Goal: Task Accomplishment & Management: Manage account settings

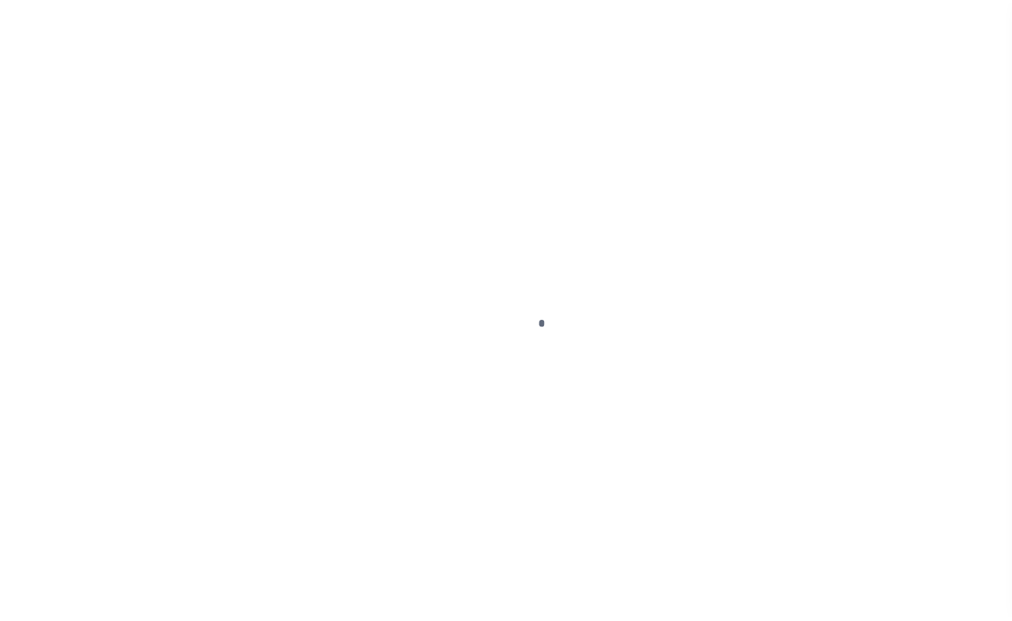
scroll to position [111, 0]
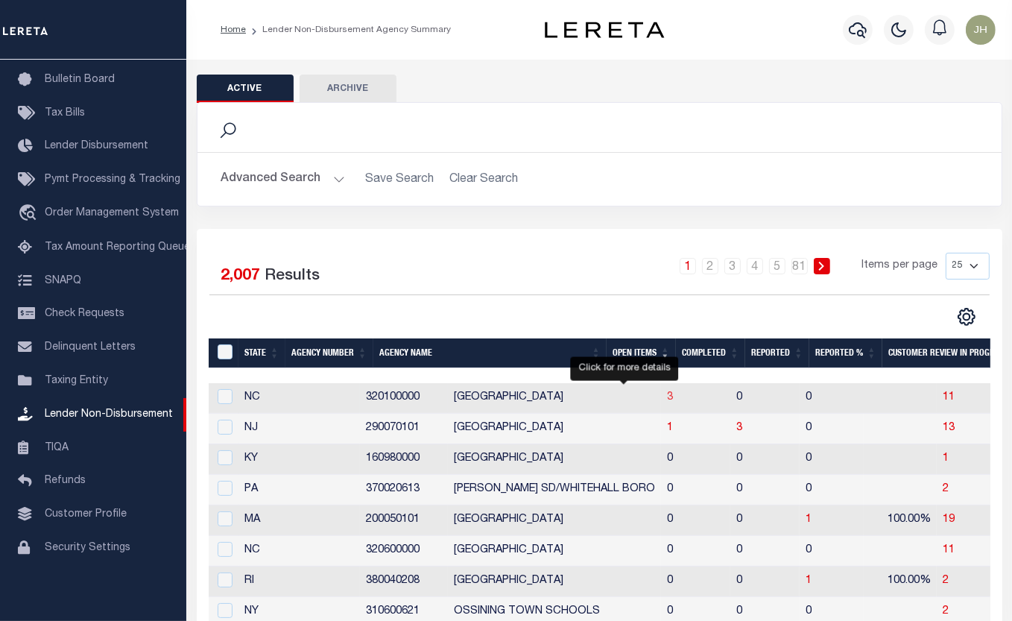
click at [667, 403] on span "3" at bounding box center [670, 397] width 6 height 10
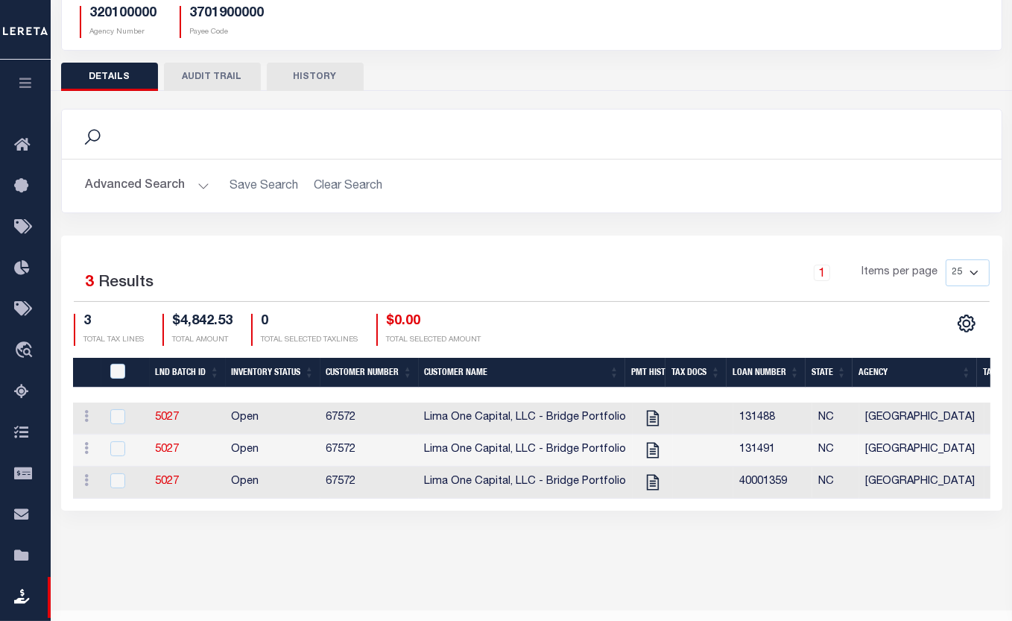
scroll to position [0, 347]
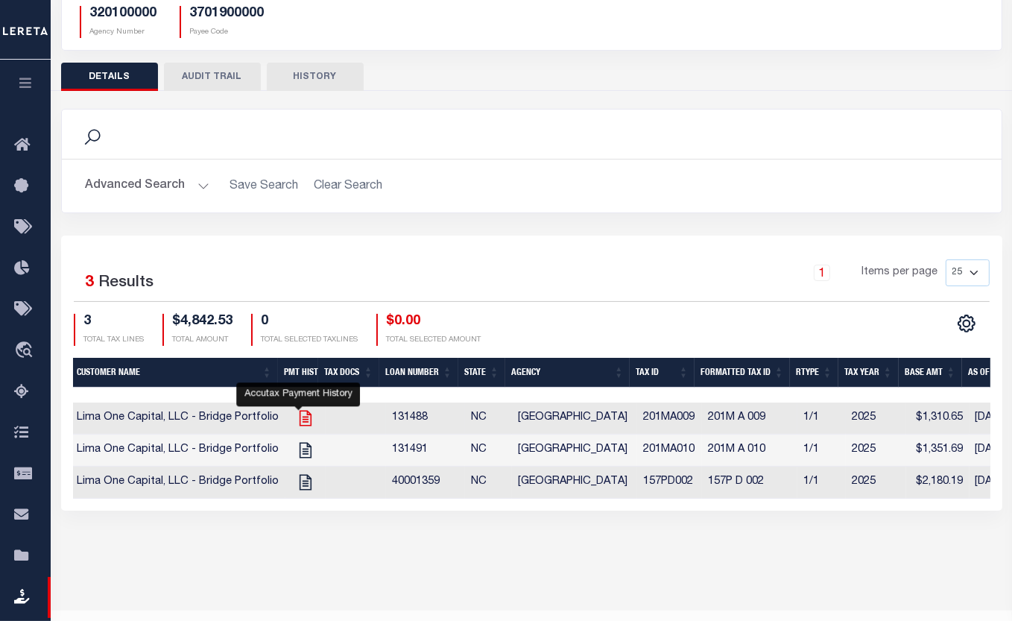
click at [302, 420] on icon "" at bounding box center [305, 417] width 19 height 19
checkbox input "true"
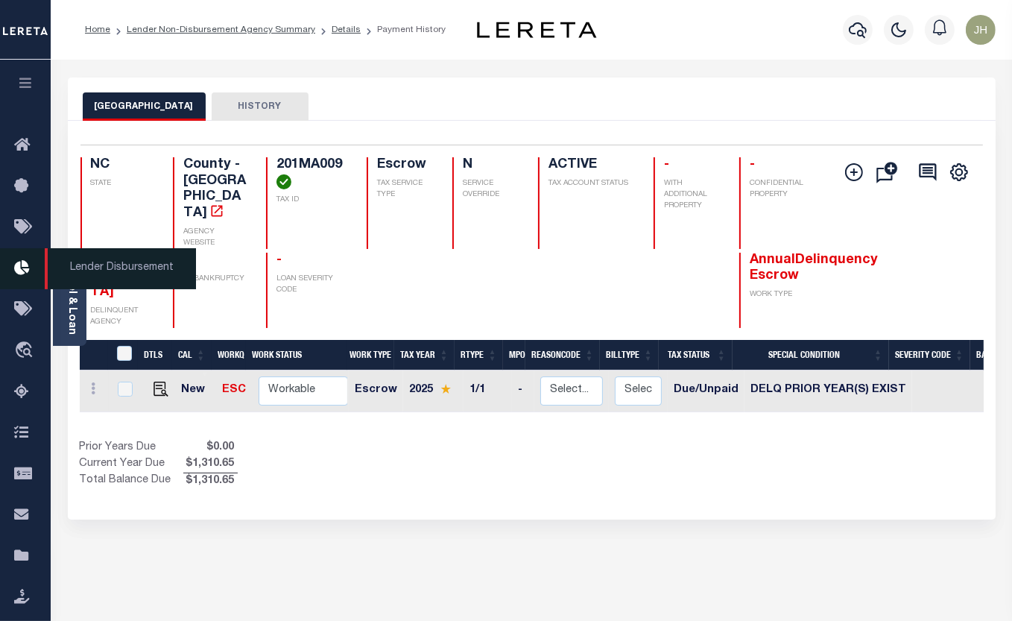
click at [65, 289] on span "Lender Disbursement" at bounding box center [120, 268] width 151 height 41
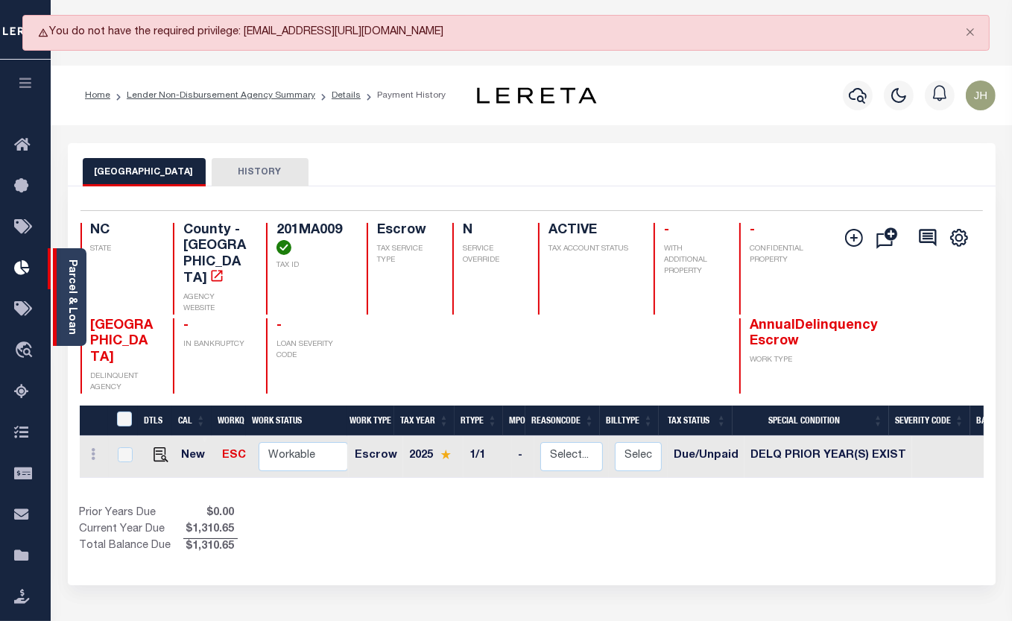
click at [70, 271] on link "Parcel & Loan" at bounding box center [71, 296] width 10 height 75
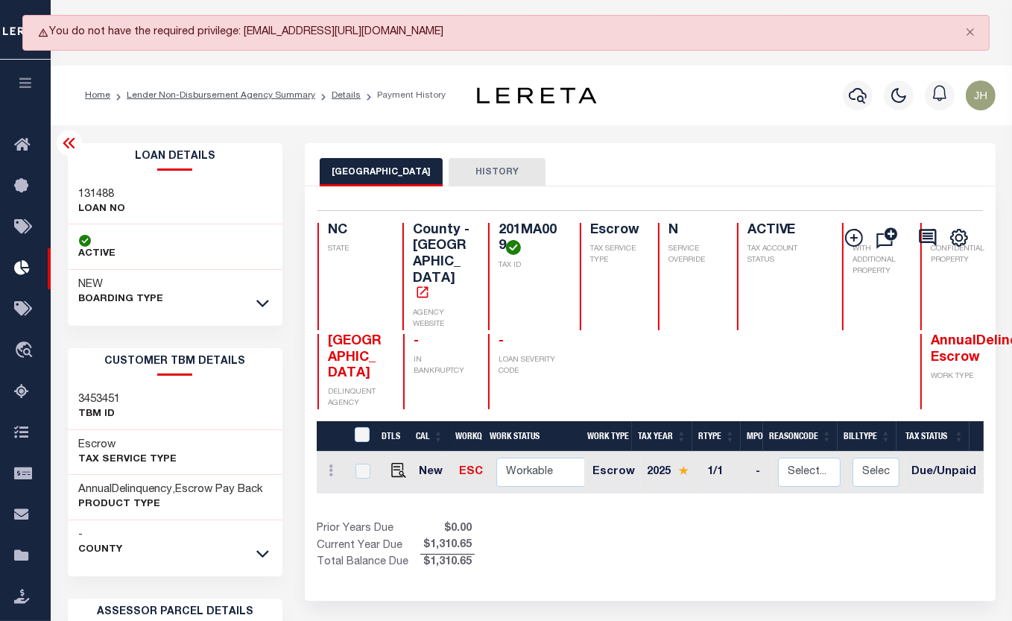
drag, startPoint x: 261, startPoint y: 304, endPoint x: 250, endPoint y: 311, distance: 13.0
click at [261, 304] on icon at bounding box center [262, 303] width 13 height 16
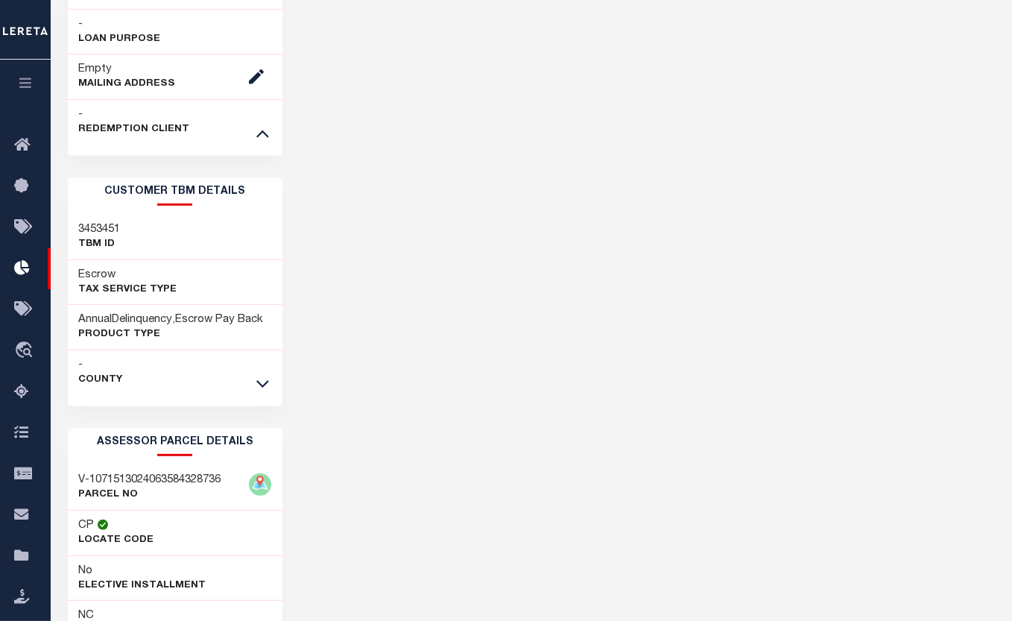
scroll to position [678, 0]
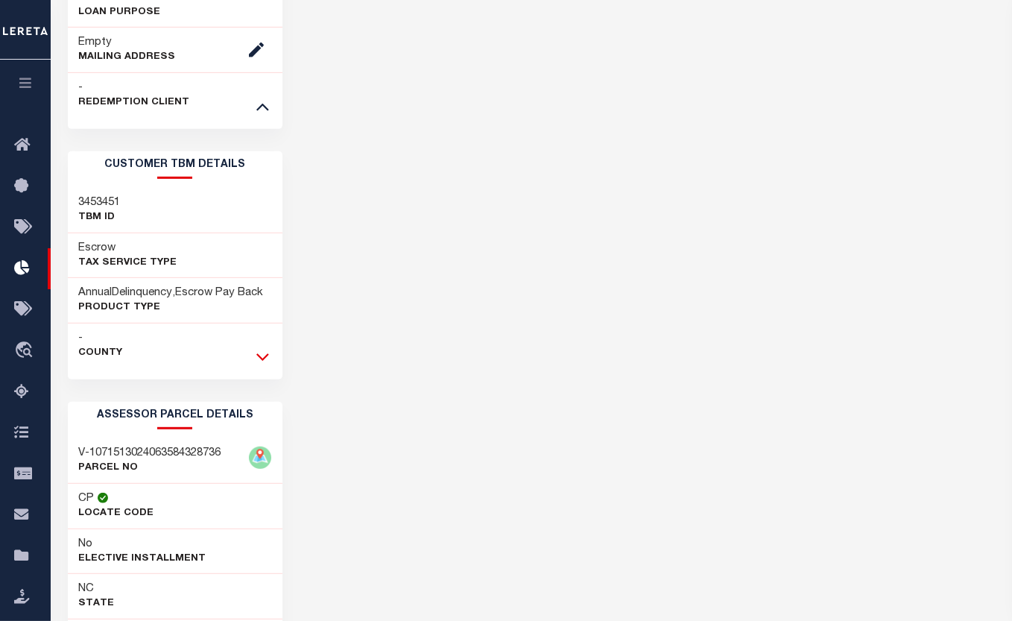
click at [259, 350] on icon at bounding box center [262, 357] width 13 height 16
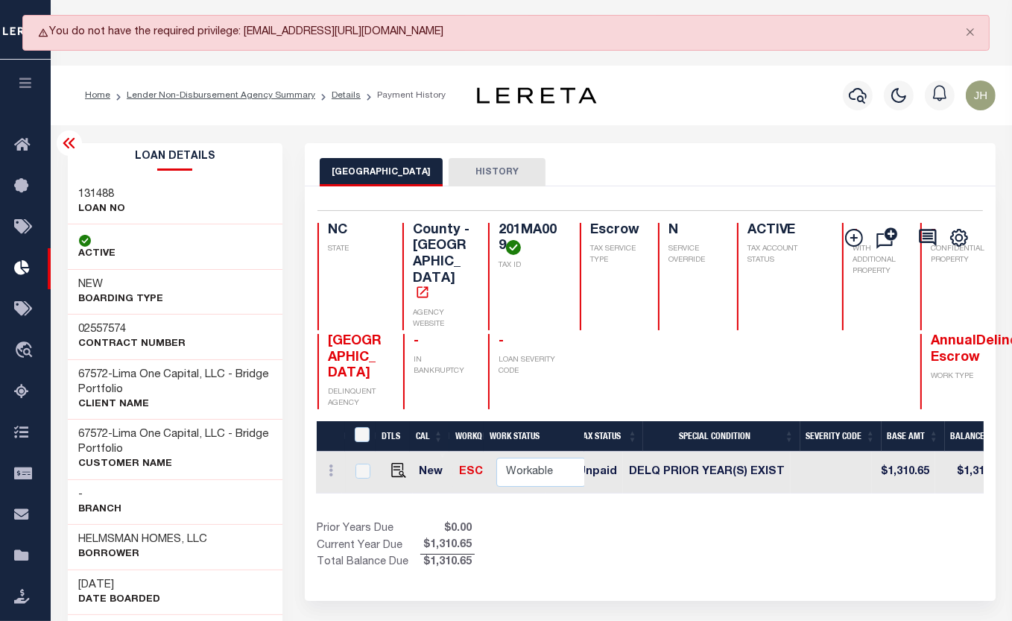
scroll to position [0, 359]
click at [755, 555] on div "Selected 1 Result 1 Items per page 25 50 100 NC STATE TAX ID N -" at bounding box center [650, 393] width 690 height 414
click at [185, 92] on link "Lender Non-Disbursement Agency Summary" at bounding box center [221, 95] width 189 height 9
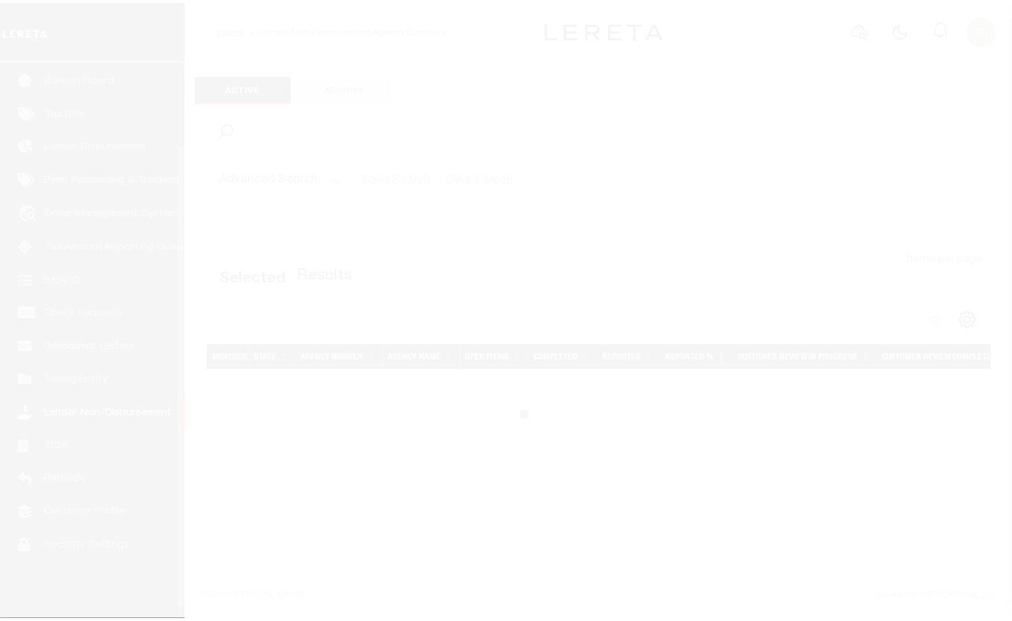
scroll to position [111, 0]
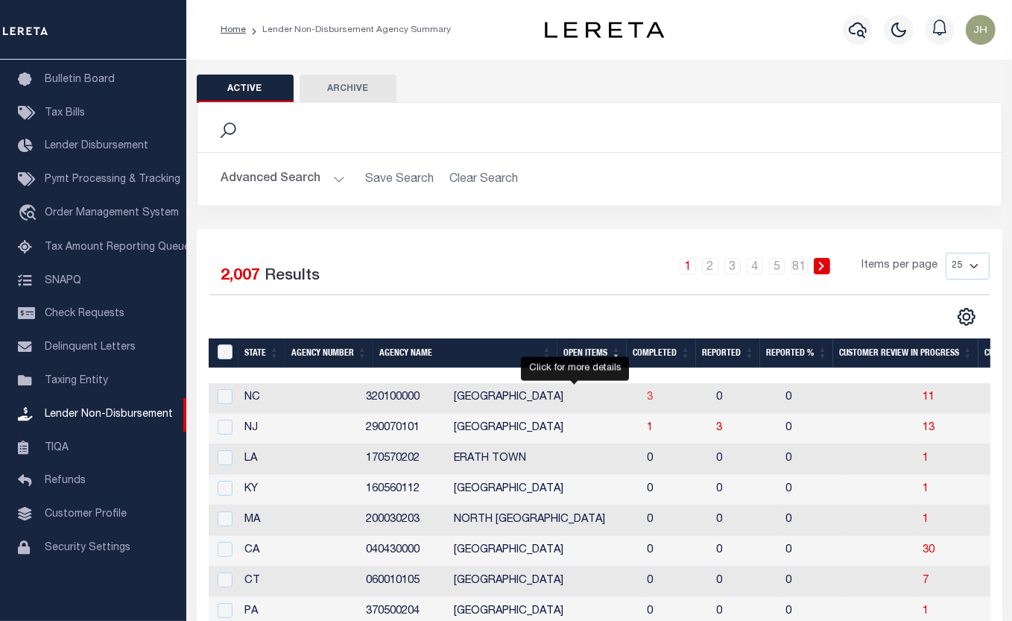
click at [647, 403] on span "3" at bounding box center [650, 397] width 6 height 10
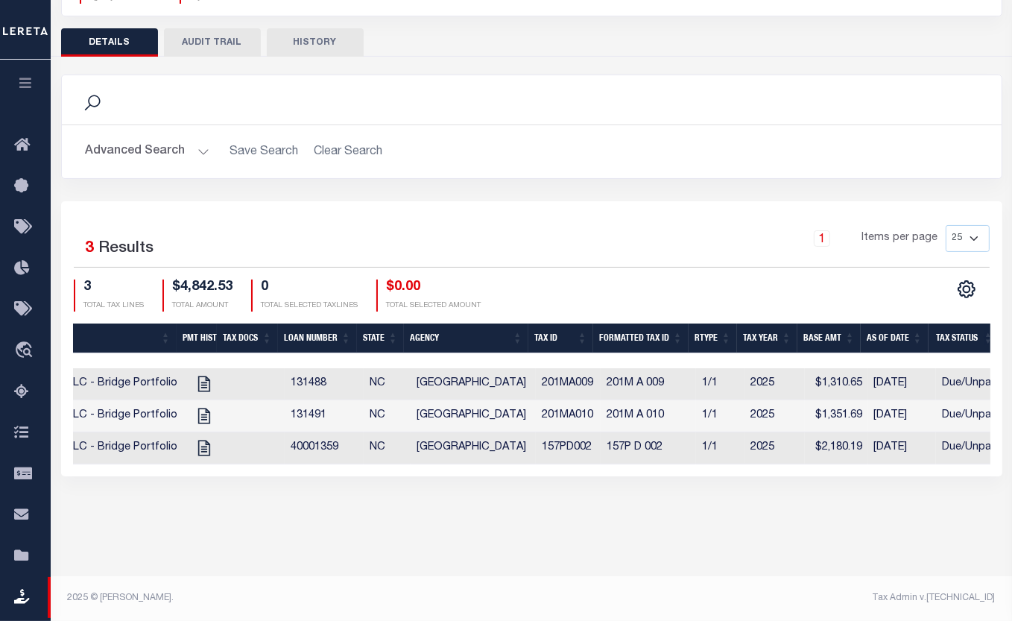
scroll to position [0, 464]
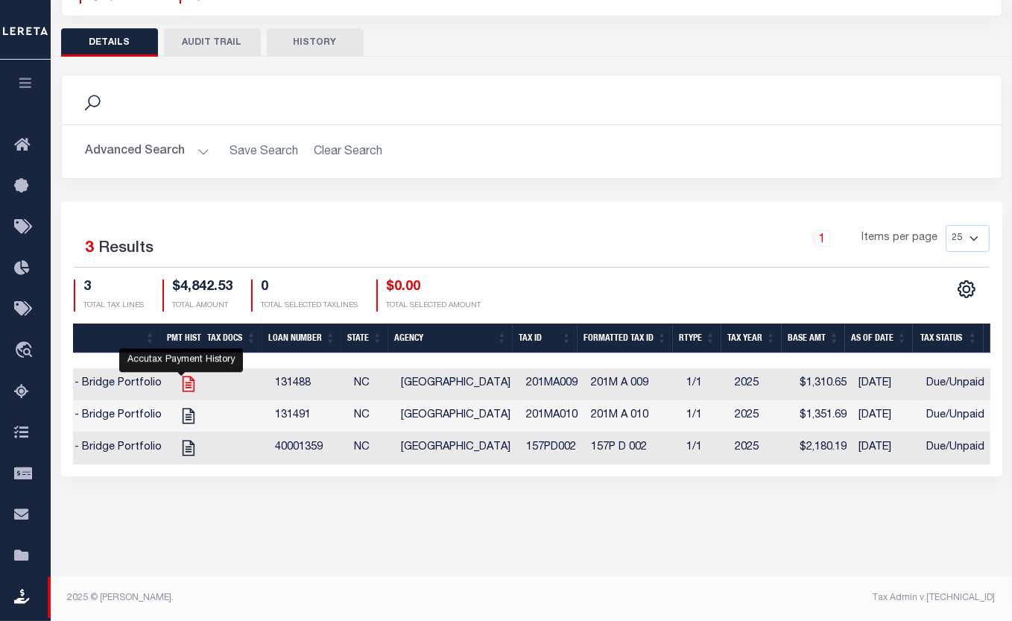
click at [182, 384] on icon "" at bounding box center [188, 384] width 12 height 16
checkbox input "true"
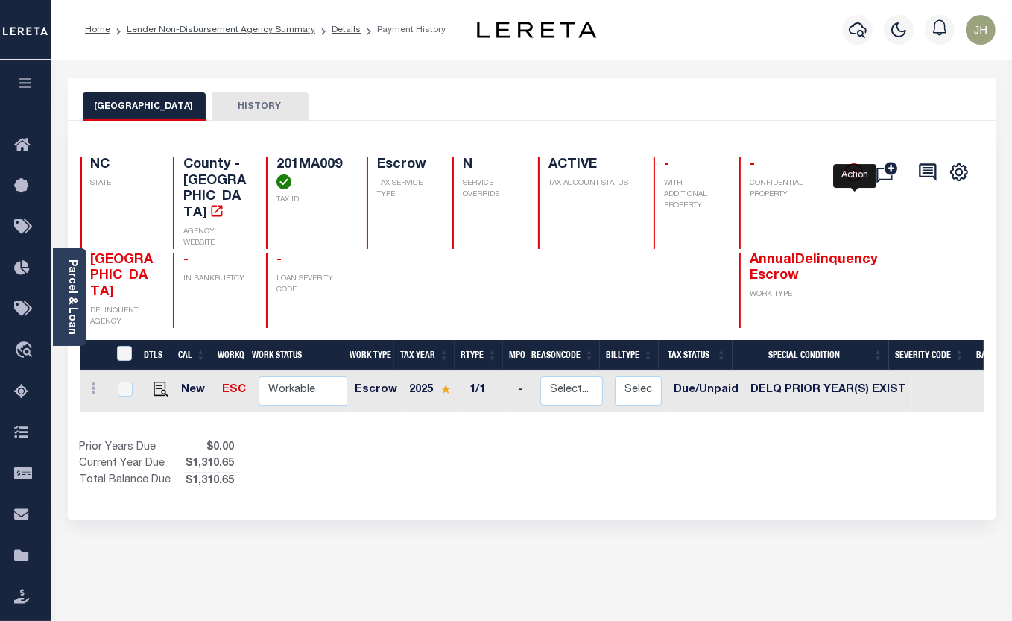
click at [856, 173] on icon "" at bounding box center [854, 171] width 7 height 7
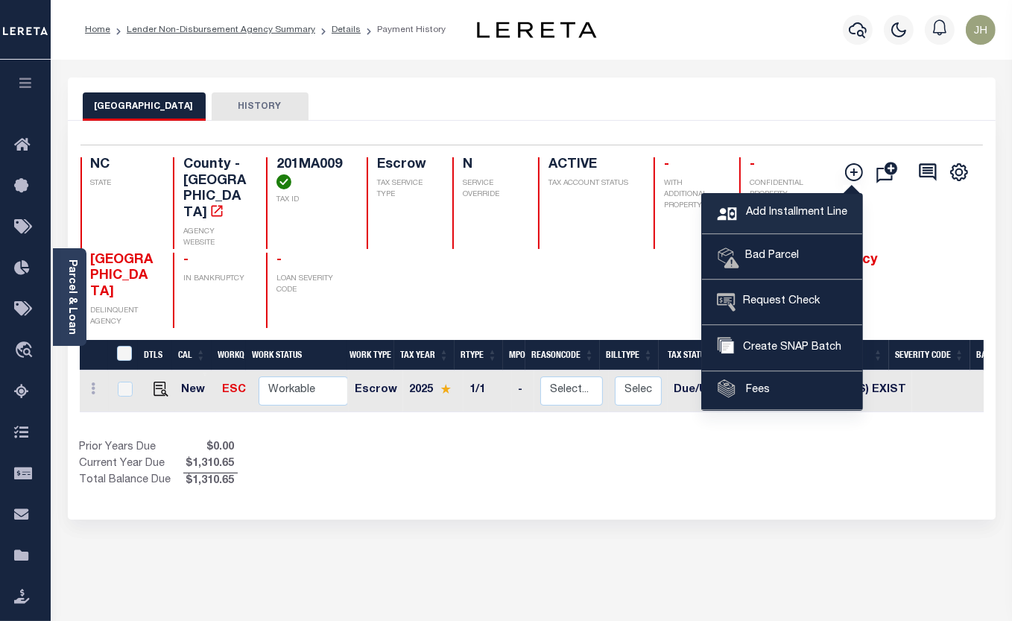
click at [815, 210] on span "Add Installment Line" at bounding box center [794, 213] width 105 height 16
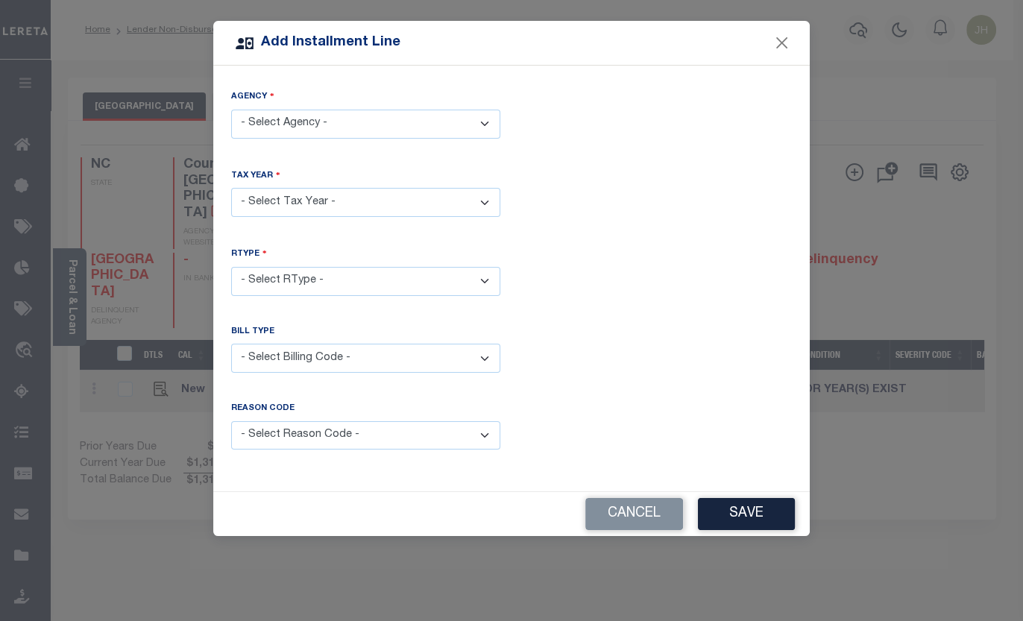
click at [485, 122] on select "- Select Agency - BRUNSWICK COUNTY - County" at bounding box center [365, 124] width 269 height 29
select select "3701900000"
click at [231, 110] on select "- Select Agency - BRUNSWICK COUNTY - County" at bounding box center [365, 124] width 269 height 29
drag, startPoint x: 338, startPoint y: 194, endPoint x: 338, endPoint y: 204, distance: 9.7
click at [338, 194] on select "- Select Year - 2005 2006 2007 2008 2009 2010 2011 2012 2013 2014 2015 2016 201…" at bounding box center [365, 202] width 269 height 29
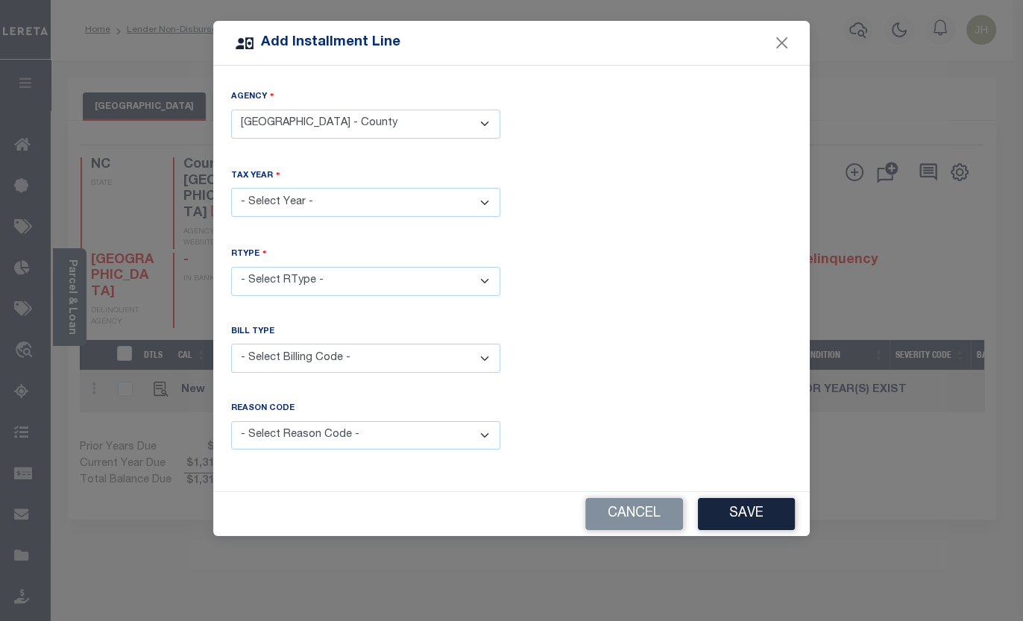
select select "2024"
click at [231, 188] on select "- Select Year - 2005 2006 2007 2008 2009 2010 2011 2012 2013 2014 2015 2016 201…" at bounding box center [365, 202] width 269 height 29
click at [327, 267] on select "- Select RType - 1/1" at bounding box center [365, 281] width 269 height 29
select select "0"
click at [231, 267] on select "- Select RType - 1/1" at bounding box center [365, 281] width 269 height 29
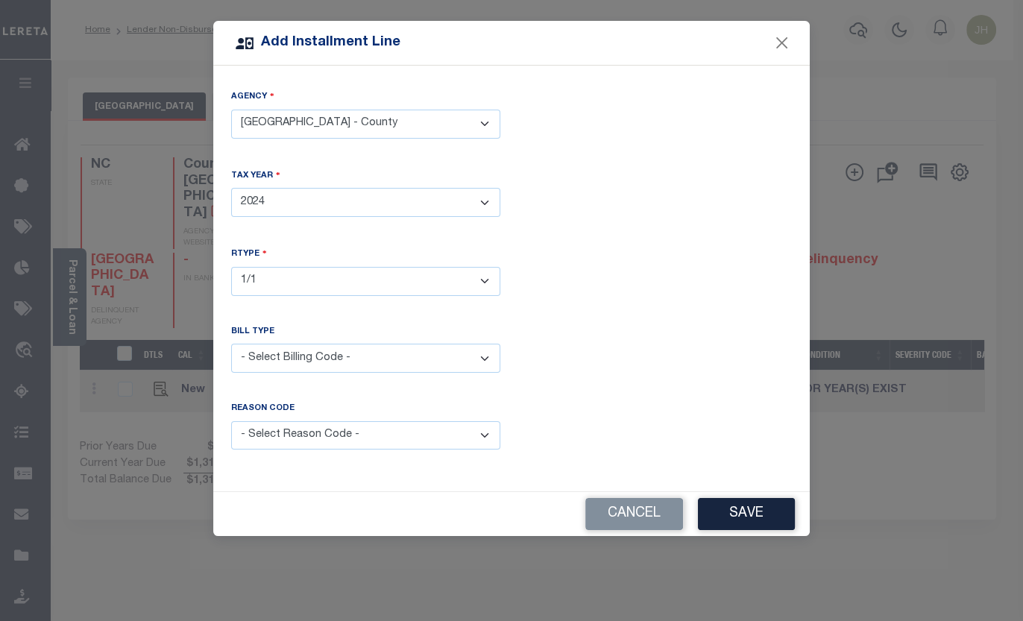
click at [280, 348] on select "- Select Billing Code - Regular Delinquent Supplemental Corrected/Adjusted Bill…" at bounding box center [365, 358] width 269 height 29
select select "1"
click at [231, 344] on select "- Select Billing Code - Regular Delinquent Supplemental Corrected/Adjusted Bill…" at bounding box center [365, 358] width 269 height 29
click at [306, 428] on select "- Select Reason Code - Payment Reversal Taxable Value Change Assessment Change …" at bounding box center [365, 435] width 269 height 29
select select "12"
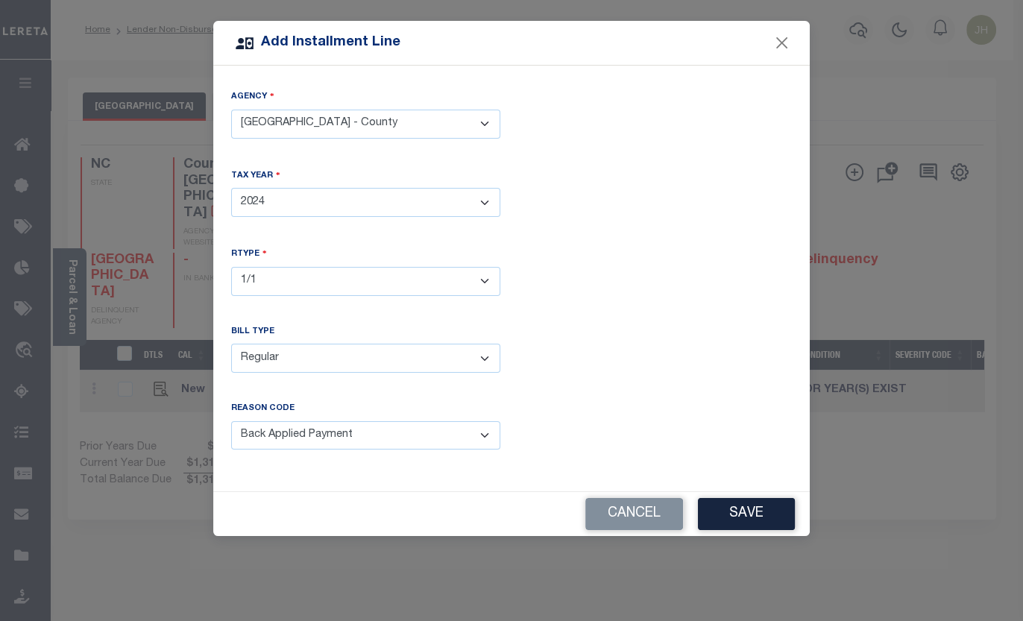
click at [231, 421] on select "- Select Reason Code - Payment Reversal Taxable Value Change Assessment Change …" at bounding box center [365, 435] width 269 height 29
click at [741, 511] on button "Save" at bounding box center [746, 514] width 97 height 32
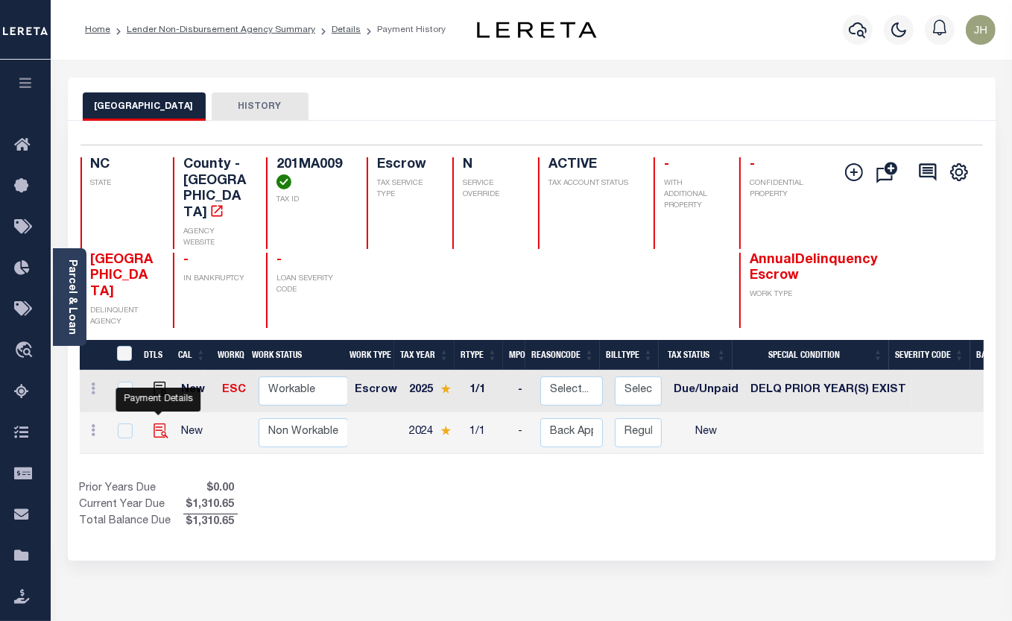
click at [160, 423] on img at bounding box center [161, 430] width 15 height 15
checkbox input "true"
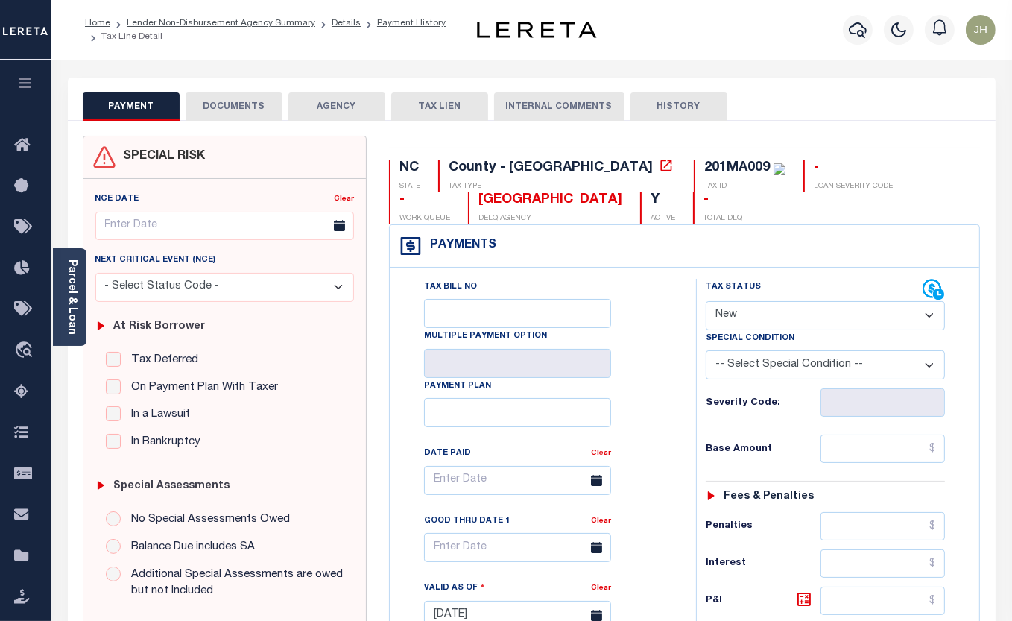
click at [748, 317] on select "- Select Status Code - Open Due/Unpaid Paid Incomplete No Tax Due Internal Refu…" at bounding box center [826, 315] width 240 height 29
select select "DUE"
click at [706, 302] on select "- Select Status Code - Open Due/Unpaid Paid Incomplete No Tax Due Internal Refu…" at bounding box center [826, 315] width 240 height 29
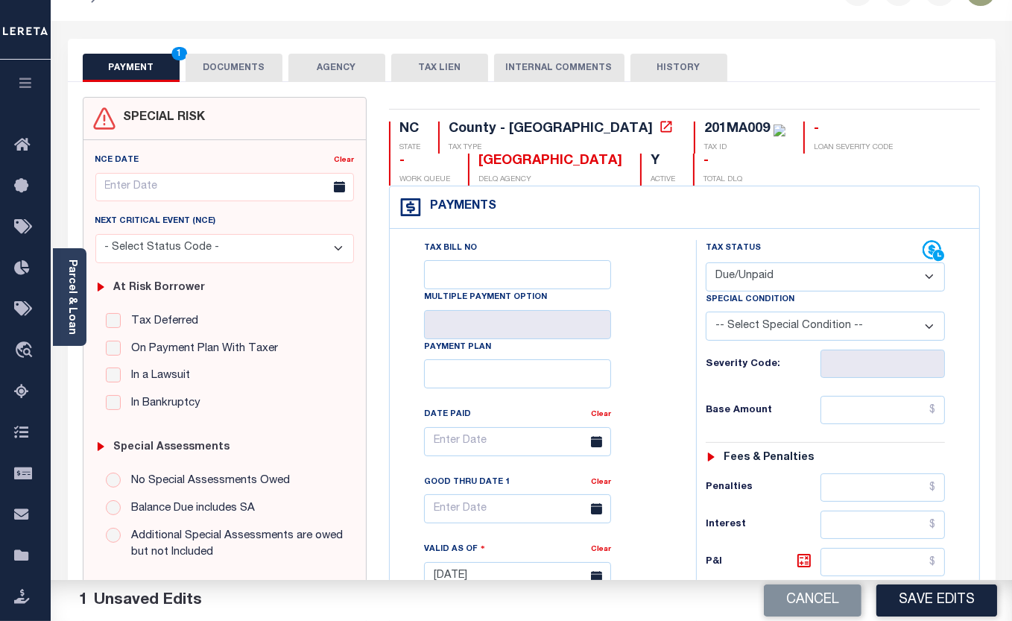
scroll to position [135, 0]
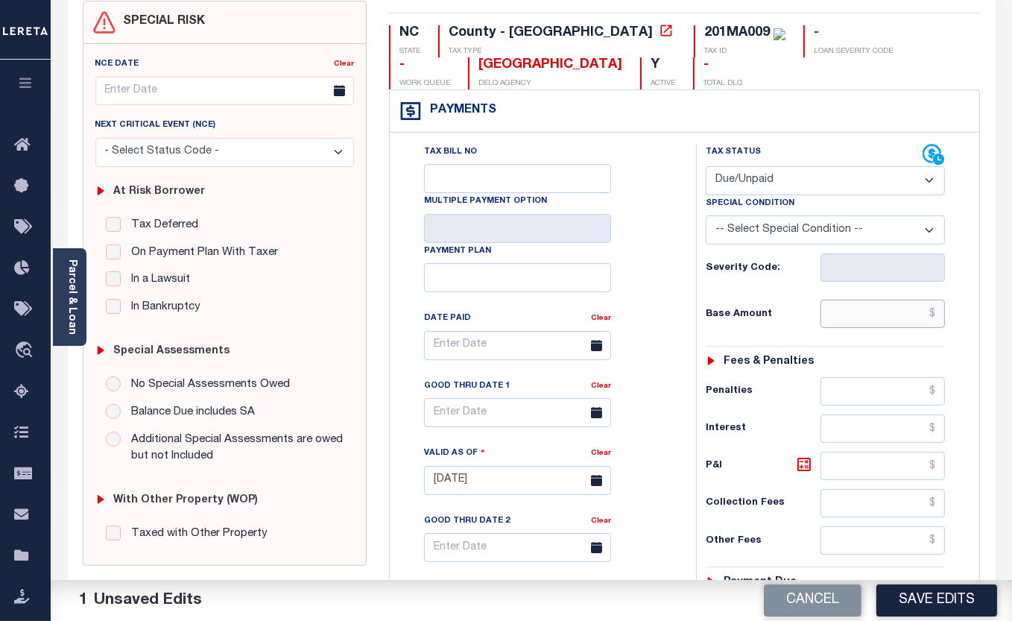
click at [827, 315] on input "text" at bounding box center [883, 314] width 125 height 28
type input "$1,130.51"
click at [835, 465] on input "text" at bounding box center [883, 466] width 125 height 28
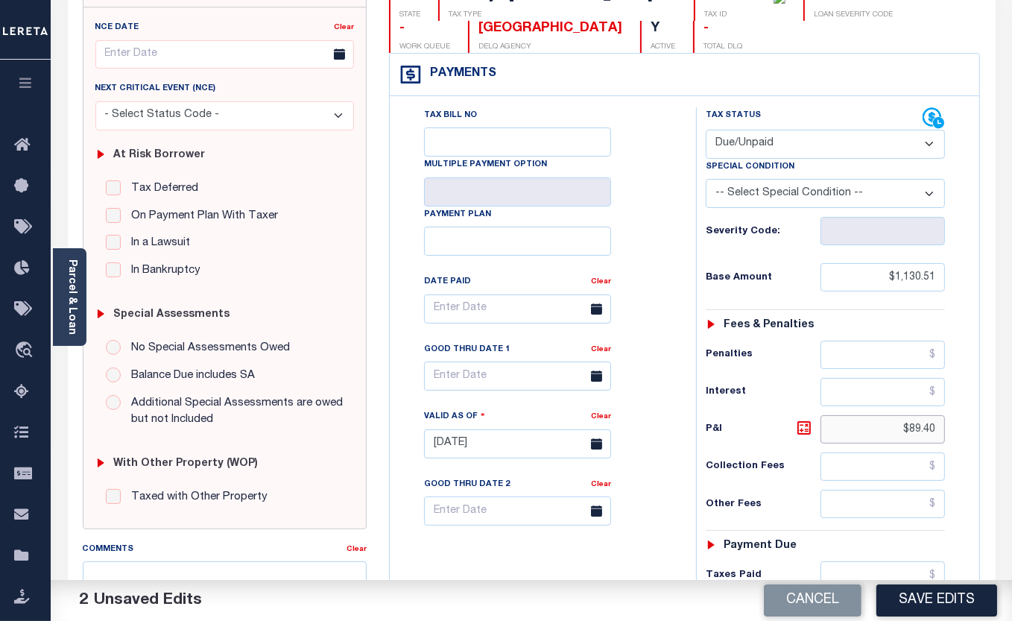
scroll to position [338, 0]
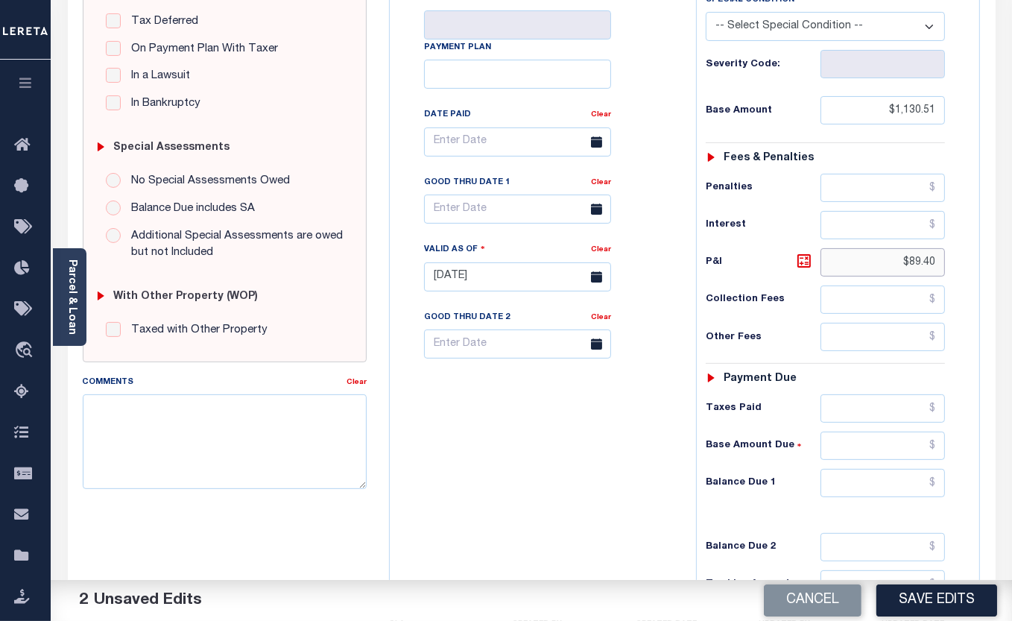
type input "$89.40"
click at [842, 484] on input "text" at bounding box center [883, 483] width 125 height 28
type input "$1,219.91"
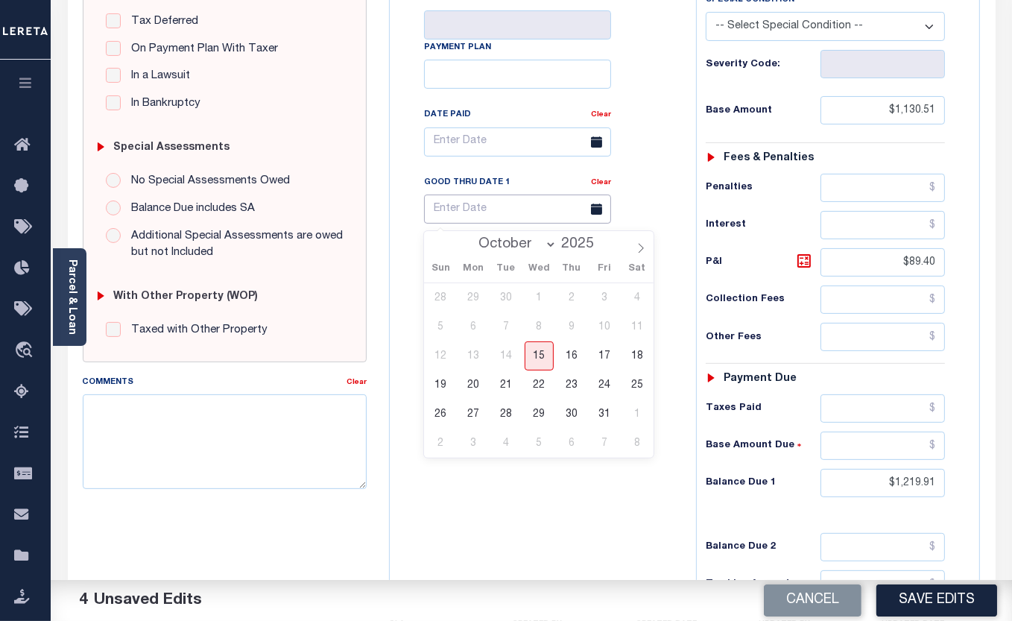
click at [470, 215] on input "text" at bounding box center [517, 209] width 187 height 29
click at [640, 253] on icon at bounding box center [641, 248] width 10 height 10
select select "10"
click at [608, 412] on span "28" at bounding box center [604, 414] width 29 height 29
type input "[DATE]"
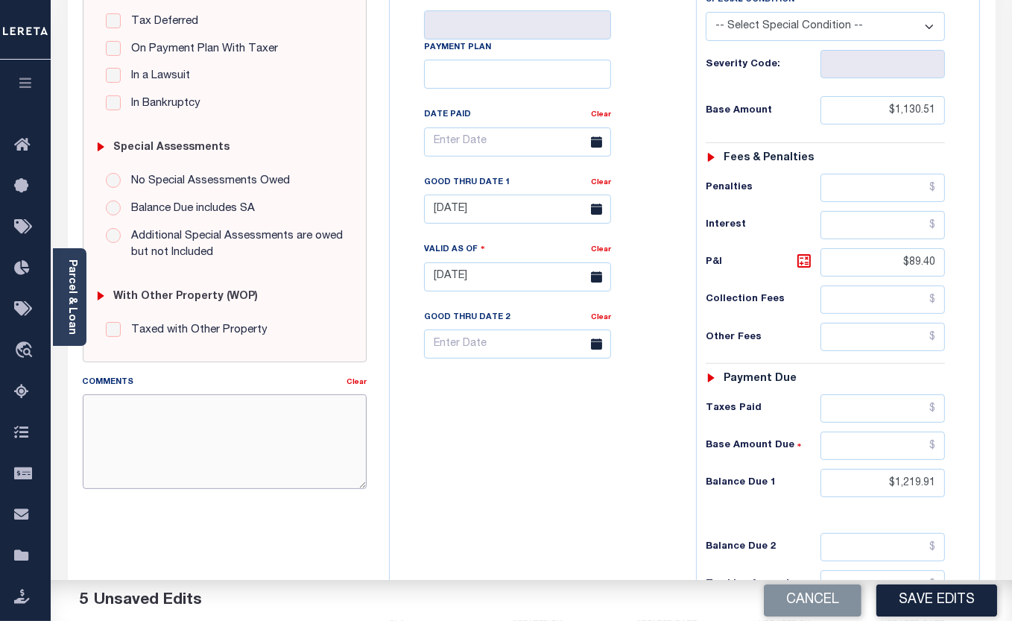
click at [232, 430] on textarea "Comments" at bounding box center [225, 441] width 285 height 94
type textarea "original bill unpaid"
click at [953, 597] on button "Save Edits" at bounding box center [937, 600] width 121 height 32
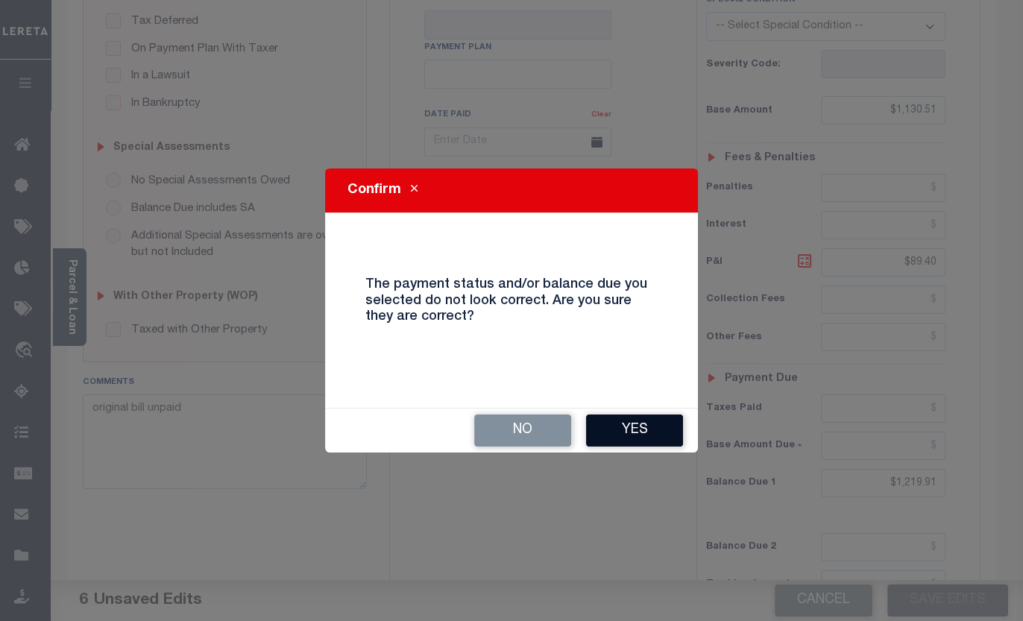
click at [628, 433] on button "Yes" at bounding box center [634, 430] width 97 height 32
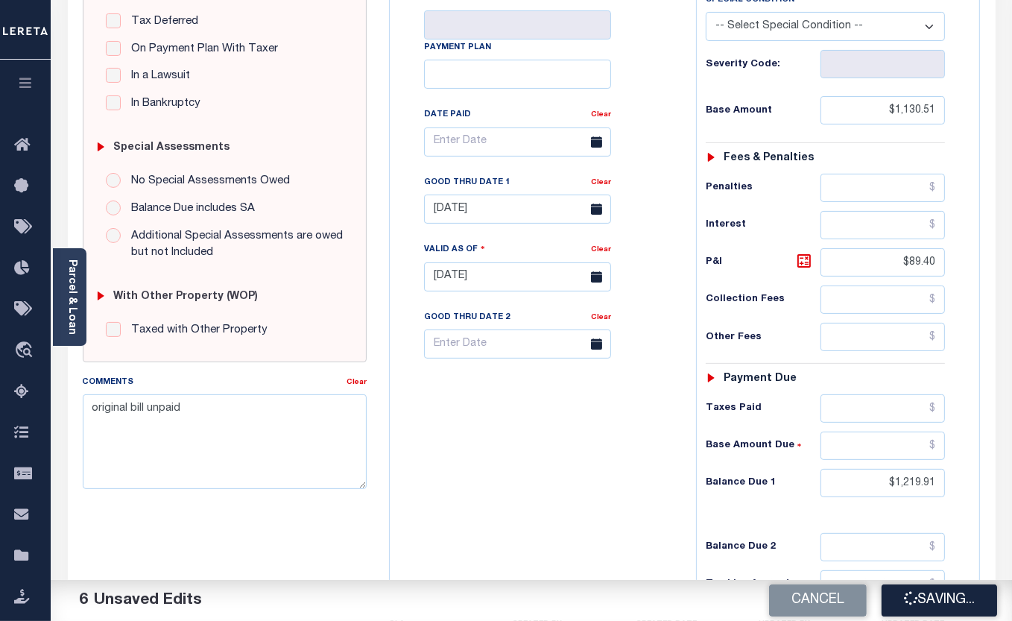
checkbox input "false"
type input "$1,130.51"
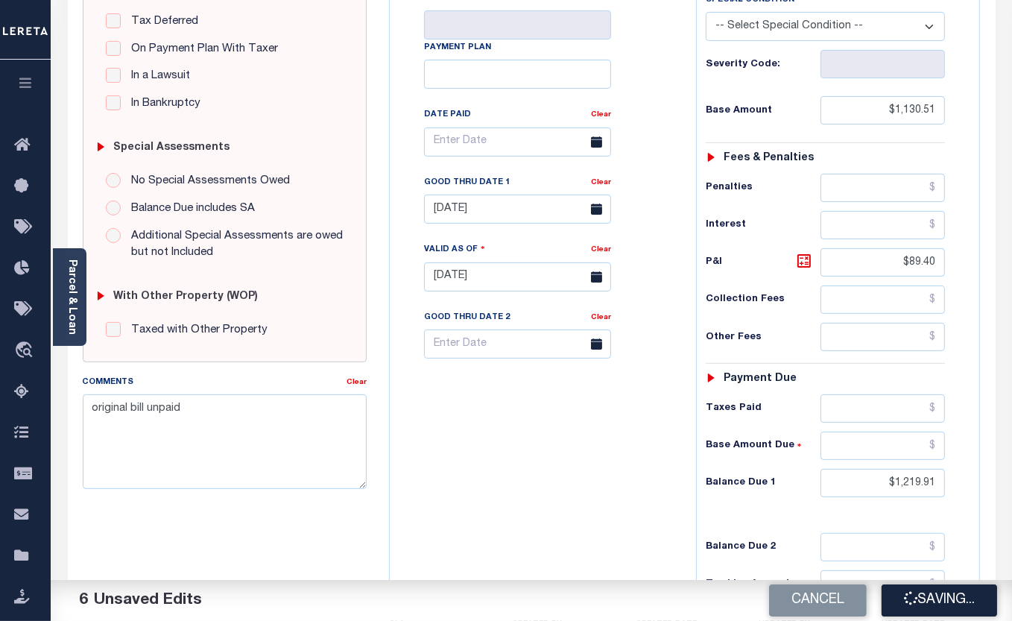
type input "$89.4"
type input "$1,219.91"
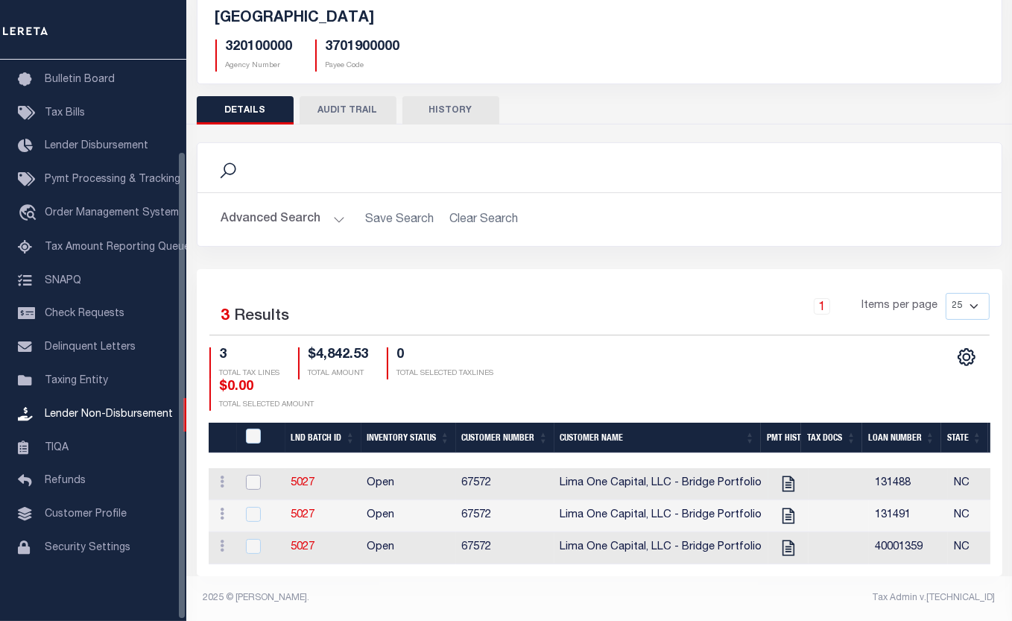
click at [252, 475] on input "checkbox" at bounding box center [253, 482] width 15 height 15
checkbox input "true"
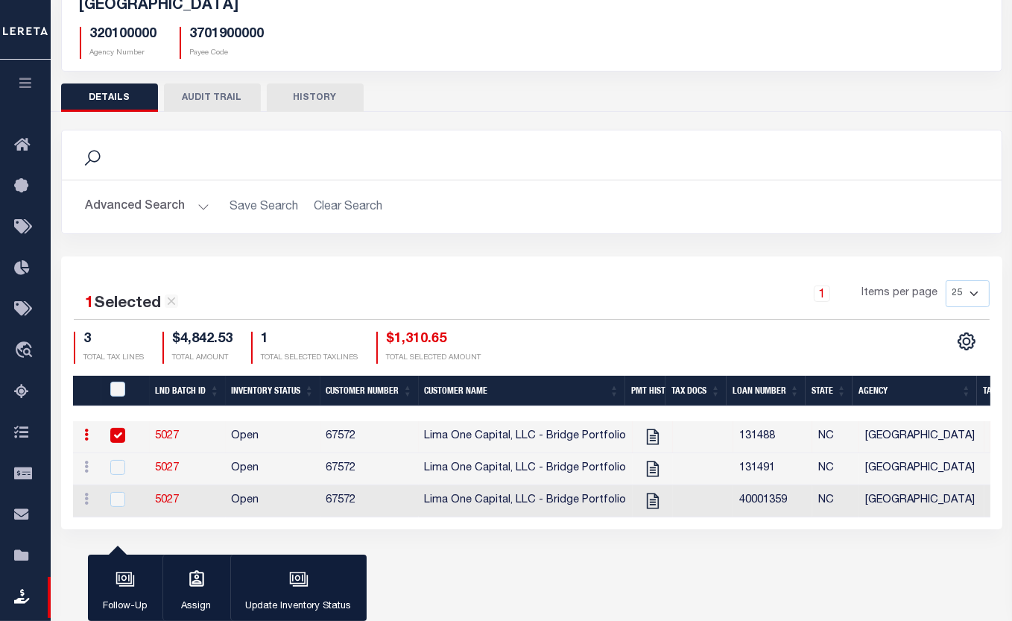
scroll to position [111, 0]
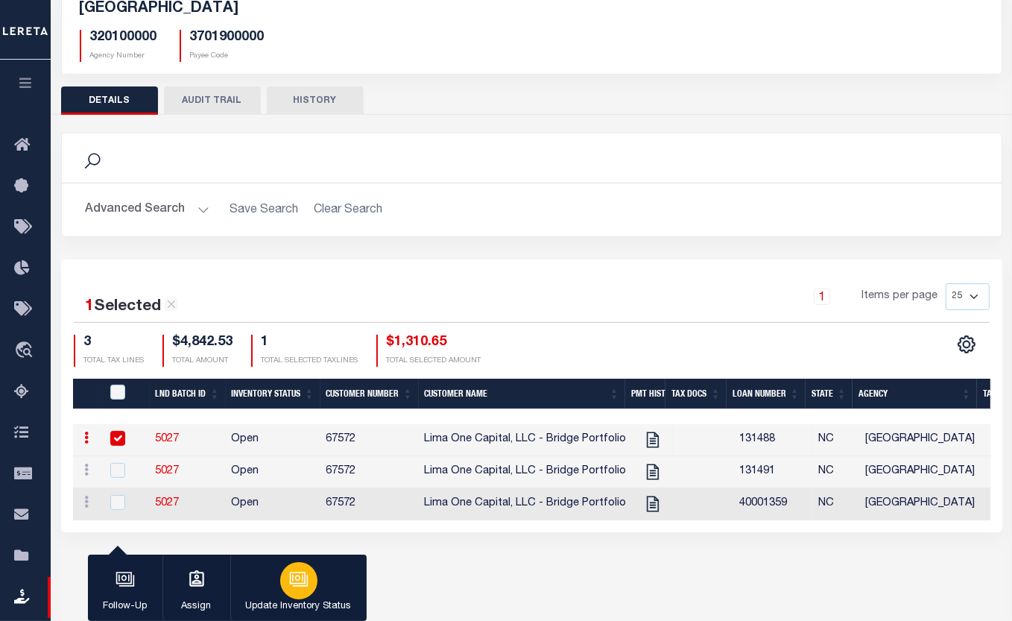
click at [285, 589] on div "button" at bounding box center [298, 580] width 37 height 37
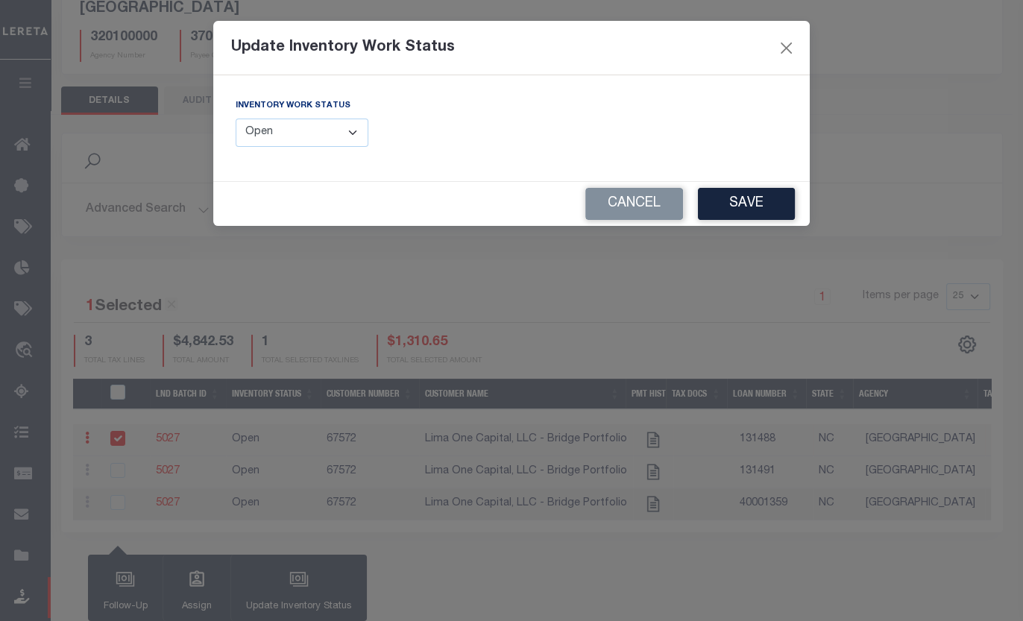
drag, startPoint x: 351, startPoint y: 131, endPoint x: 347, endPoint y: 139, distance: 9.3
click at [351, 131] on select "--Select-- Open Completed Reported" at bounding box center [302, 133] width 133 height 29
select select "Completed"
click at [236, 119] on select "--Select-- Open Completed Reported" at bounding box center [302, 133] width 133 height 29
click at [741, 204] on button "Save" at bounding box center [746, 204] width 97 height 32
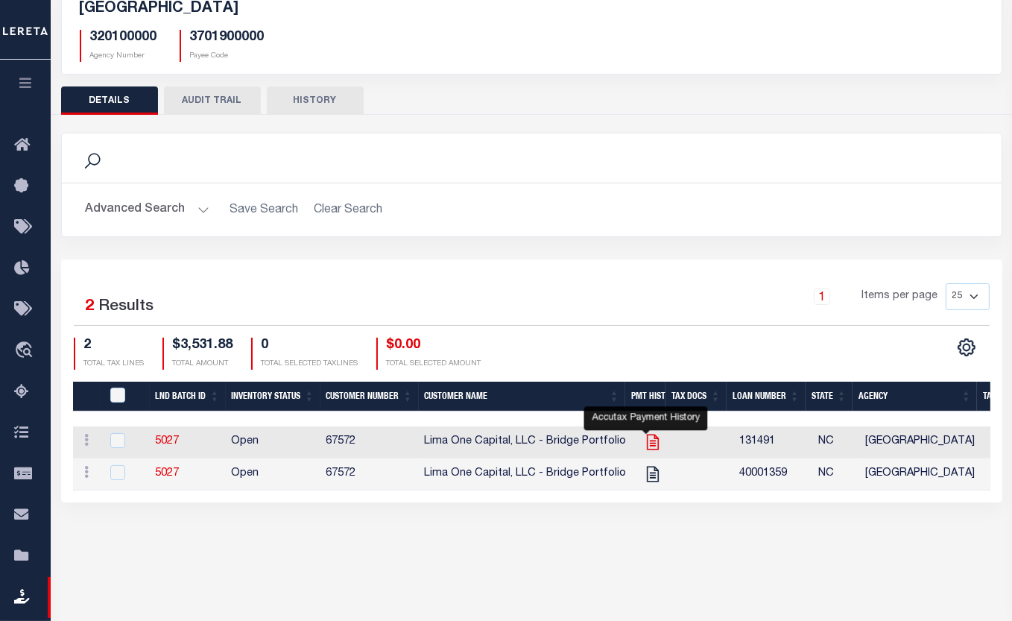
click at [649, 447] on icon at bounding box center [652, 443] width 12 height 16
checkbox input "true"
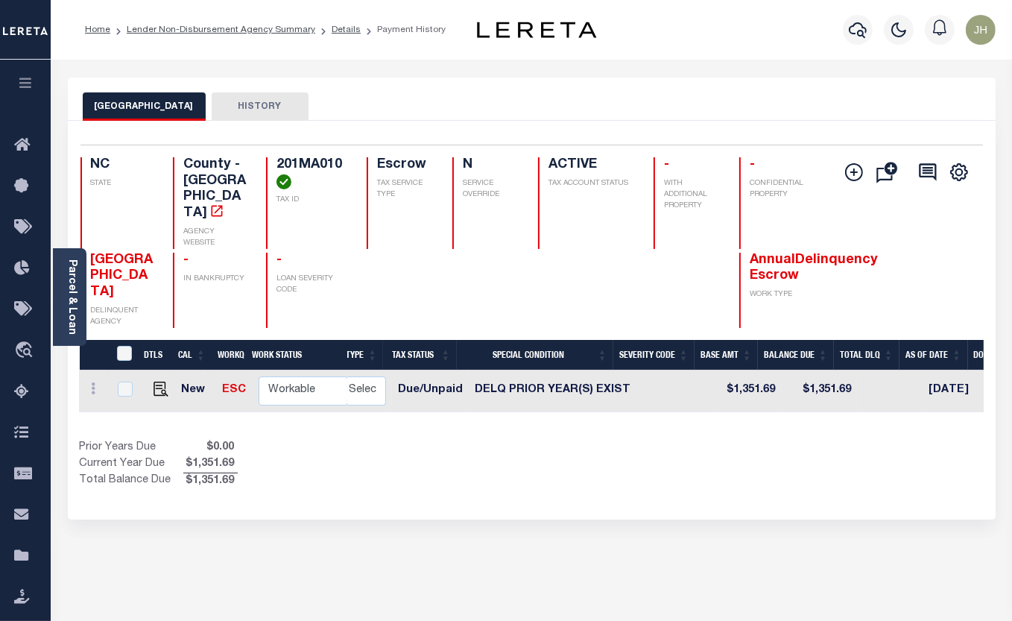
scroll to position [0, 277]
click at [853, 171] on icon "" at bounding box center [854, 172] width 18 height 18
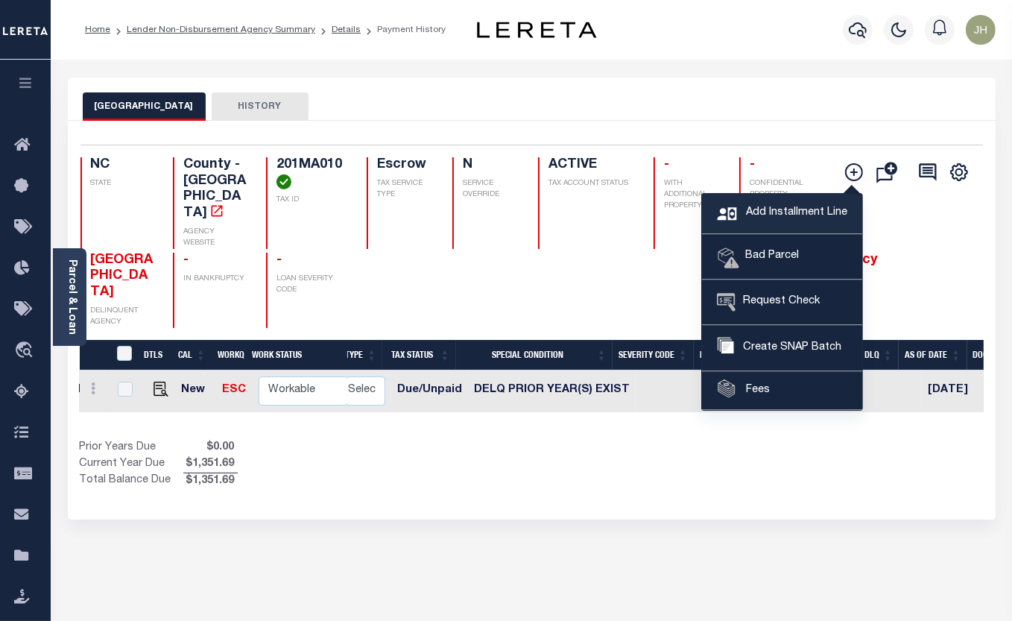
click at [776, 215] on span "Add Installment Line" at bounding box center [794, 213] width 105 height 16
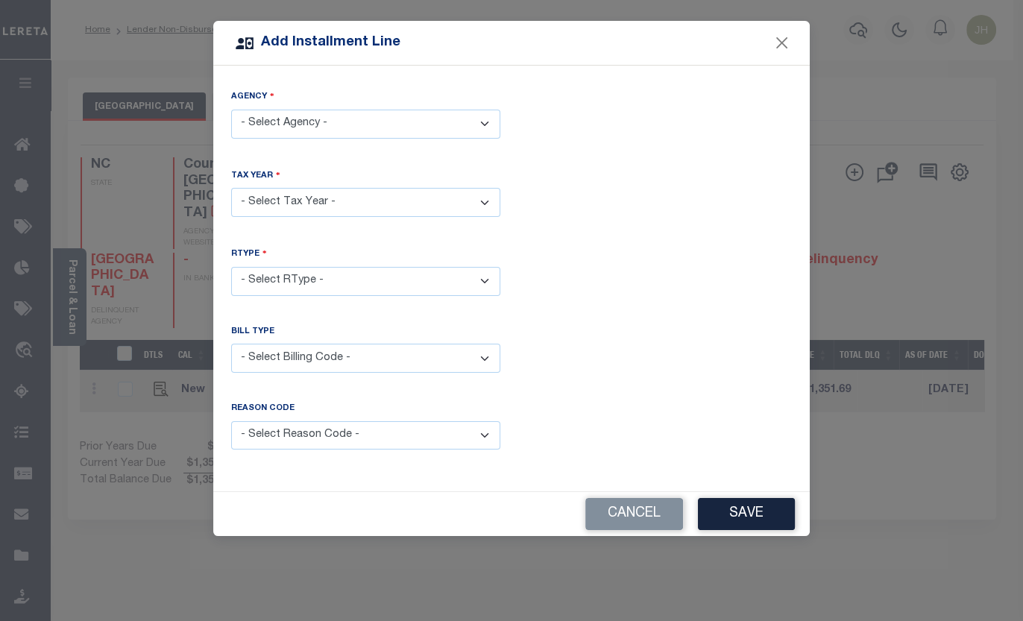
drag, startPoint x: 483, startPoint y: 127, endPoint x: 474, endPoint y: 134, distance: 11.2
click at [483, 127] on select "- Select Agency - [GEOGRAPHIC_DATA] - County" at bounding box center [365, 124] width 269 height 29
select select "3701900000"
click at [231, 110] on select "- Select Agency - BRUNSWICK COUNTY - County" at bounding box center [365, 124] width 269 height 29
click at [361, 201] on select "- Select Year - 2005 2006 2007 2008 2009 2010 2011 2012 2013 2014 2015 2016 201…" at bounding box center [365, 202] width 269 height 29
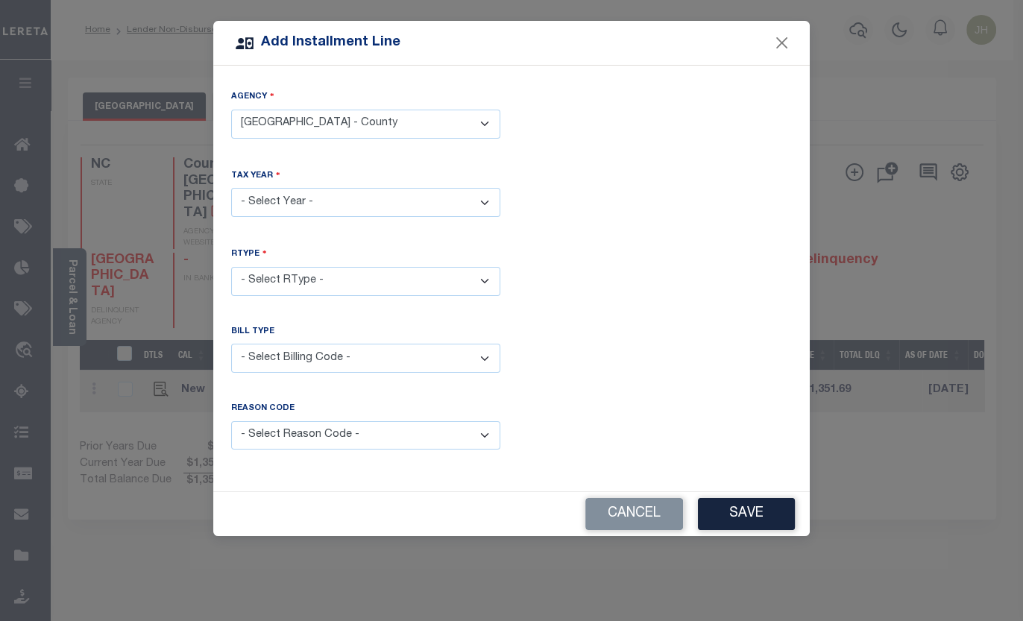
select select "2024"
click at [231, 188] on select "- Select Year - 2005 2006 2007 2008 2009 2010 2011 2012 2013 2014 2015 2016 201…" at bounding box center [365, 202] width 269 height 29
click at [490, 276] on select "- Select RType - 1/1" at bounding box center [365, 281] width 269 height 29
select select "0"
click at [231, 267] on select "- Select RType - 1/1" at bounding box center [365, 281] width 269 height 29
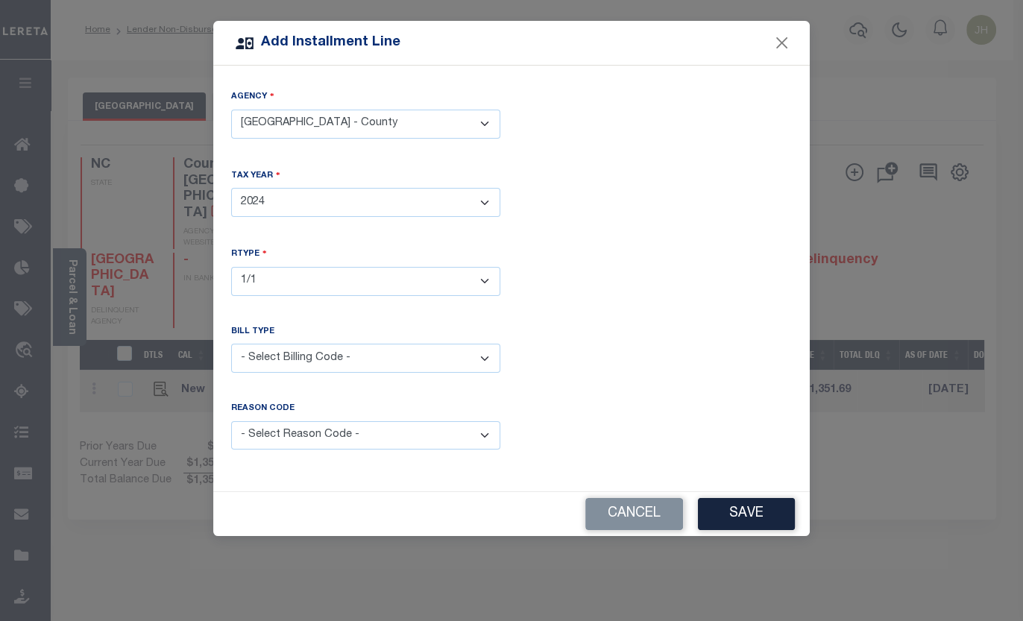
click at [332, 353] on select "- Select Billing Code - Regular Delinquent Supplemental Corrected/Adjusted Bill…" at bounding box center [365, 358] width 269 height 29
select select "1"
click at [231, 344] on select "- Select Billing Code - Regular Delinquent Supplemental Corrected/Adjusted Bill…" at bounding box center [365, 358] width 269 height 29
click at [485, 435] on select "- Select Reason Code - Payment Reversal Taxable Value Change Assessment Change …" at bounding box center [365, 435] width 269 height 29
select select "12"
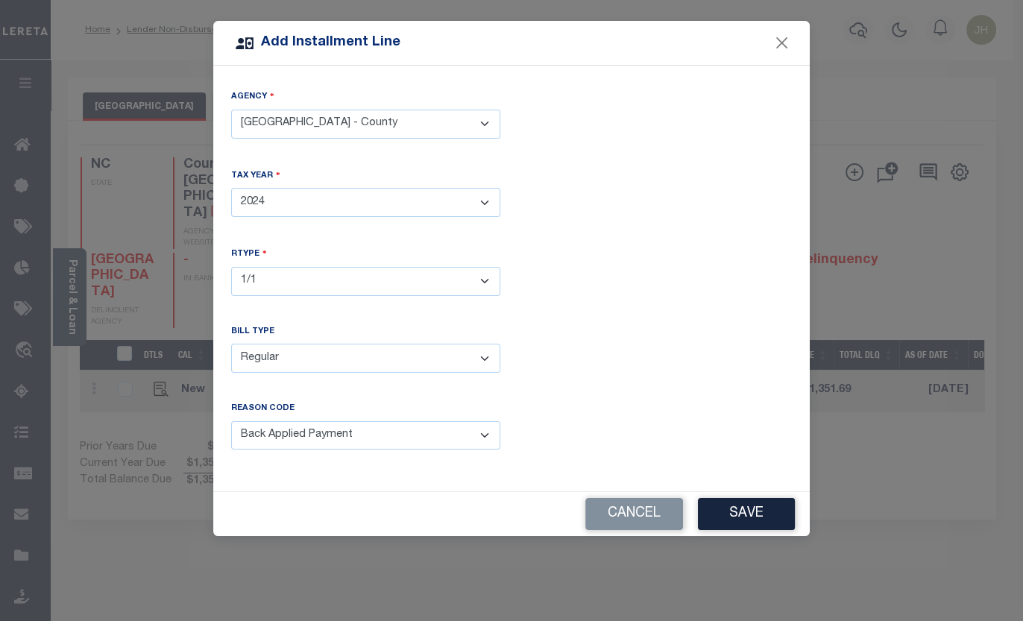
click at [231, 421] on select "- Select Reason Code - Payment Reversal Taxable Value Change Assessment Change …" at bounding box center [365, 435] width 269 height 29
click at [777, 508] on button "Save" at bounding box center [746, 514] width 97 height 32
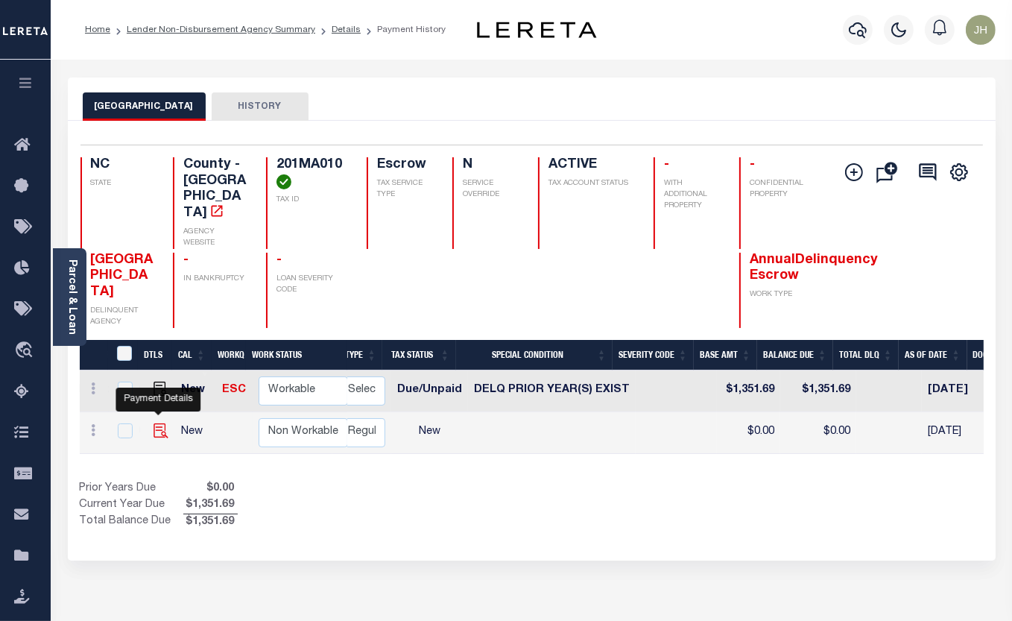
click at [160, 423] on img at bounding box center [161, 430] width 15 height 15
checkbox input "true"
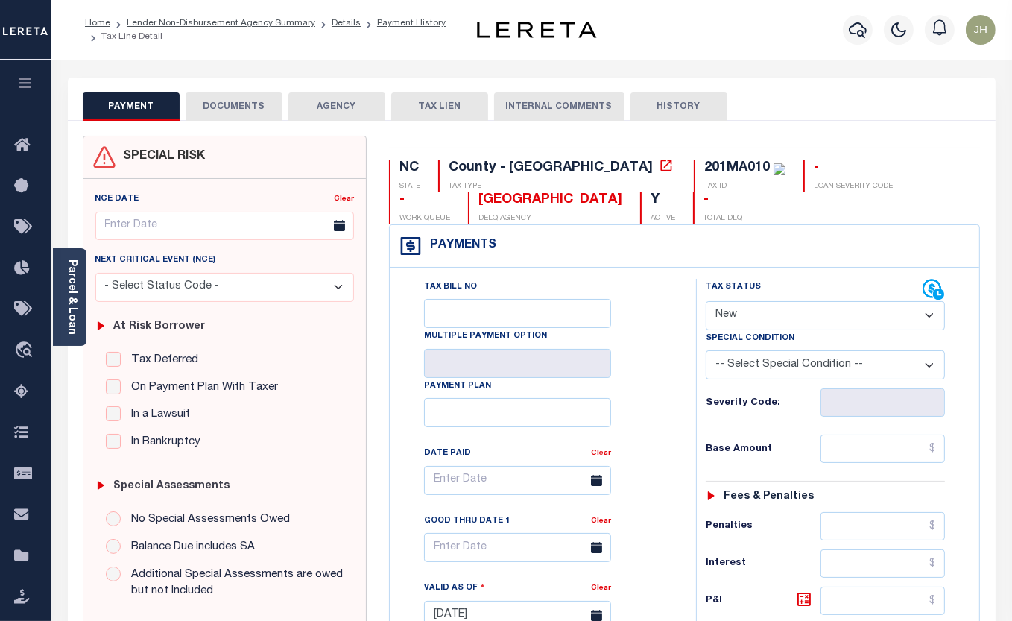
click at [875, 318] on select "- Select Status Code - Open Due/Unpaid Paid Incomplete No Tax Due Internal Refu…" at bounding box center [826, 315] width 240 height 29
select select "DUE"
click at [706, 302] on select "- Select Status Code - Open Due/Unpaid Paid Incomplete No Tax Due Internal Refu…" at bounding box center [826, 315] width 240 height 29
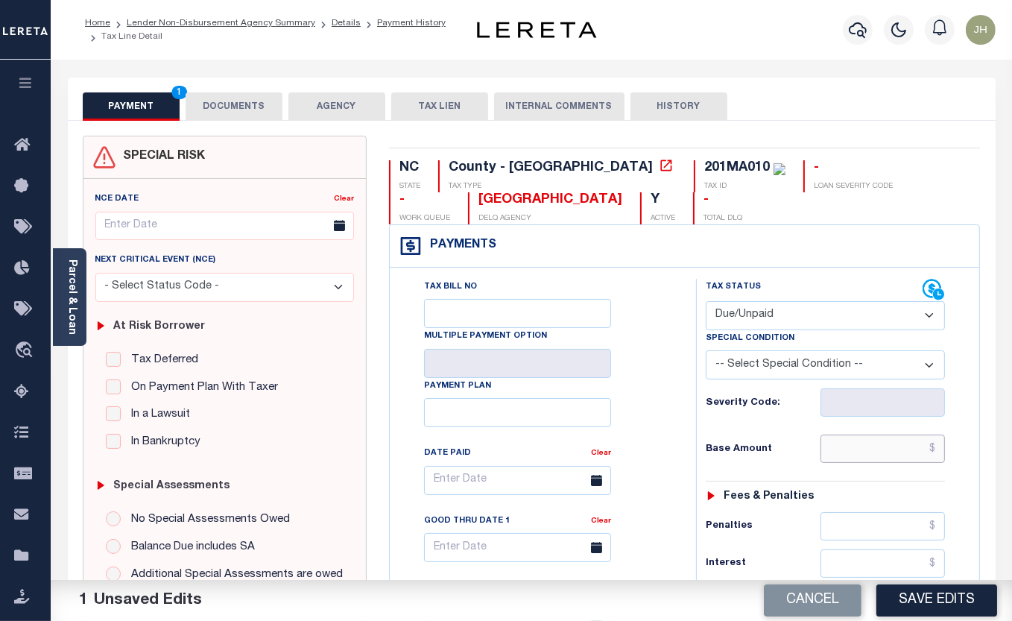
click at [866, 456] on input "text" at bounding box center [883, 449] width 125 height 28
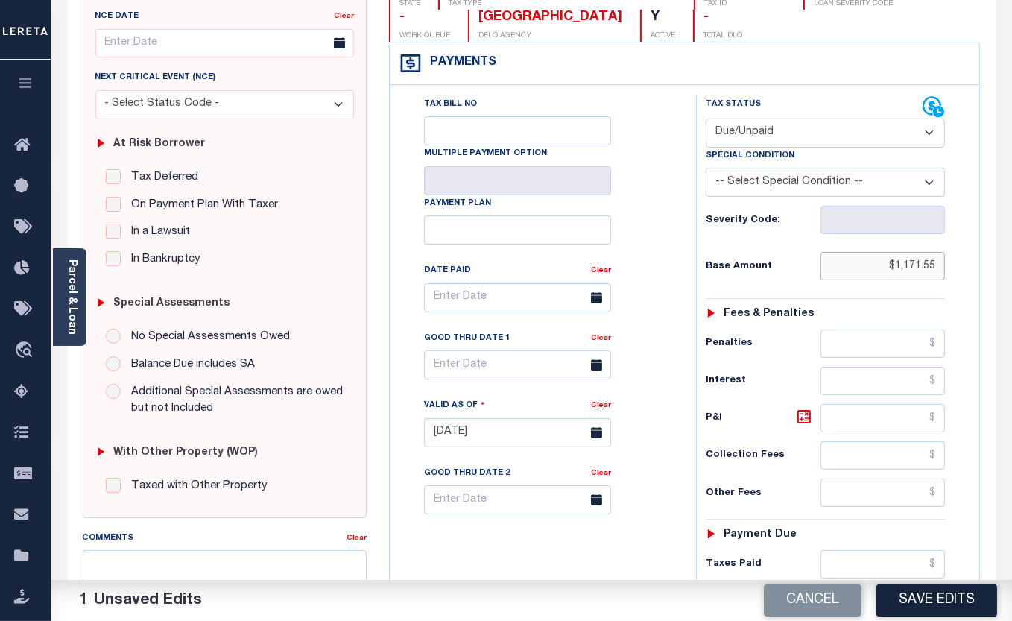
scroll to position [271, 0]
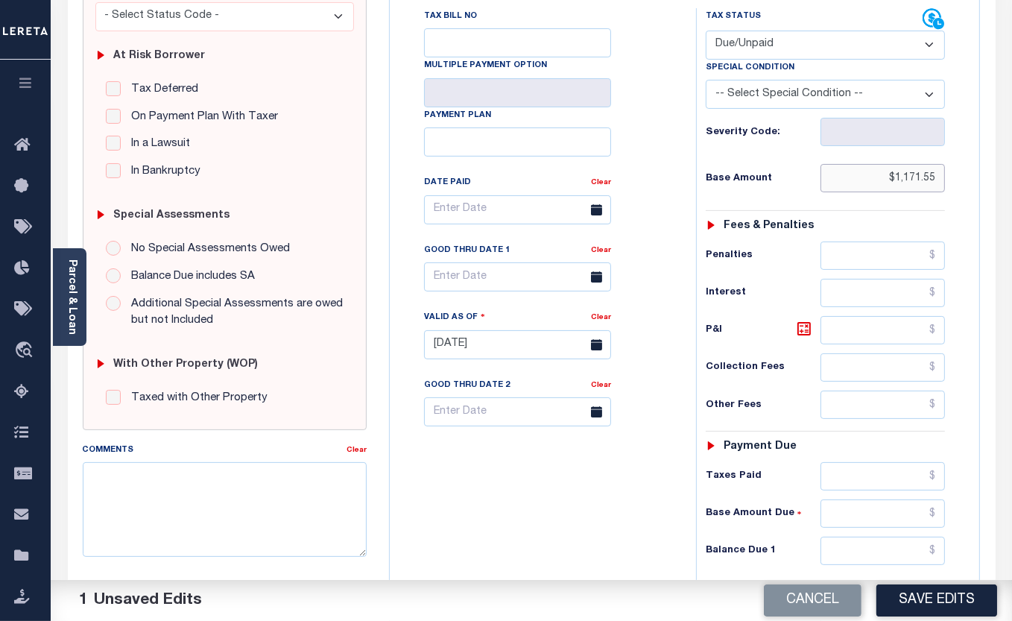
type input "$1,171.55"
click at [874, 335] on input "text" at bounding box center [883, 330] width 125 height 28
type input "$93.30"
click at [877, 552] on input "text" at bounding box center [883, 551] width 125 height 28
type input "$1,264.85"
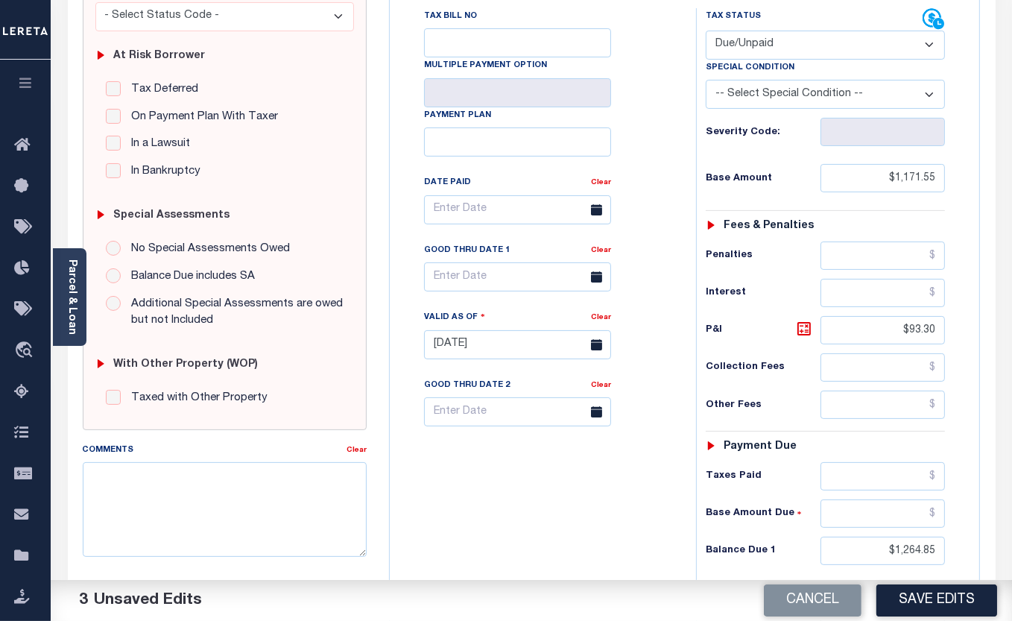
scroll to position [279, 0]
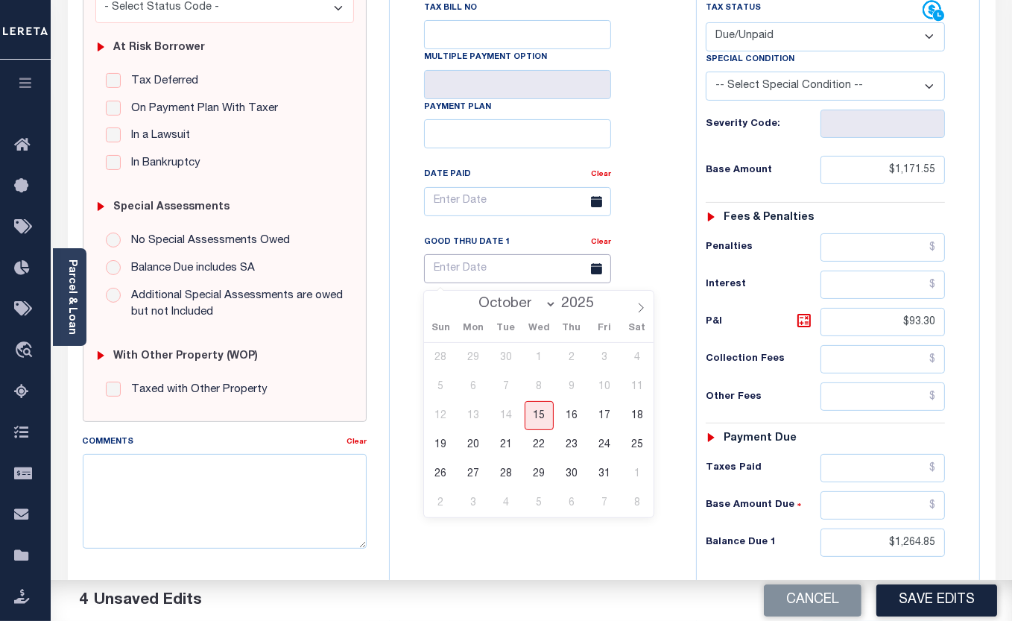
click at [485, 276] on input "text" at bounding box center [517, 268] width 187 height 29
click at [639, 311] on icon at bounding box center [641, 308] width 10 height 10
select select "10"
click at [603, 470] on span "28" at bounding box center [604, 473] width 29 height 29
type input "[DATE]"
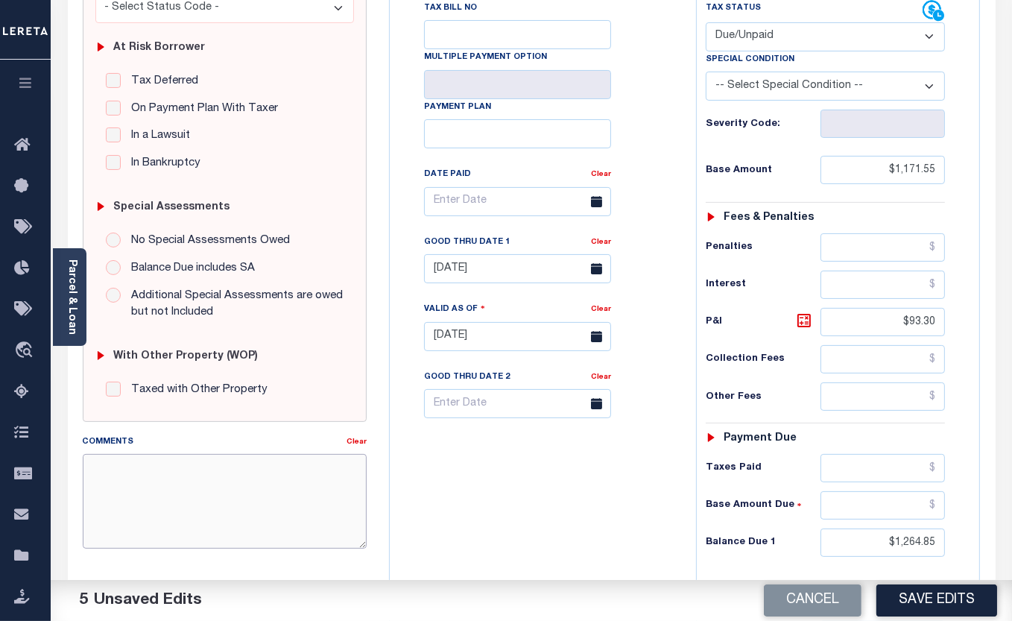
click at [217, 487] on textarea "Comments" at bounding box center [225, 501] width 285 height 94
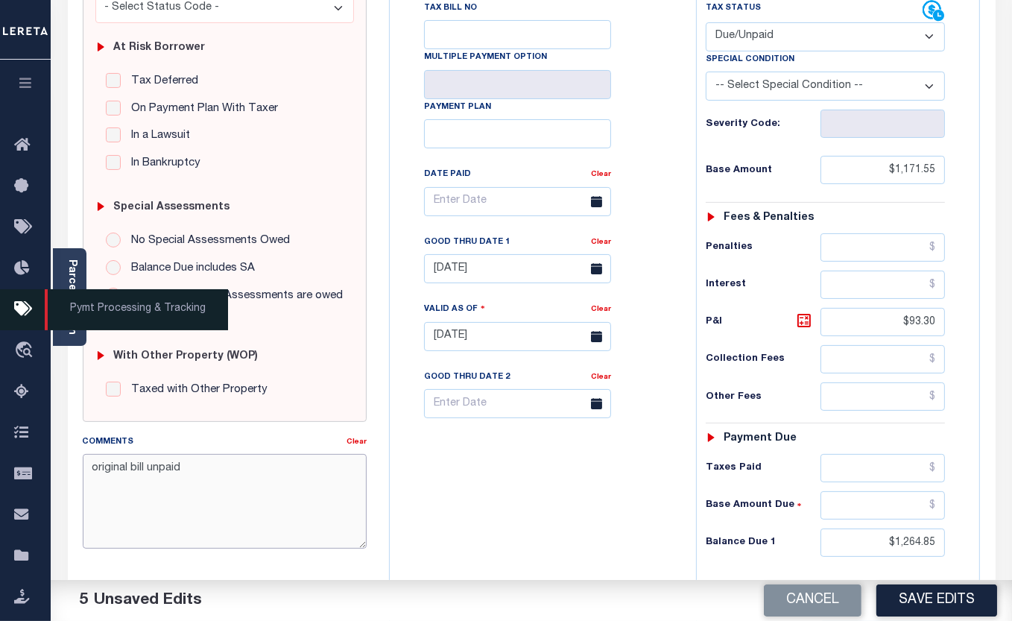
type textarea "original bill unpaid"
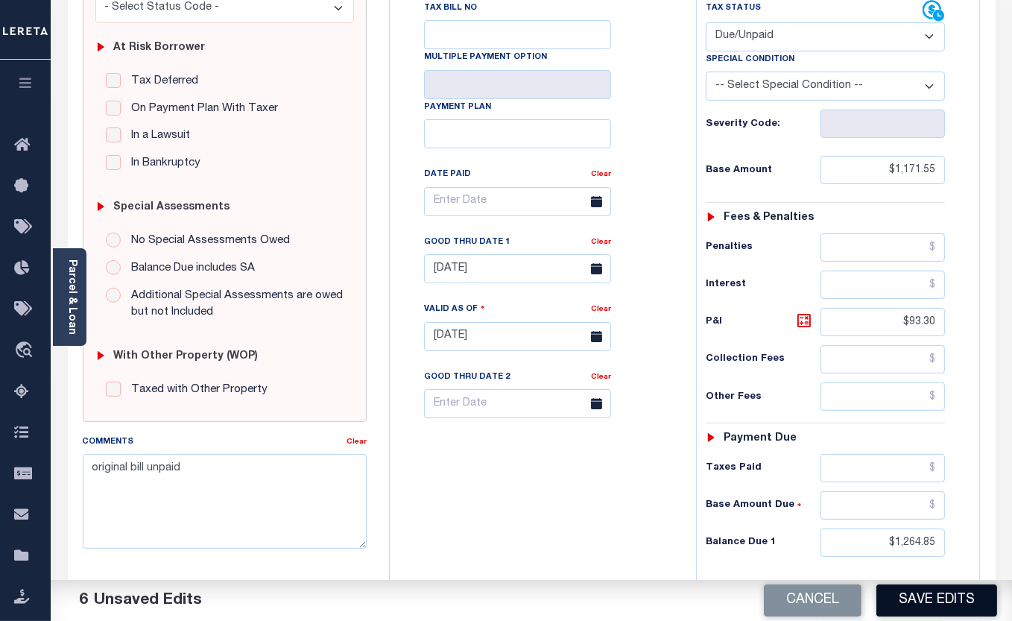
click at [936, 596] on button "Save Edits" at bounding box center [937, 600] width 121 height 32
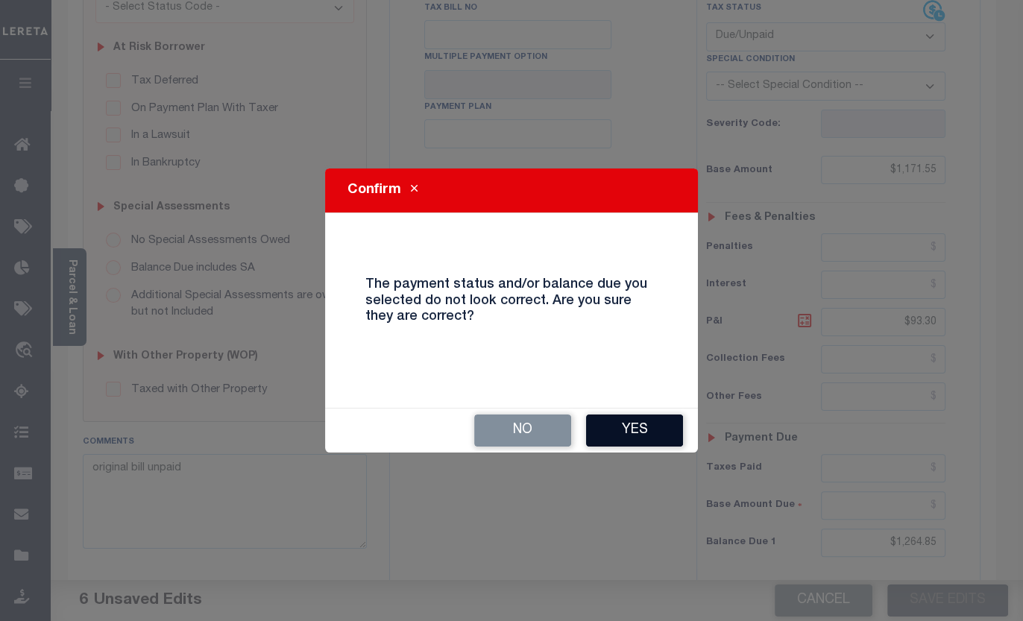
click at [621, 429] on button "Yes" at bounding box center [634, 430] width 97 height 32
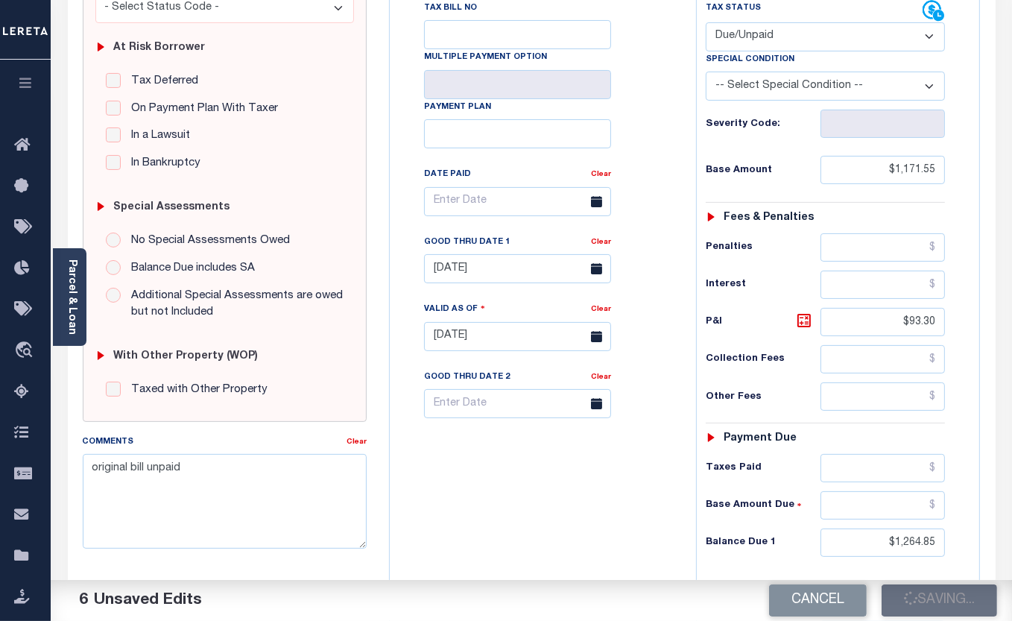
checkbox input "false"
type textarea "original bill unpaid"
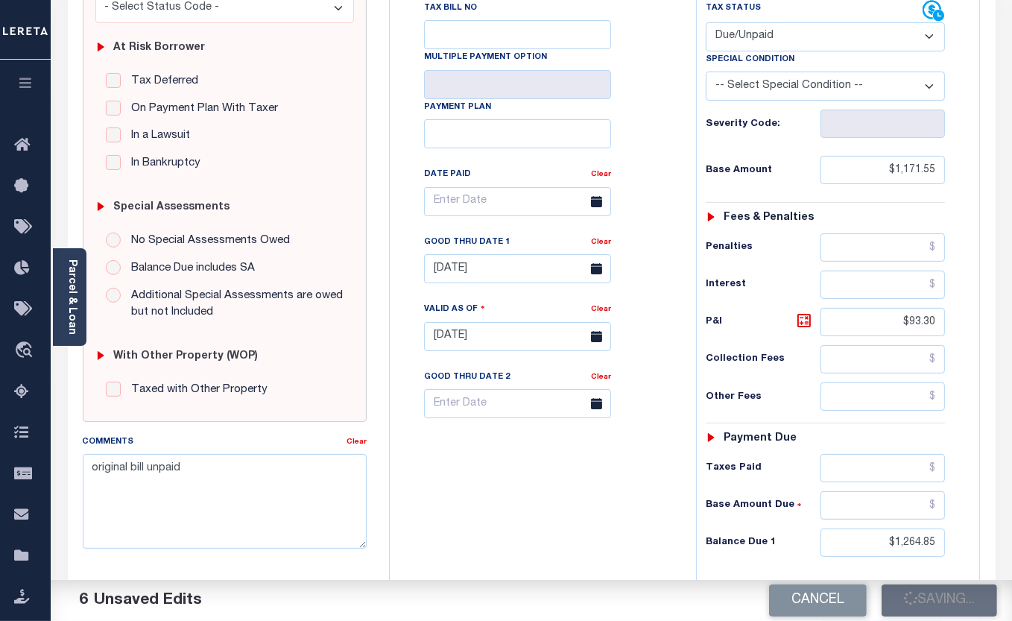
type input "$1,171.55"
type input "$93.3"
type input "$1,264.85"
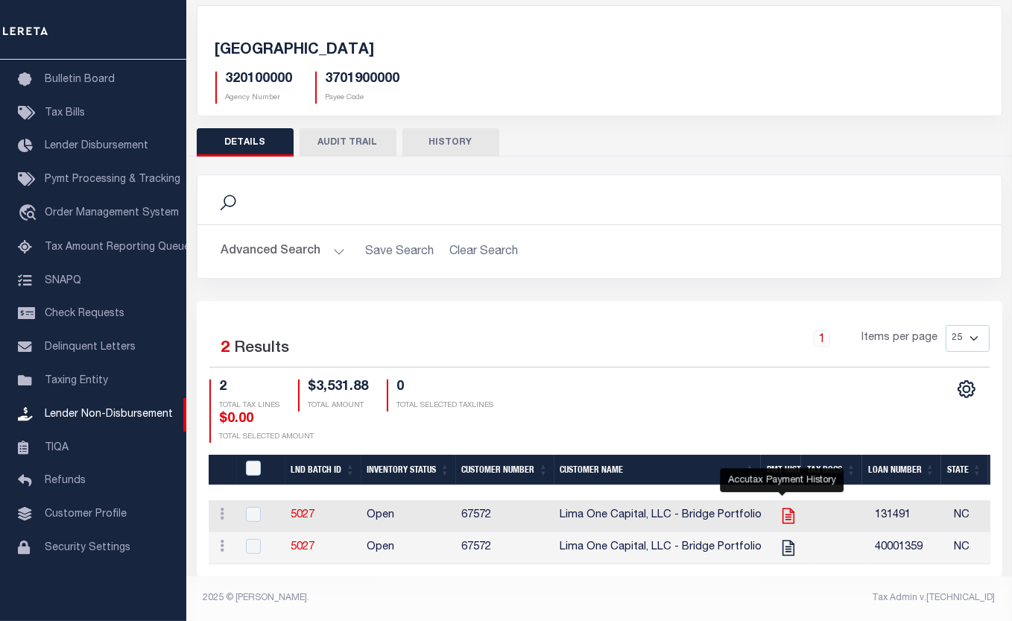
click at [782, 508] on icon "" at bounding box center [788, 516] width 12 height 16
checkbox input "true"
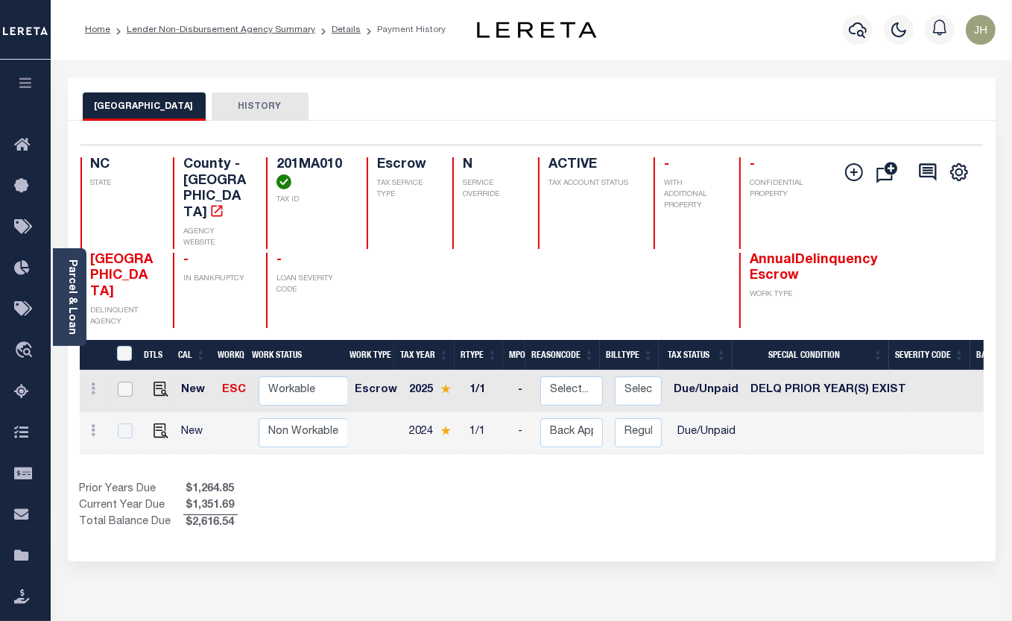
click at [123, 382] on input "checkbox" at bounding box center [125, 389] width 15 height 15
checkbox input "true"
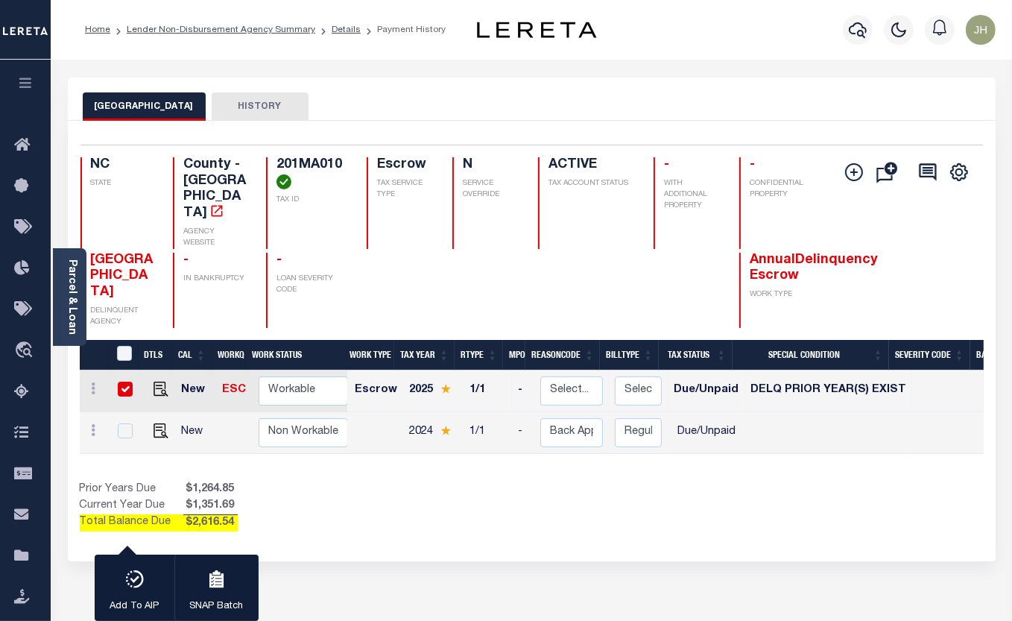
click at [561, 562] on div "BRUNSWICK COUNTY HISTORY 1 Selected 2 1" at bounding box center [532, 513] width 950 height 871
click at [122, 382] on input "checkbox" at bounding box center [125, 389] width 15 height 15
checkbox input "false"
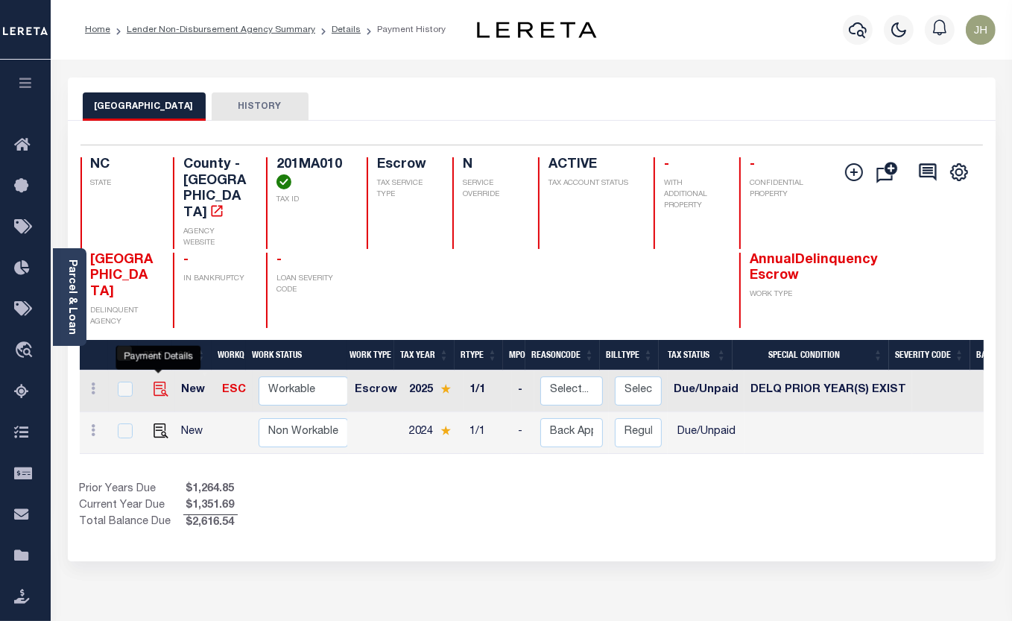
click at [160, 382] on img "" at bounding box center [161, 389] width 15 height 15
checkbox input "true"
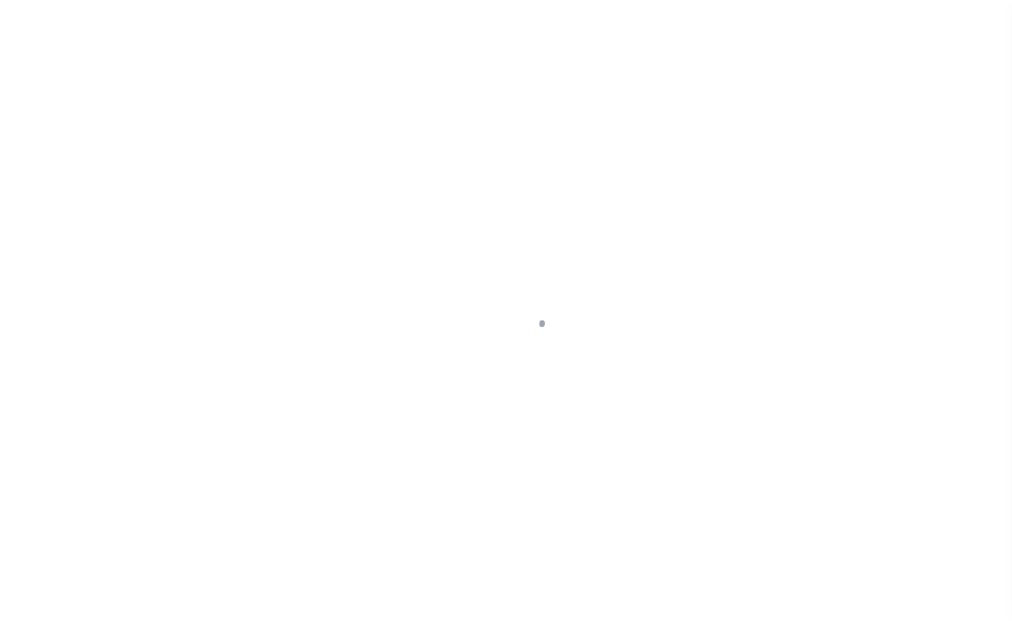
select select "DUE"
select select "18"
select select "DUE"
select select "18"
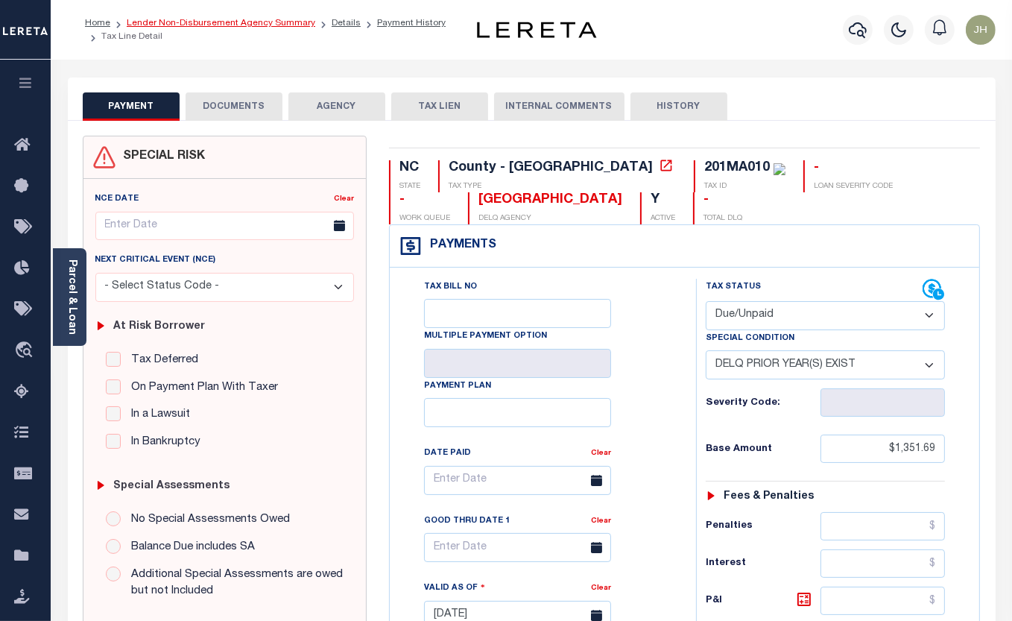
click at [201, 23] on link "Lender Non-Disbursement Agency Summary" at bounding box center [221, 23] width 189 height 9
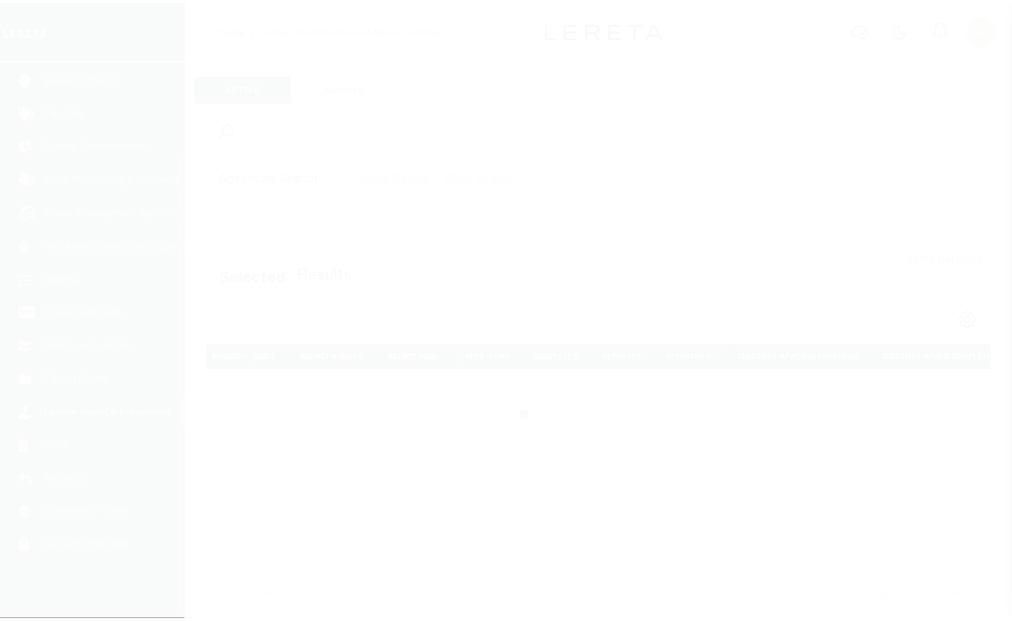
scroll to position [111, 0]
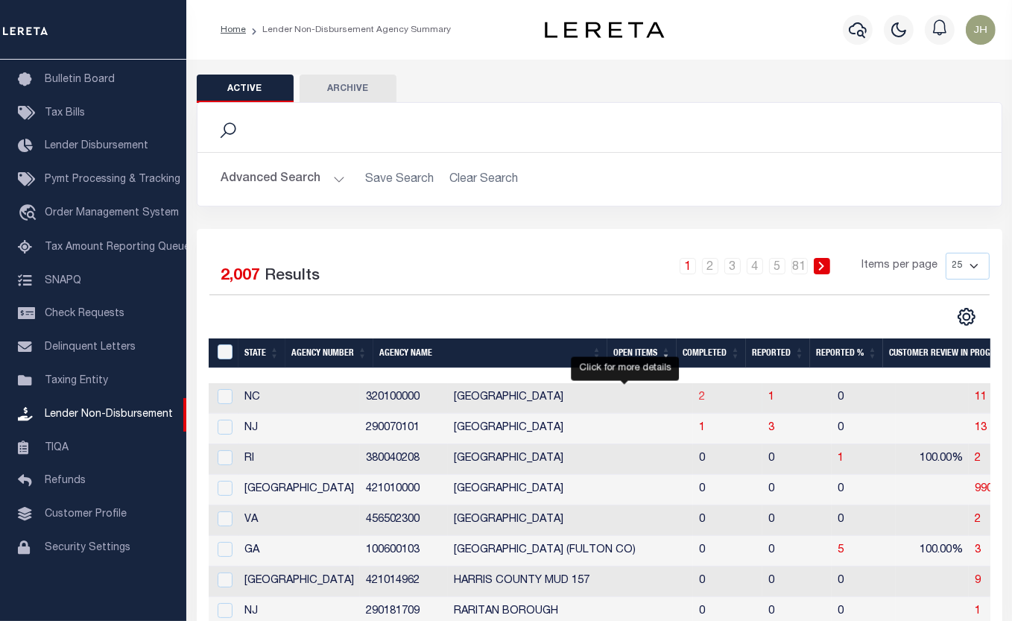
click at [699, 403] on span "2" at bounding box center [702, 397] width 6 height 10
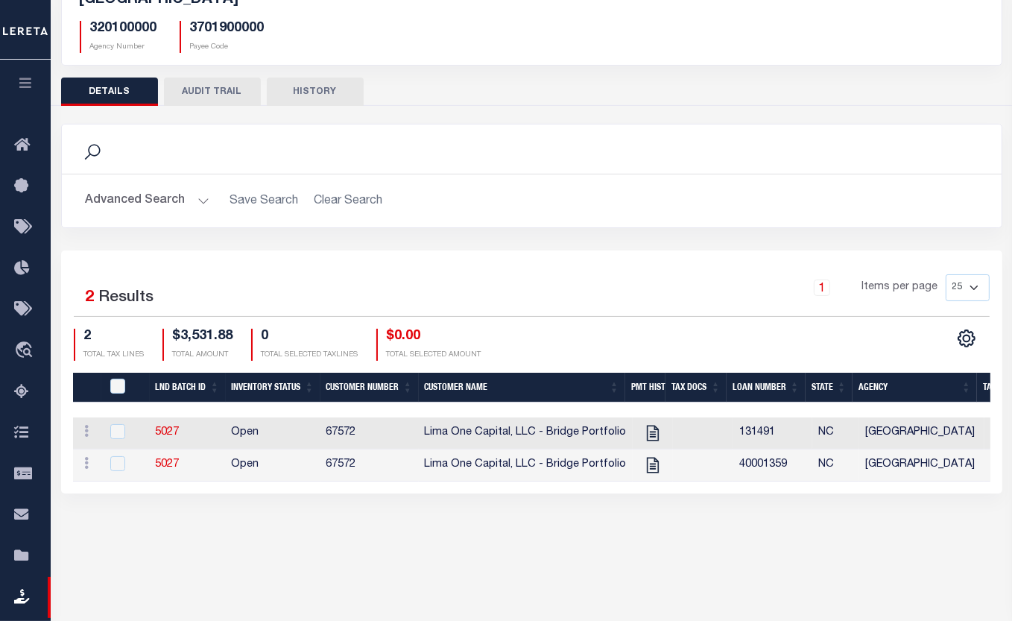
scroll to position [135, 0]
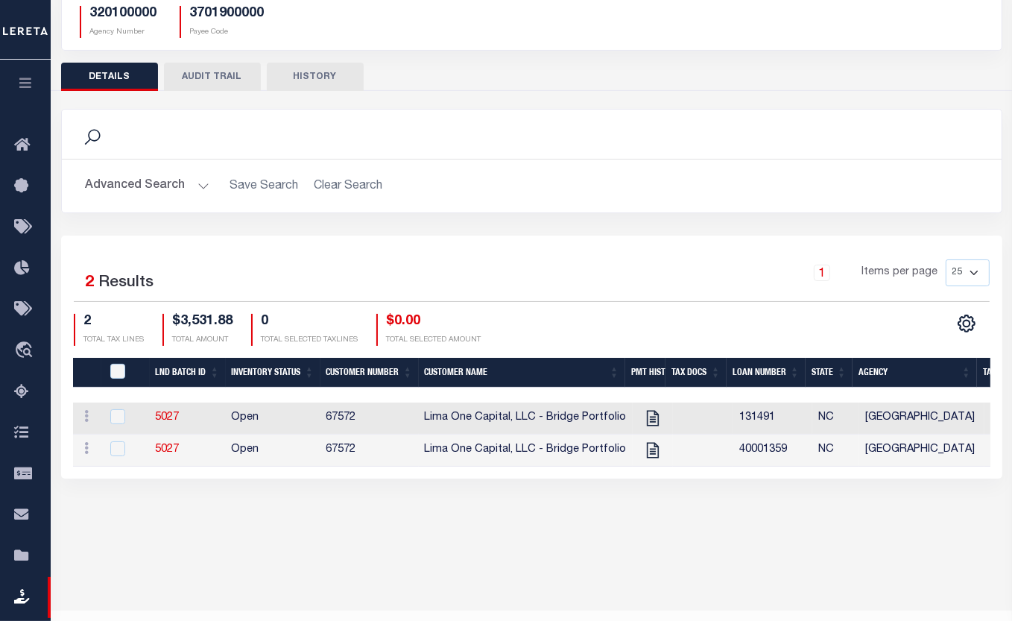
drag, startPoint x: 505, startPoint y: 478, endPoint x: 654, endPoint y: 480, distance: 148.4
click at [668, 479] on div "Selected 2 Results 1 Items per page 25 50 100 200 2 $3,531.88 0" at bounding box center [531, 357] width 941 height 243
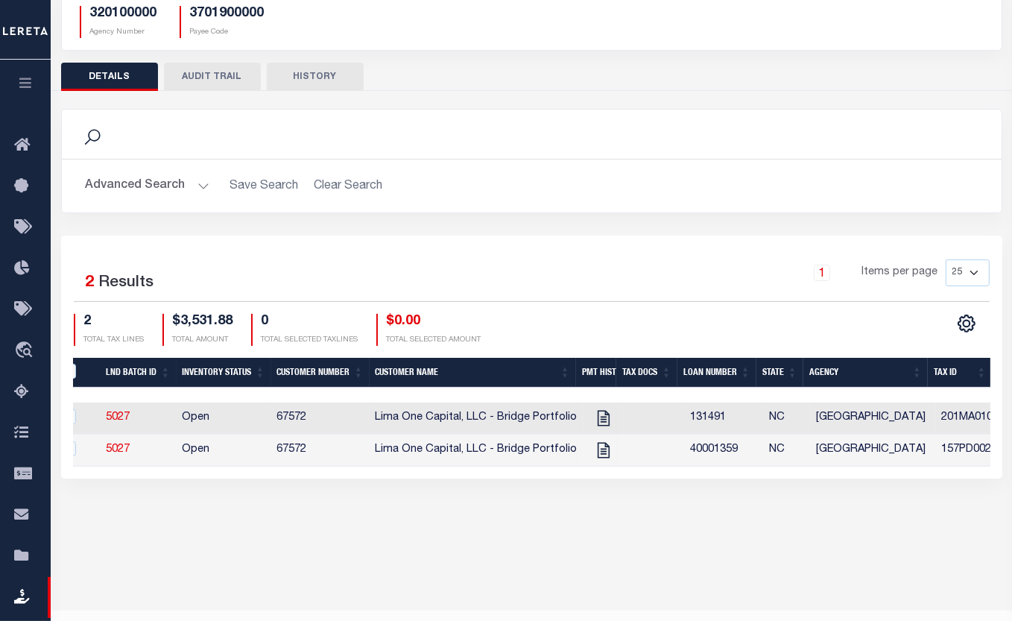
scroll to position [0, 0]
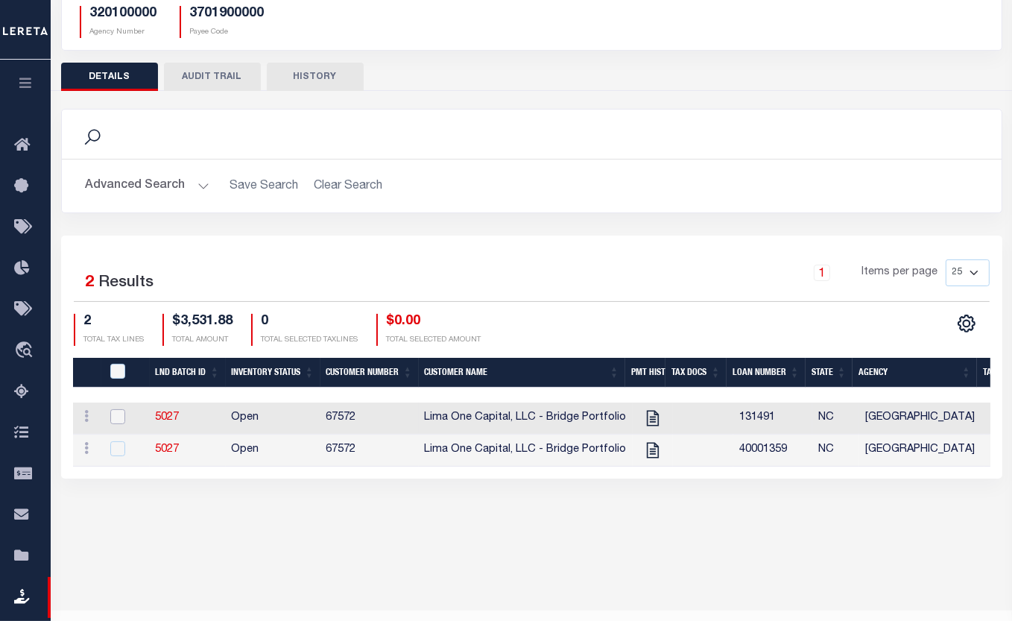
click at [122, 410] on input "checkbox" at bounding box center [117, 416] width 15 height 15
checkbox input "true"
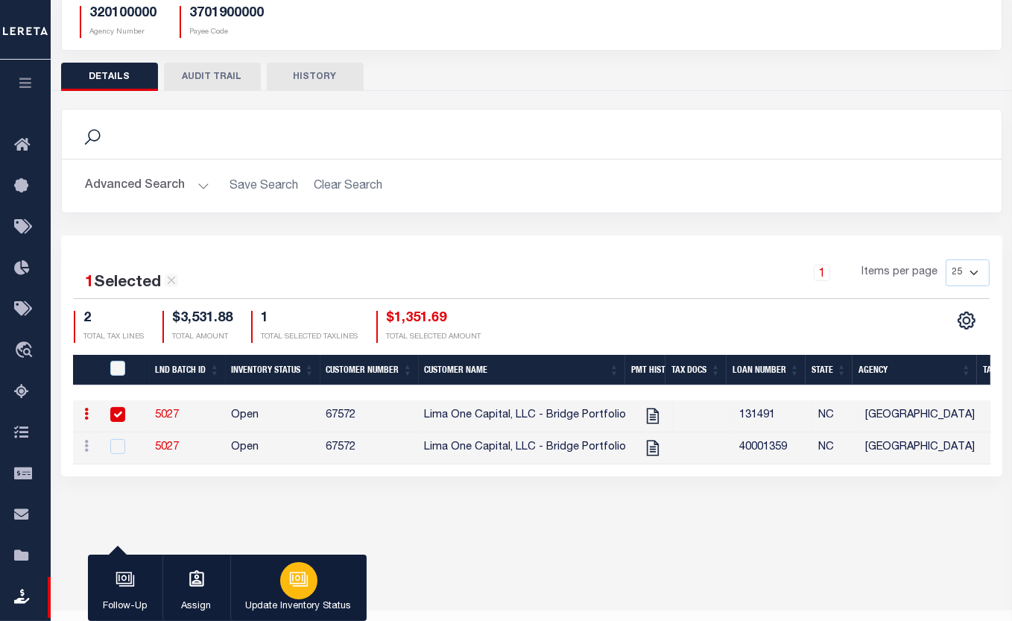
click at [304, 584] on icon "button" at bounding box center [298, 579] width 19 height 19
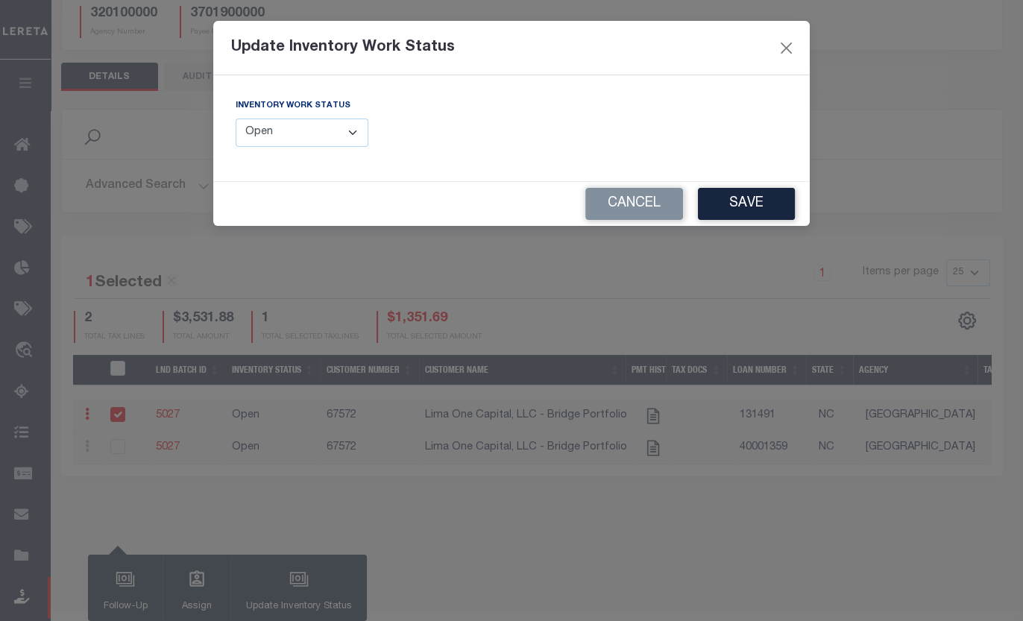
click at [352, 136] on select "--Select-- Open Completed Reported" at bounding box center [302, 133] width 133 height 29
select select "Completed"
click at [236, 119] on select "--Select-- Open Completed Reported" at bounding box center [302, 133] width 133 height 29
click at [742, 202] on button "Save" at bounding box center [746, 204] width 97 height 32
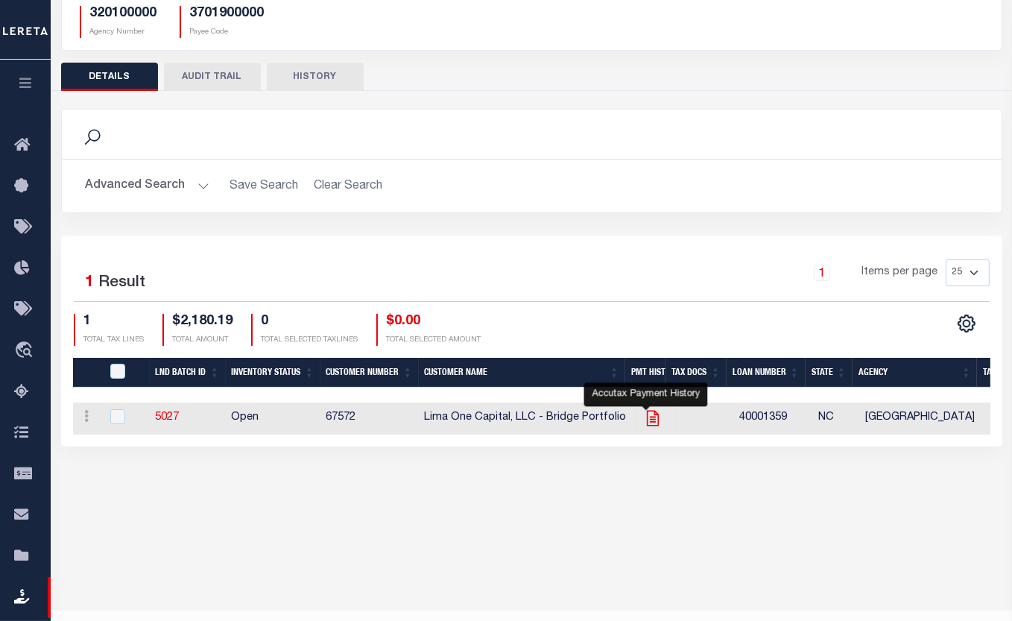
click at [647, 422] on icon at bounding box center [652, 419] width 12 height 16
checkbox input "true"
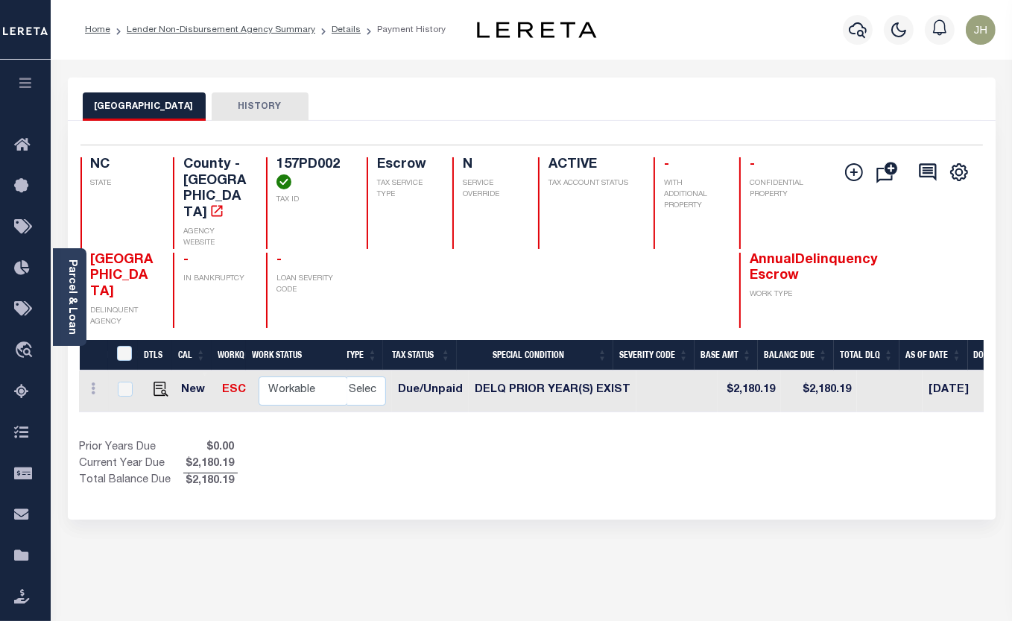
scroll to position [0, 366]
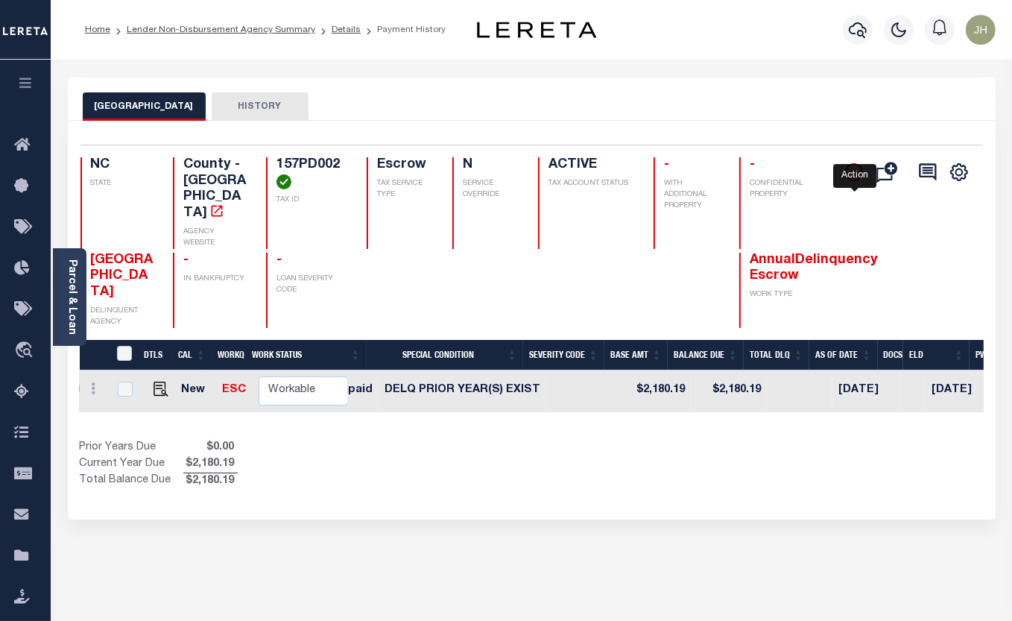
click at [851, 174] on icon "" at bounding box center [854, 172] width 18 height 18
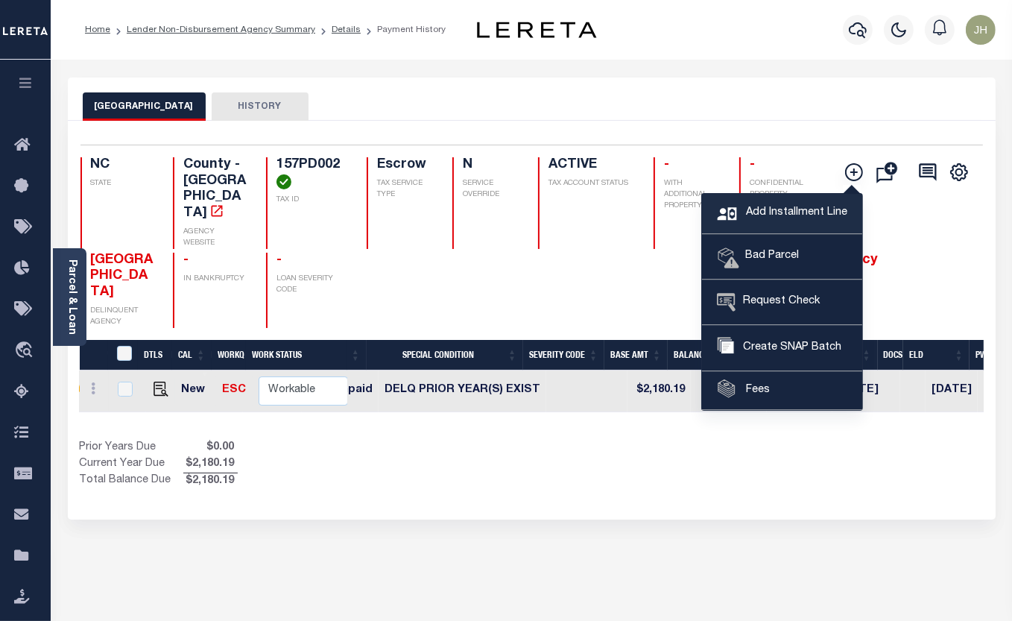
click at [798, 205] on span "Add Installment Line" at bounding box center [794, 213] width 105 height 16
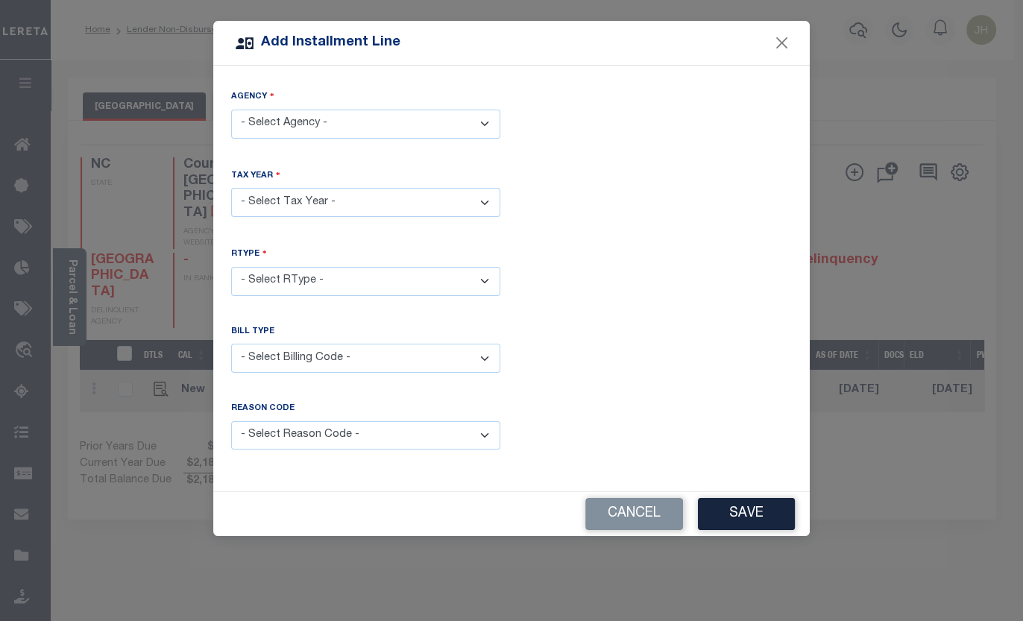
click at [473, 122] on select "- Select Agency - BRUNSWICK COUNTY - County" at bounding box center [365, 124] width 269 height 29
select select "3701900000"
click at [231, 110] on select "- Select Agency - BRUNSWICK COUNTY - County" at bounding box center [365, 124] width 269 height 29
click at [347, 198] on select "- Select Year - 2005 2006 2007 2008 2009 2010 2011 2012 2013 2014 2015 2016 201…" at bounding box center [365, 202] width 269 height 29
click at [231, 188] on select "- Select Year - 2005 2006 2007 2008 2009 2010 2011 2012 2013 2014 2015 2016 201…" at bounding box center [365, 202] width 269 height 29
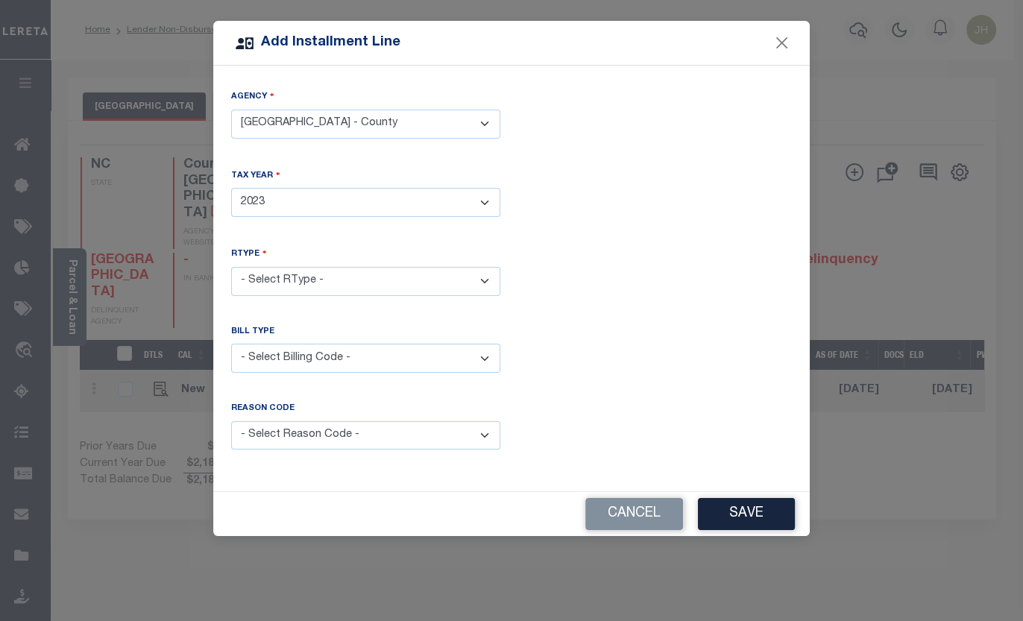
drag, startPoint x: 485, startPoint y: 199, endPoint x: 477, endPoint y: 215, distance: 18.0
click at [485, 199] on select "- Select Year - 2005 2006 2007 2008 2009 2010 2011 2012 2013 2014 2015 2016 201…" at bounding box center [365, 202] width 269 height 29
select select "2024"
click at [231, 188] on select "- Select Year - 2005 2006 2007 2008 2009 2010 2011 2012 2013 2014 2015 2016 201…" at bounding box center [365, 202] width 269 height 29
drag, startPoint x: 357, startPoint y: 272, endPoint x: 357, endPoint y: 280, distance: 8.2
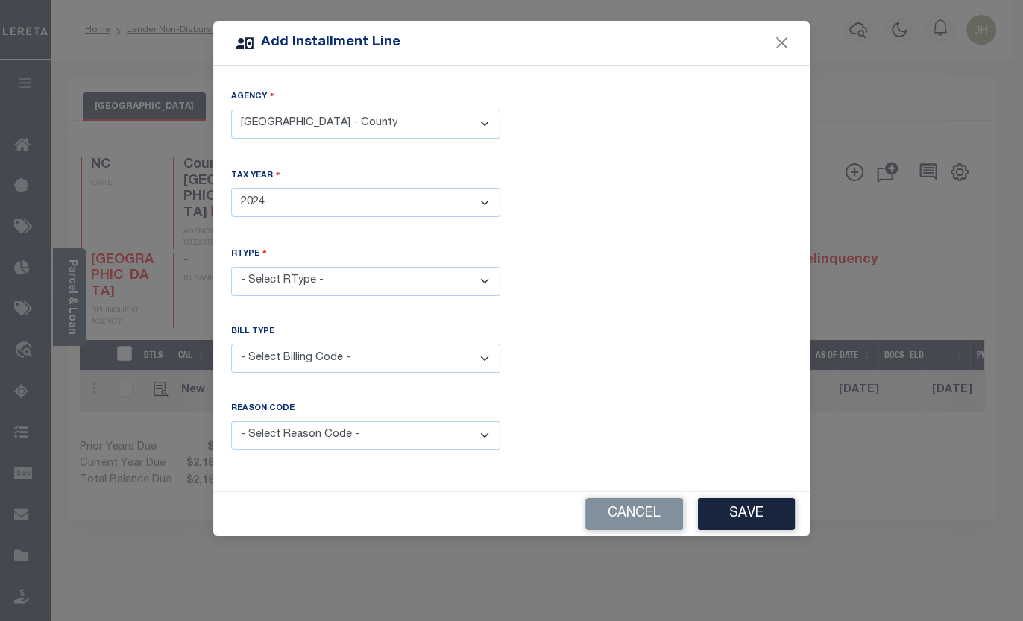
click at [357, 272] on select "- Select RType - 1/1" at bounding box center [365, 281] width 269 height 29
select select "0"
click at [231, 267] on select "- Select RType - 1/1" at bounding box center [365, 281] width 269 height 29
click at [279, 354] on select "- Select Billing Code - Regular Delinquent Supplemental Corrected/Adjusted Bill…" at bounding box center [365, 358] width 269 height 29
select select "1"
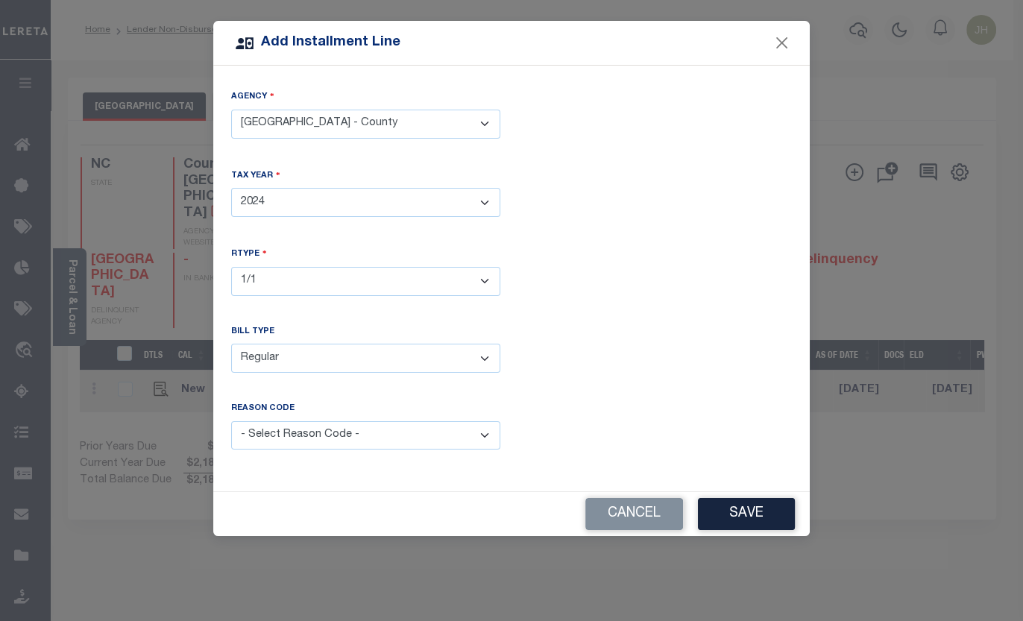
click at [231, 344] on select "- Select Billing Code - Regular Delinquent Supplemental Corrected/Adjusted Bill…" at bounding box center [365, 358] width 269 height 29
drag, startPoint x: 476, startPoint y: 430, endPoint x: 458, endPoint y: 435, distance: 18.4
click at [476, 430] on select "- Select Reason Code - Payment Reversal Taxable Value Change Assessment Change …" at bounding box center [365, 435] width 269 height 29
select select "12"
click at [231, 421] on select "- Select Reason Code - Payment Reversal Taxable Value Change Assessment Change …" at bounding box center [365, 435] width 269 height 29
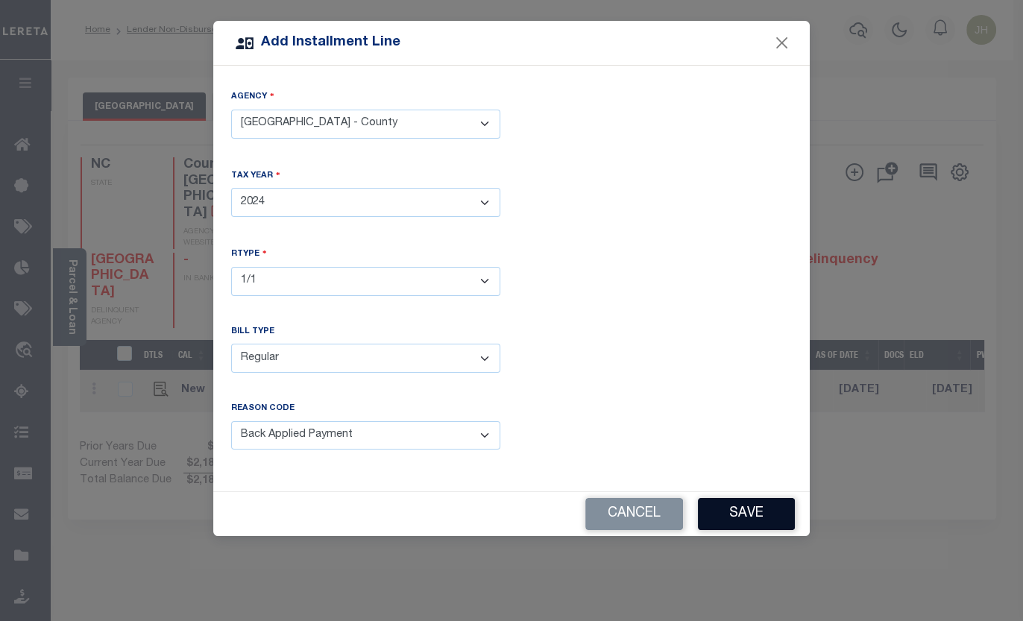
click at [751, 514] on button "Save" at bounding box center [746, 514] width 97 height 32
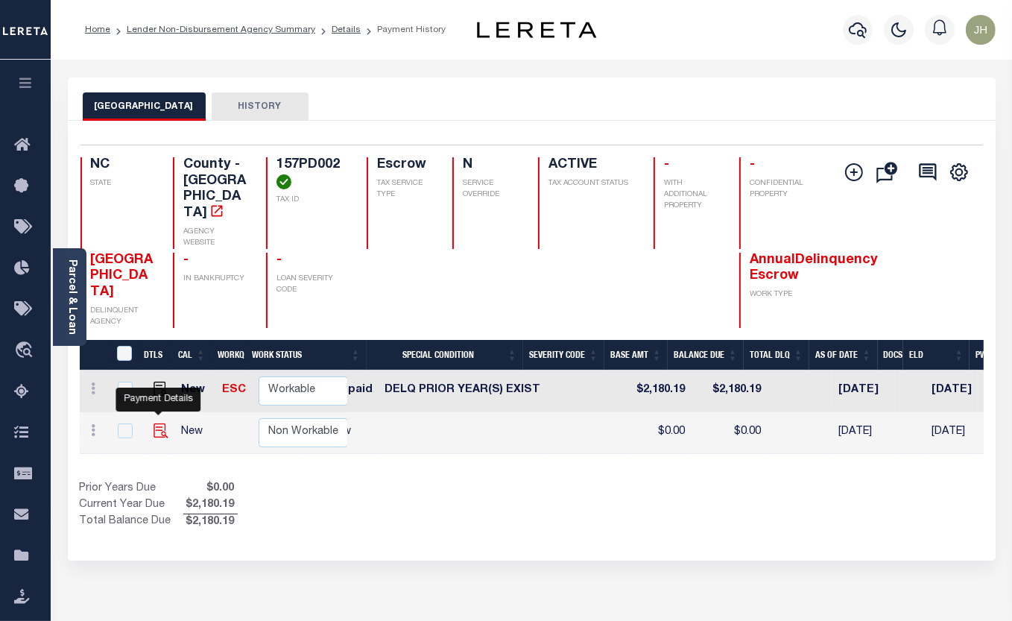
click at [157, 423] on img at bounding box center [161, 430] width 15 height 15
checkbox input "true"
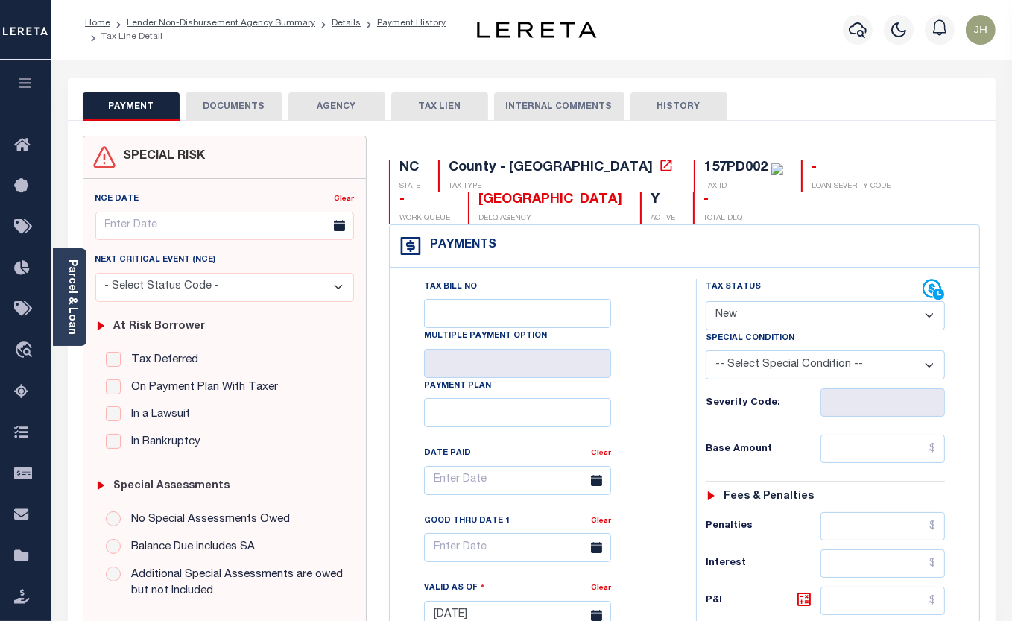
drag, startPoint x: 738, startPoint y: 317, endPoint x: 733, endPoint y: 331, distance: 15.1
click at [738, 317] on select "- Select Status Code - Open Due/Unpaid Paid Incomplete No Tax Due Internal Refu…" at bounding box center [826, 315] width 240 height 29
select select "DUE"
click at [706, 302] on select "- Select Status Code - Open Due/Unpaid Paid Incomplete No Tax Due Internal Refu…" at bounding box center [826, 315] width 240 height 29
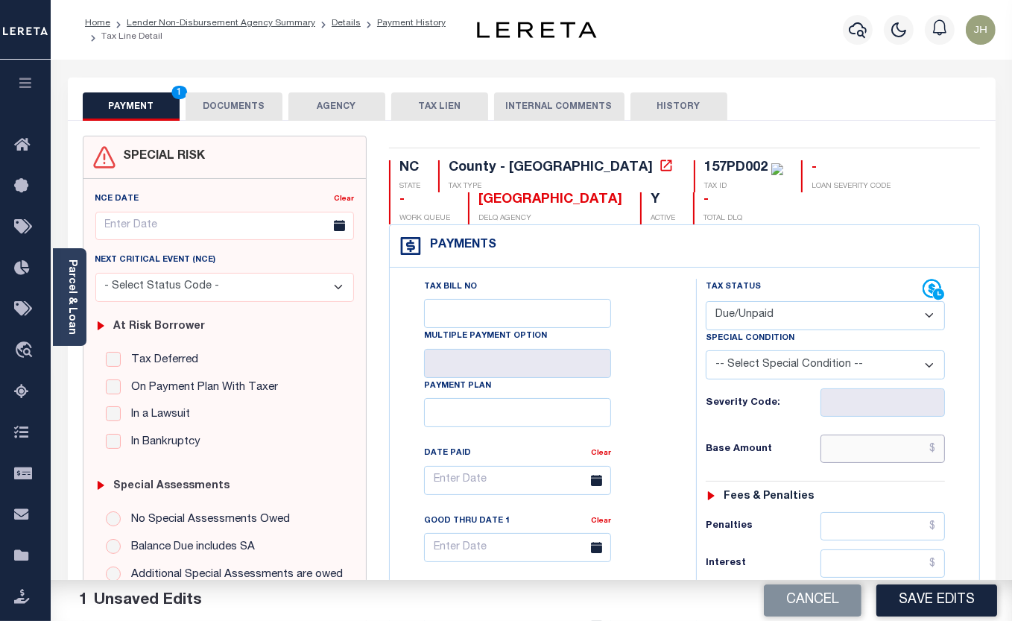
click at [848, 447] on input "text" at bounding box center [883, 449] width 125 height 28
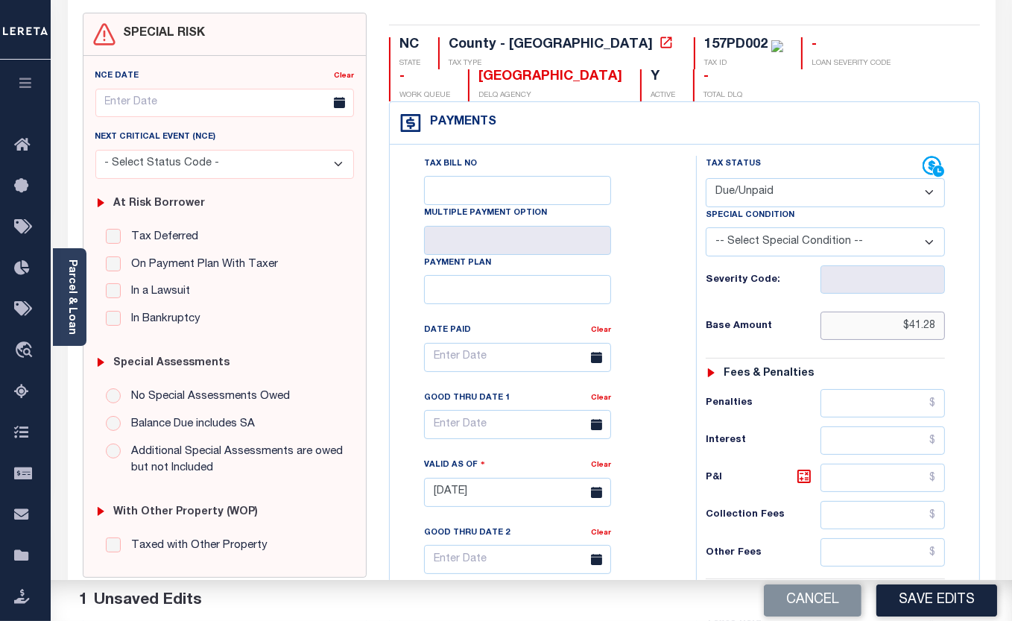
scroll to position [271, 0]
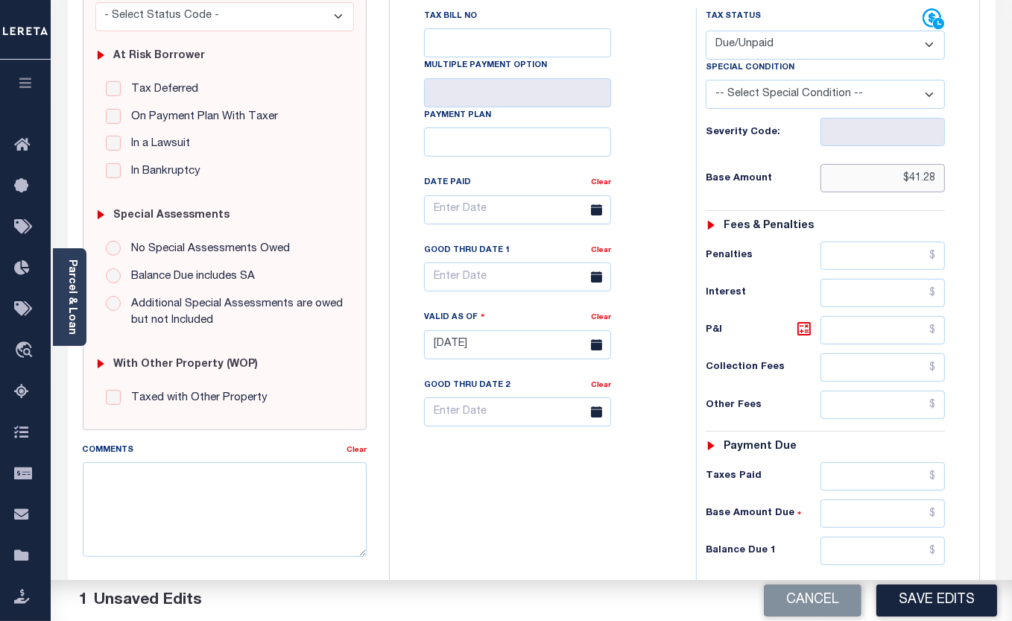
type input "$41.28"
click at [850, 327] on input "text" at bounding box center [883, 330] width 125 height 28
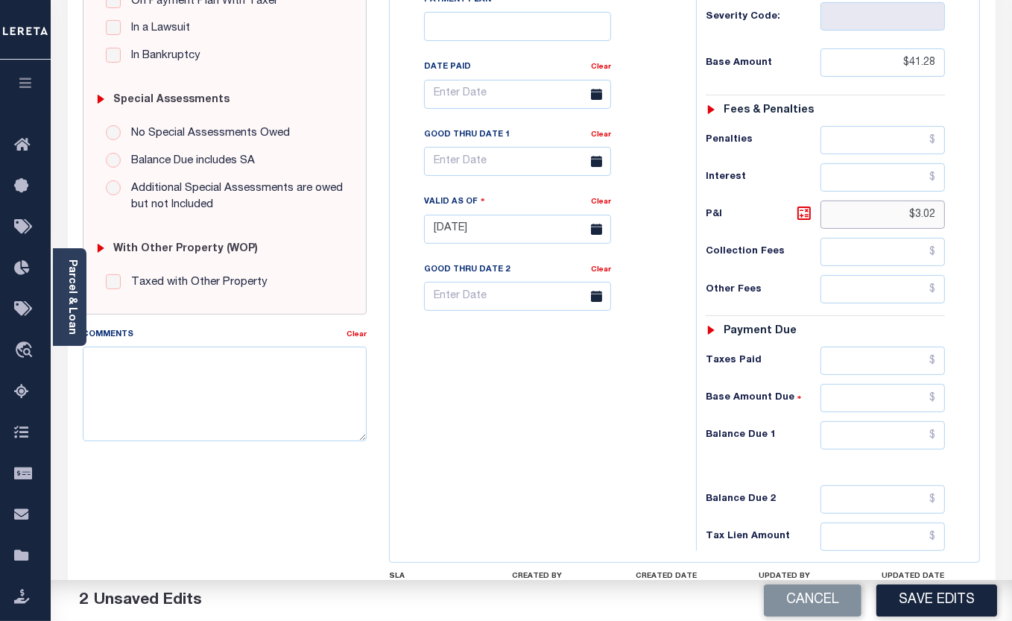
scroll to position [506, 0]
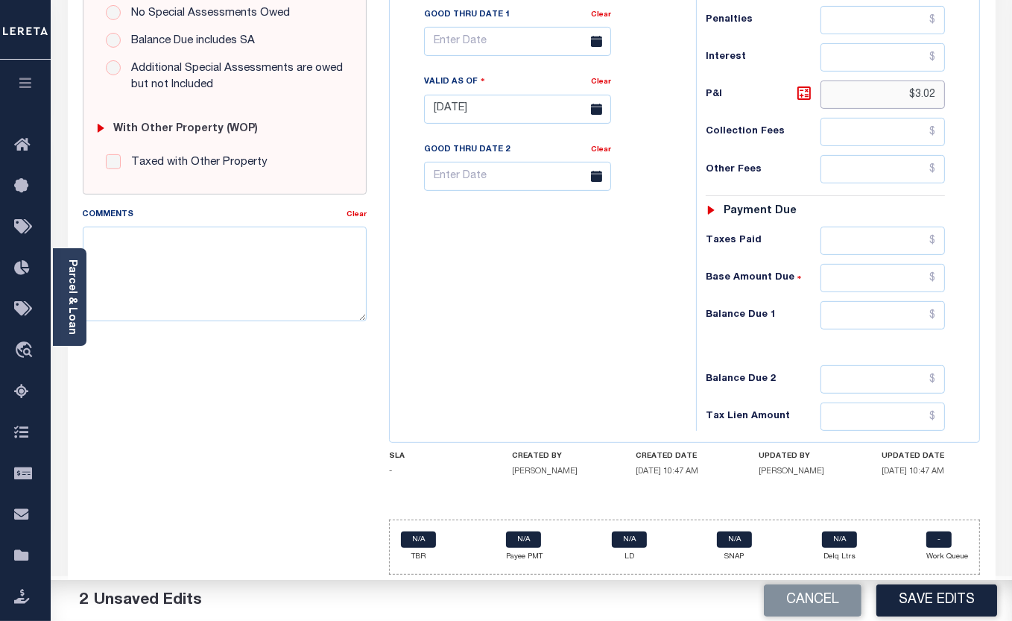
type input "$3.02"
click at [844, 313] on input "text" at bounding box center [883, 315] width 125 height 28
type input "$44.30"
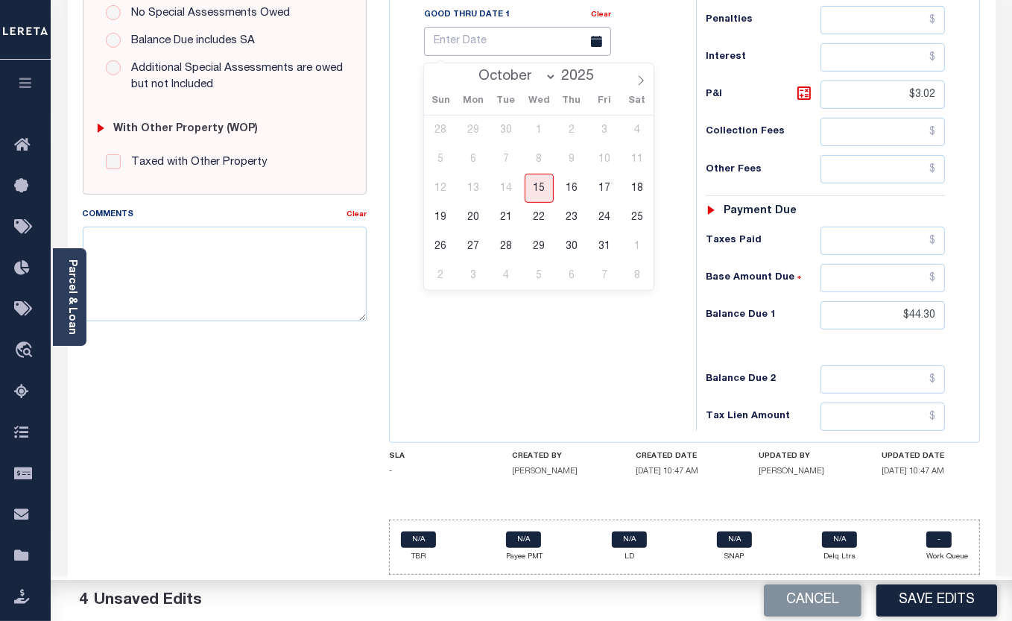
click at [491, 46] on input "text" at bounding box center [517, 41] width 187 height 29
click at [638, 86] on icon at bounding box center [641, 80] width 10 height 10
select select "10"
click at [604, 242] on span "28" at bounding box center [604, 246] width 29 height 29
type input "11/28/2025"
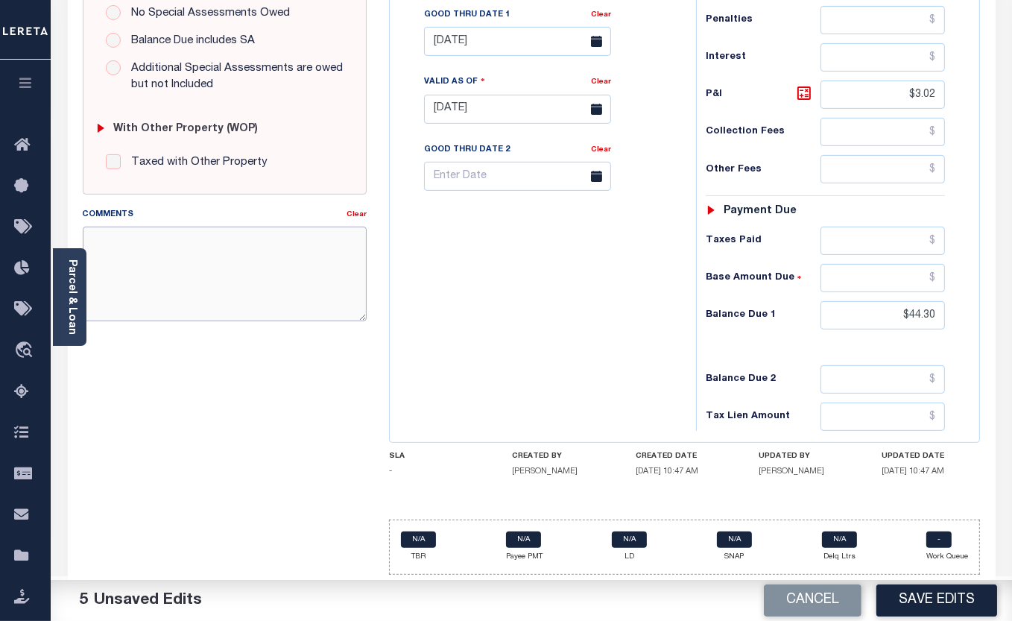
click at [239, 268] on textarea "Comments" at bounding box center [225, 274] width 285 height 94
click at [204, 247] on textarea "per Arabella," at bounding box center [225, 274] width 285 height 94
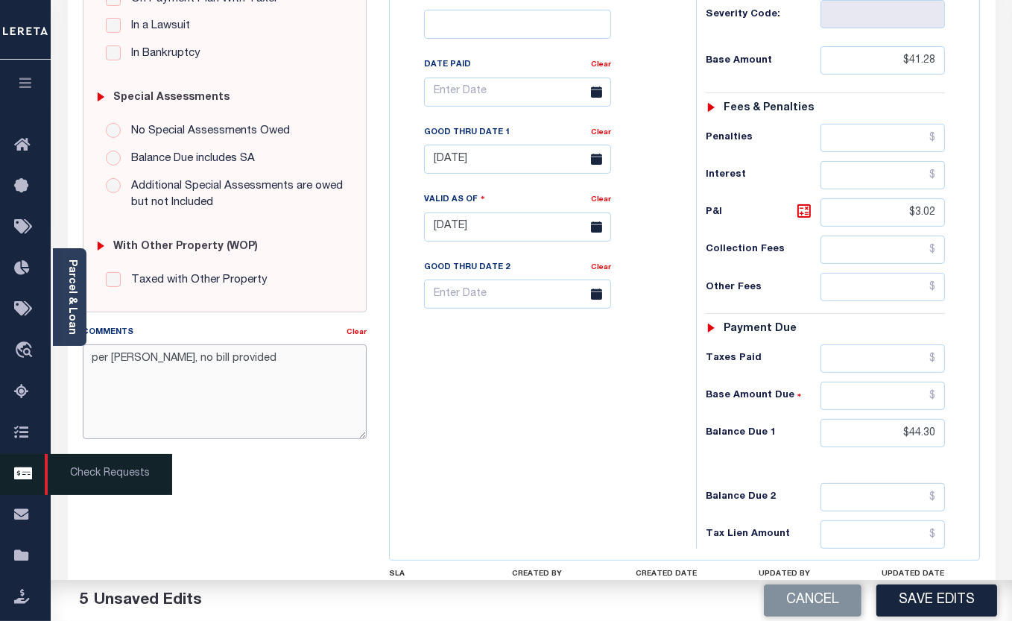
scroll to position [235, 0]
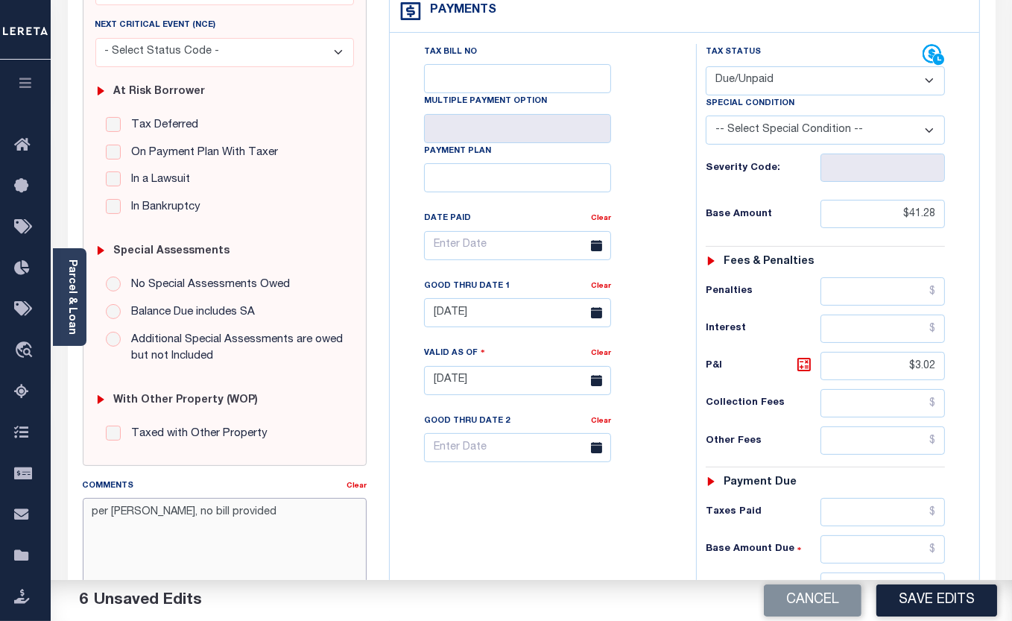
click at [171, 528] on textarea "per Arabella, no bill provided" at bounding box center [225, 545] width 285 height 94
drag, startPoint x: 156, startPoint y: 518, endPoint x: 236, endPoint y: 540, distance: 83.6
click at [236, 540] on textarea "per Arabella, no bill provided" at bounding box center [225, 545] width 285 height 94
paste textarea
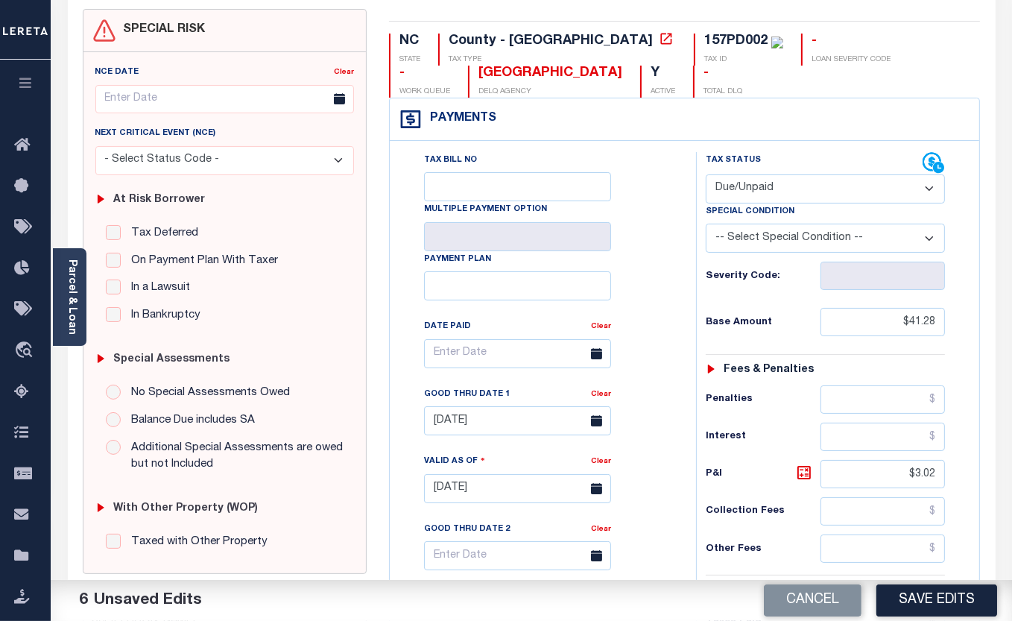
scroll to position [31, 0]
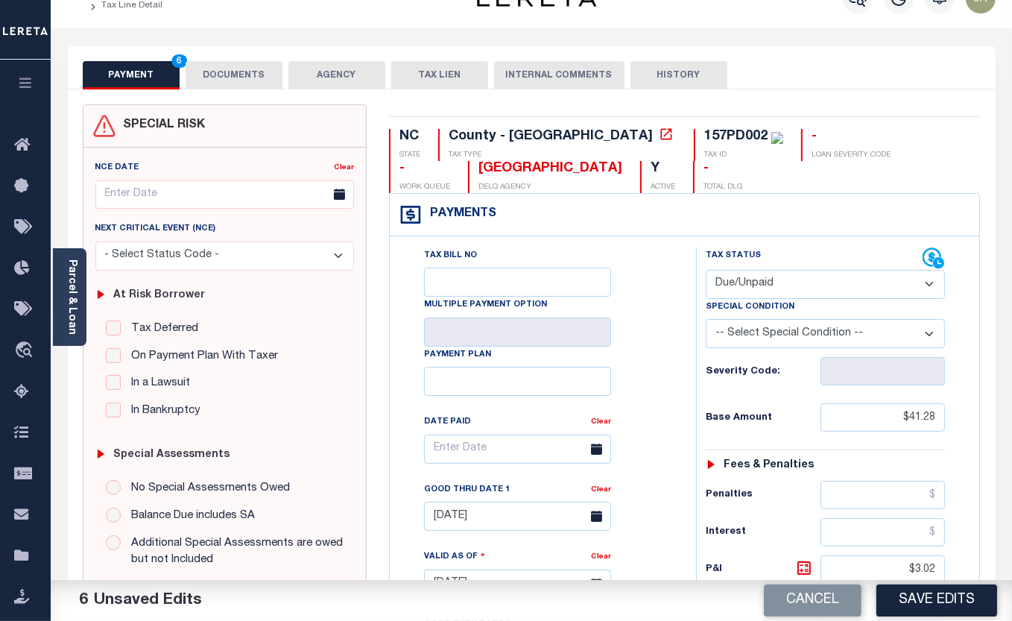
type textarea "per Arabella,"
click at [226, 76] on button "DOCUMENTS" at bounding box center [234, 75] width 97 height 28
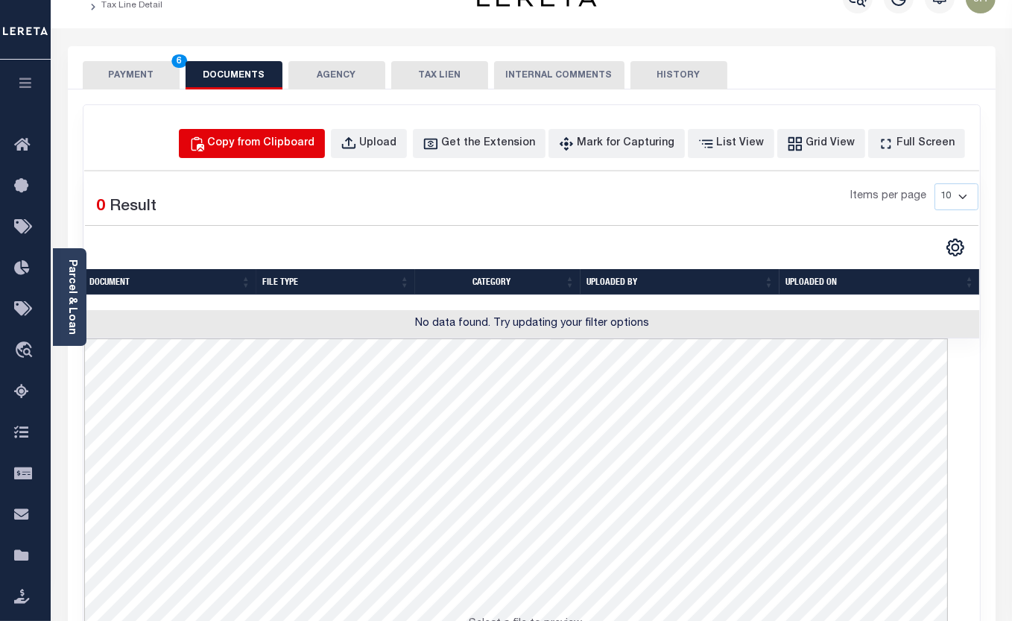
click at [308, 150] on button "Copy from Clipboard" at bounding box center [252, 143] width 146 height 29
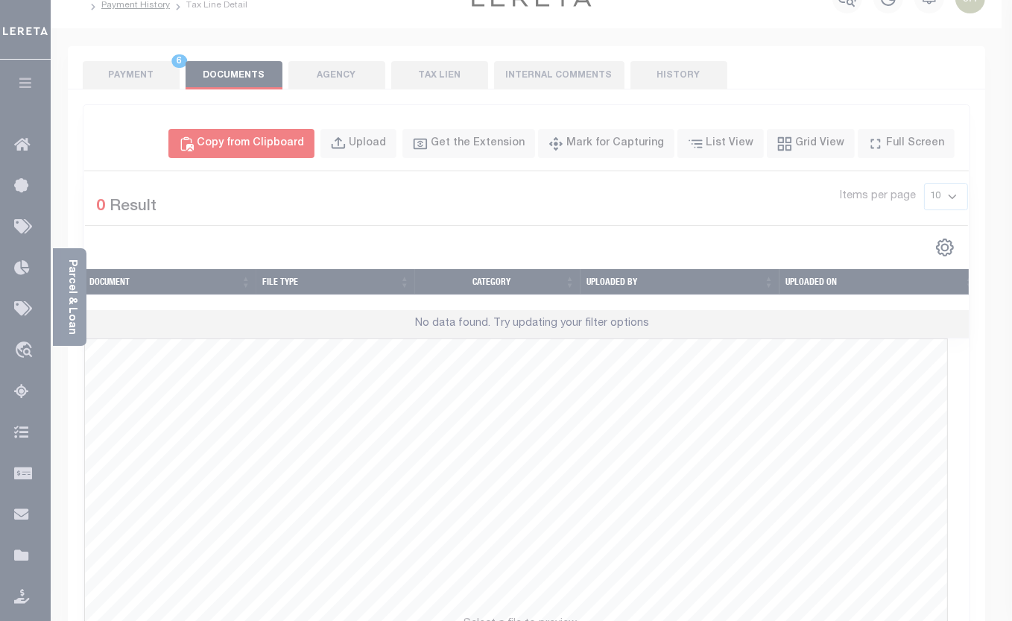
select select "POP"
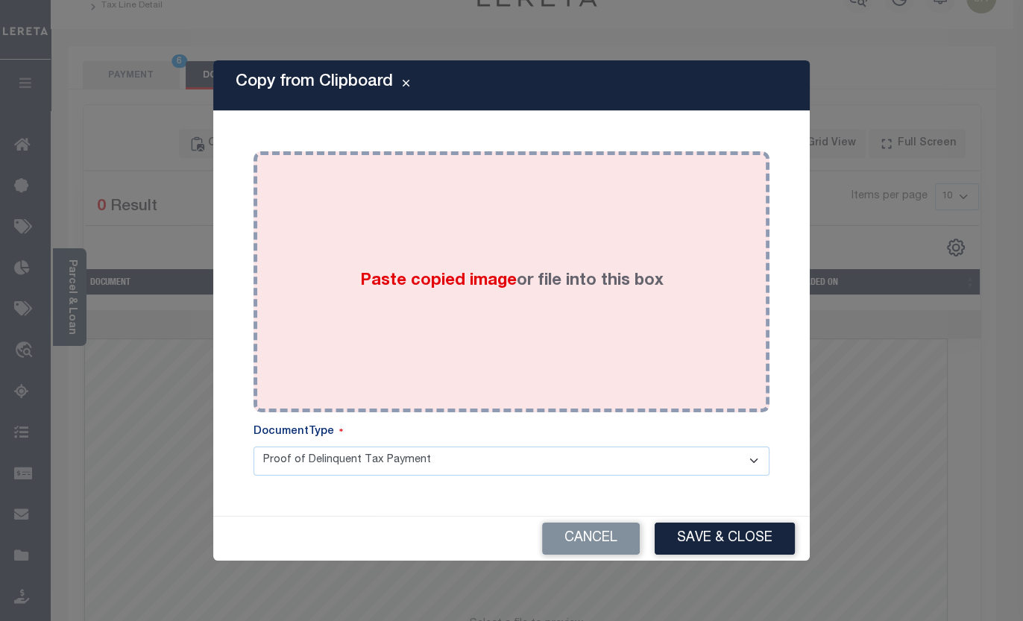
click at [346, 271] on div "Paste copied image or file into this box" at bounding box center [511, 282] width 493 height 239
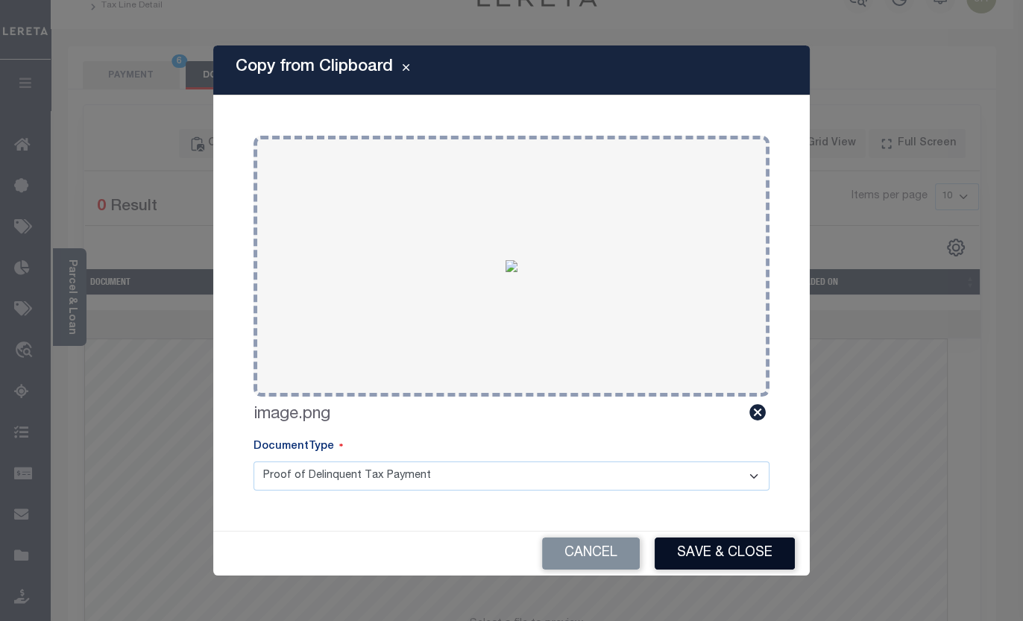
click at [707, 556] on button "Save & Close" at bounding box center [724, 553] width 140 height 32
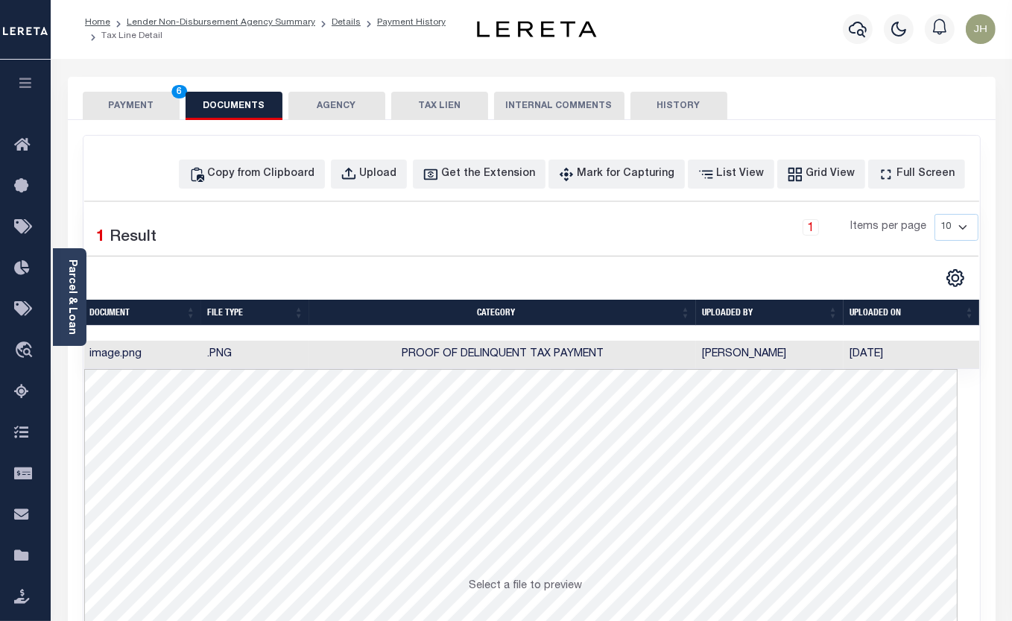
scroll to position [0, 0]
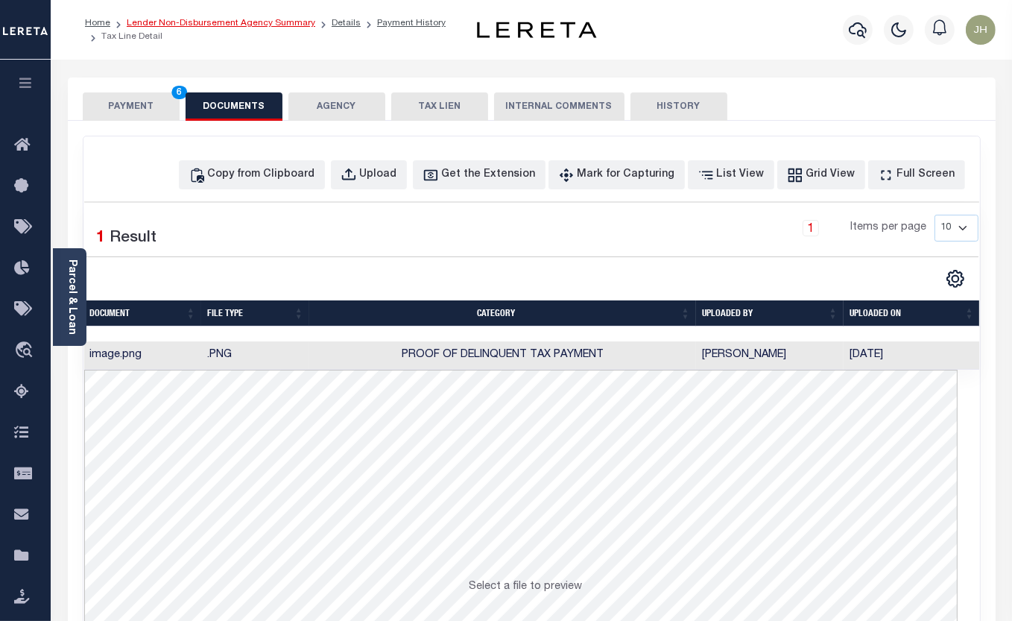
click at [164, 22] on link "Lender Non-Disbursement Agency Summary" at bounding box center [221, 23] width 189 height 9
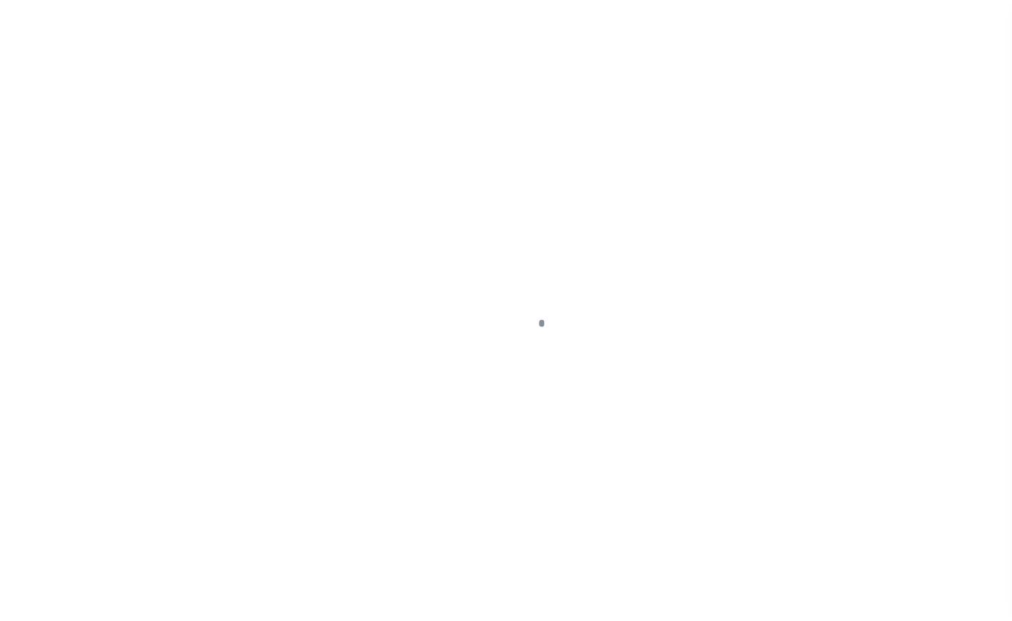
scroll to position [111, 0]
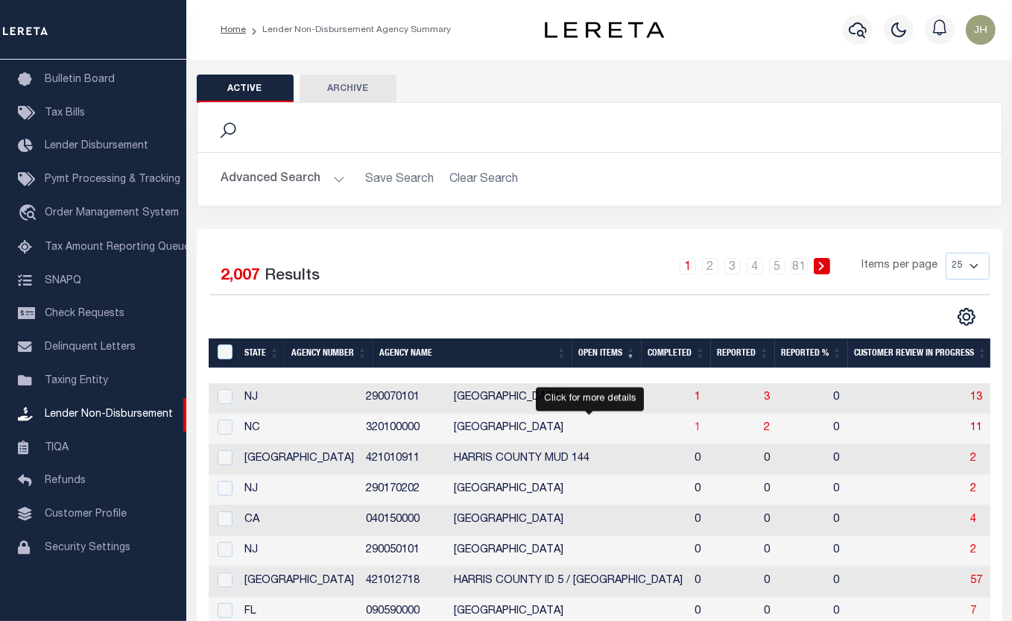
click at [695, 428] on span "1" at bounding box center [698, 428] width 6 height 10
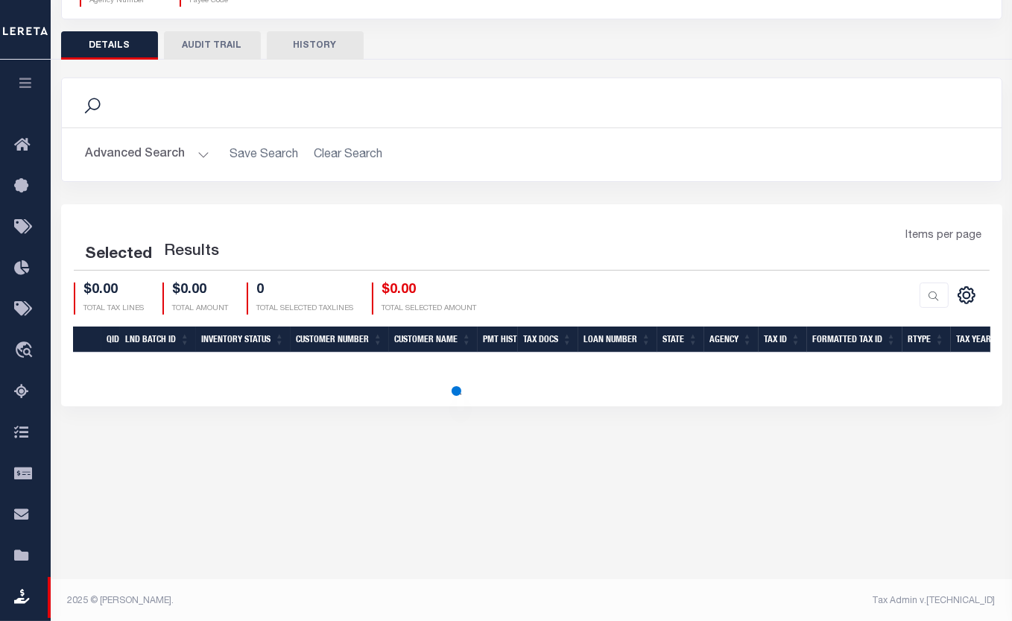
scroll to position [169, 0]
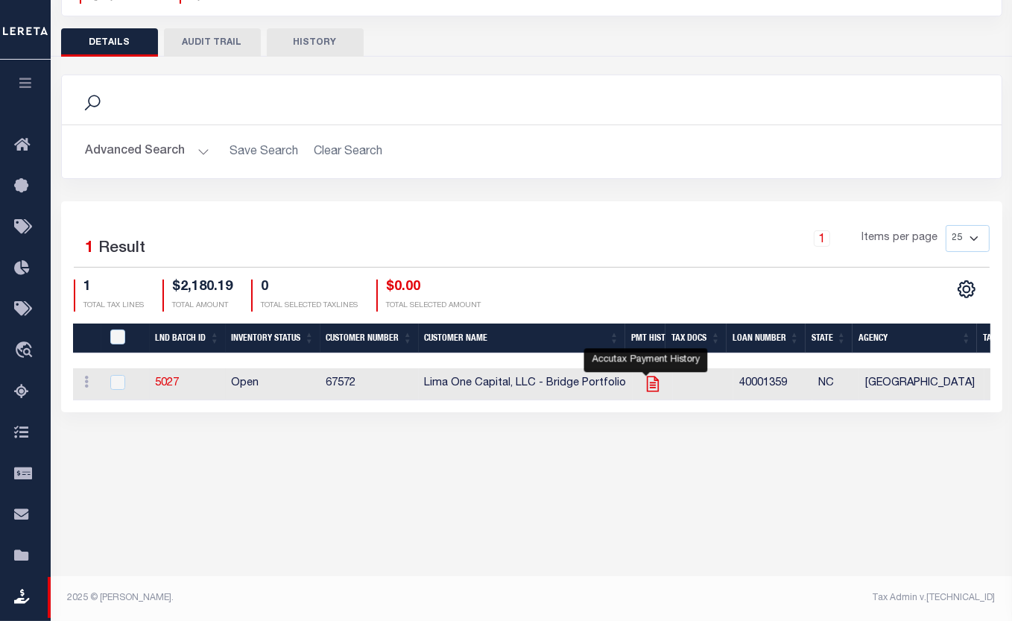
click at [643, 388] on icon "" at bounding box center [652, 383] width 19 height 19
checkbox input "true"
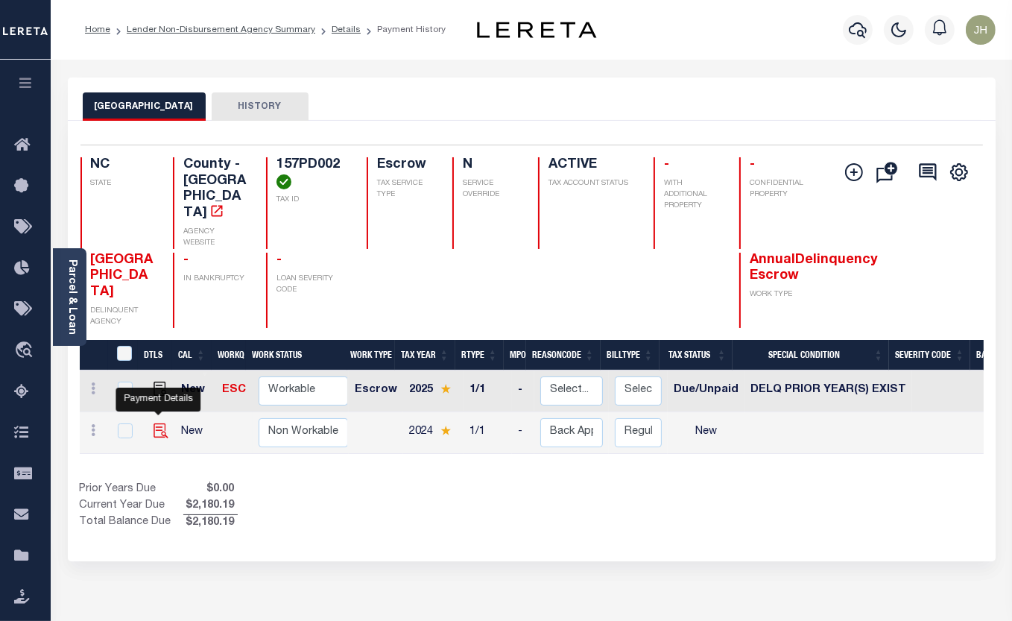
click at [159, 423] on img "" at bounding box center [161, 430] width 15 height 15
checkbox input "true"
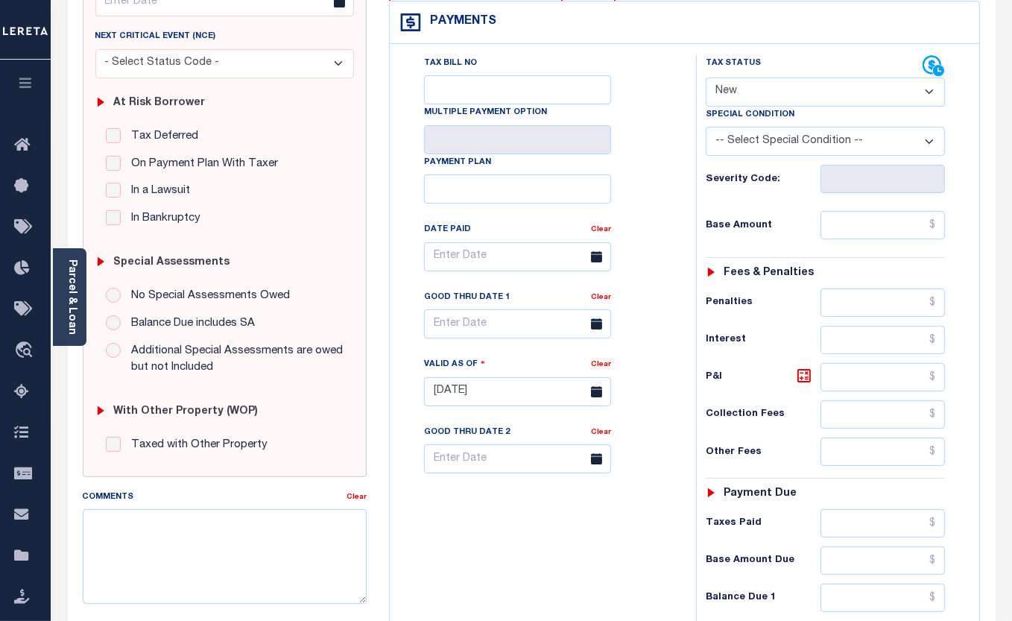
scroll to position [271, 0]
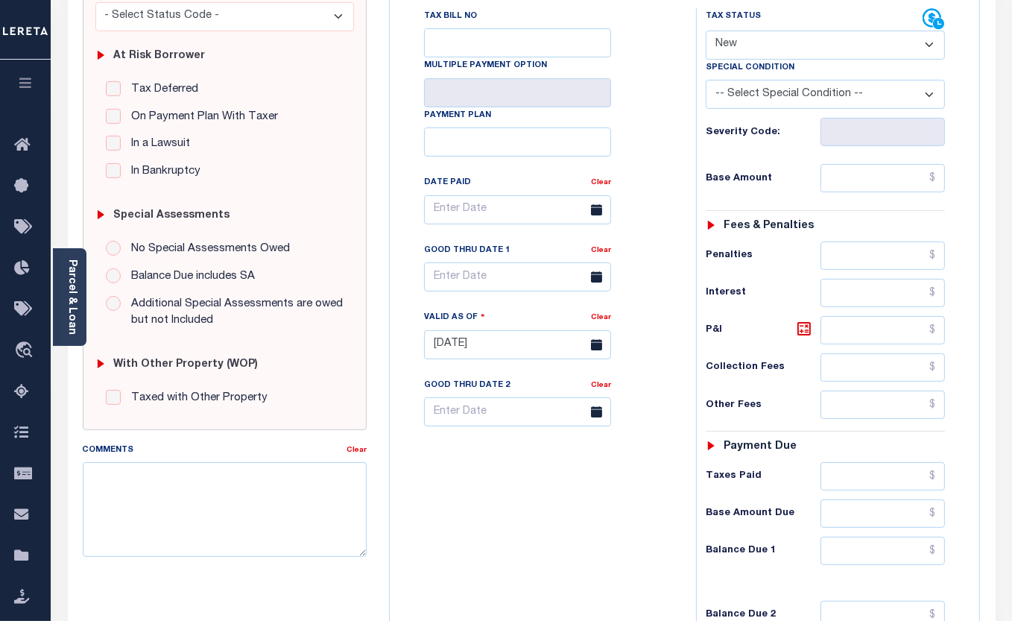
click at [818, 35] on select "- Select Status Code - Open Due/Unpaid Paid Incomplete No Tax Due Internal Refu…" at bounding box center [826, 45] width 240 height 29
select select "DUE"
click at [706, 31] on select "- Select Status Code - Open Due/Unpaid Paid Incomplete No Tax Due Internal Refu…" at bounding box center [826, 45] width 240 height 29
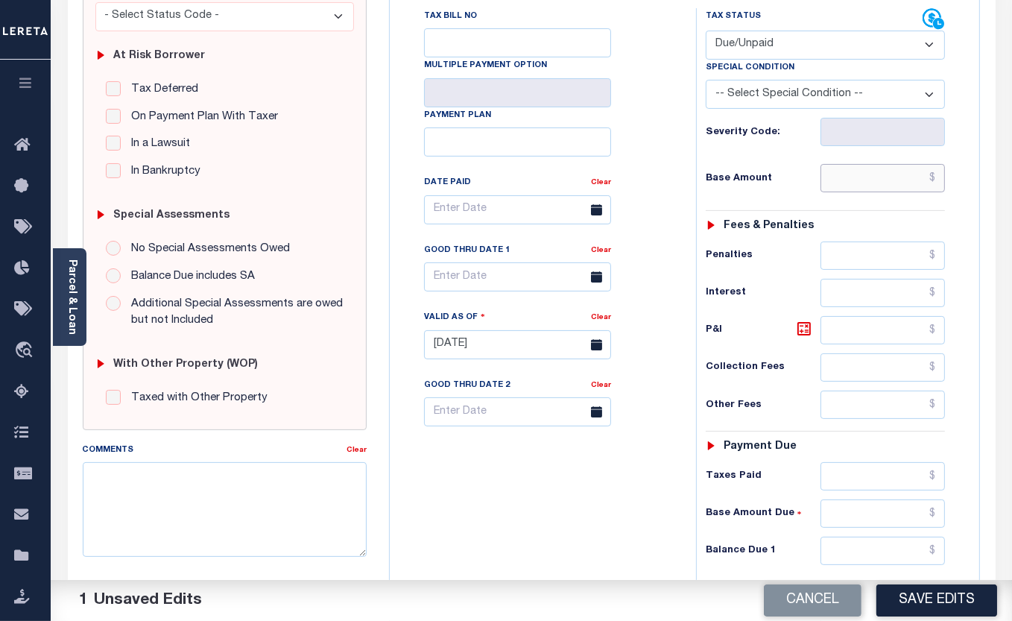
click at [835, 185] on input "text" at bounding box center [883, 178] width 125 height 28
type input "$41.28"
click at [838, 332] on input "text" at bounding box center [883, 330] width 125 height 28
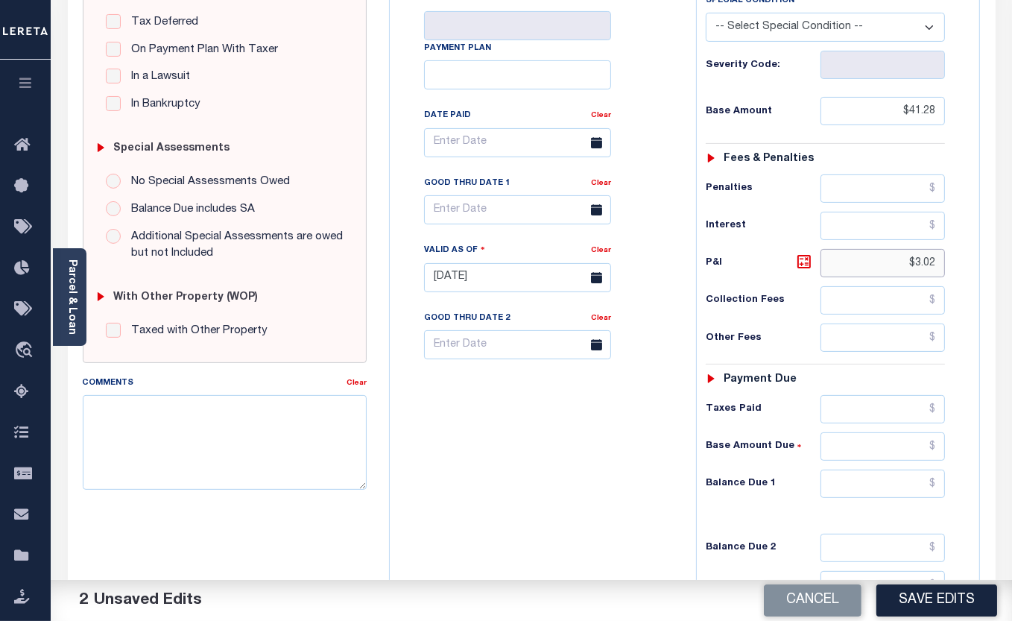
scroll to position [338, 0]
type input "$3.02"
click at [832, 477] on input "text" at bounding box center [883, 483] width 125 height 28
type input "$44.30"
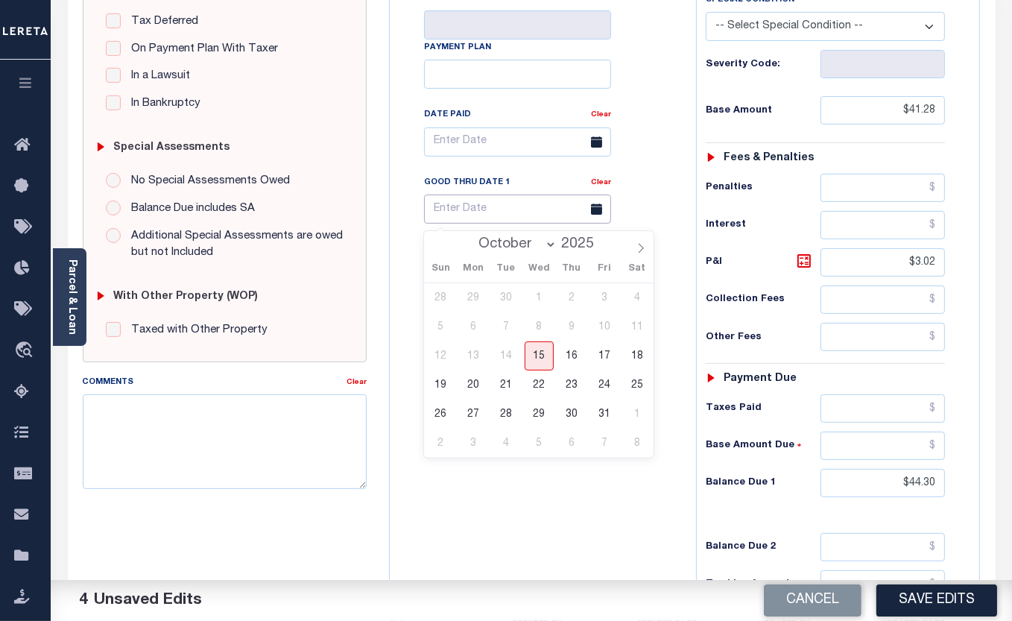
click at [468, 214] on input "text" at bounding box center [517, 209] width 187 height 29
click at [636, 251] on icon at bounding box center [641, 248] width 10 height 10
select select "10"
click at [610, 415] on span "28" at bounding box center [604, 414] width 29 height 29
type input "11/28/2025"
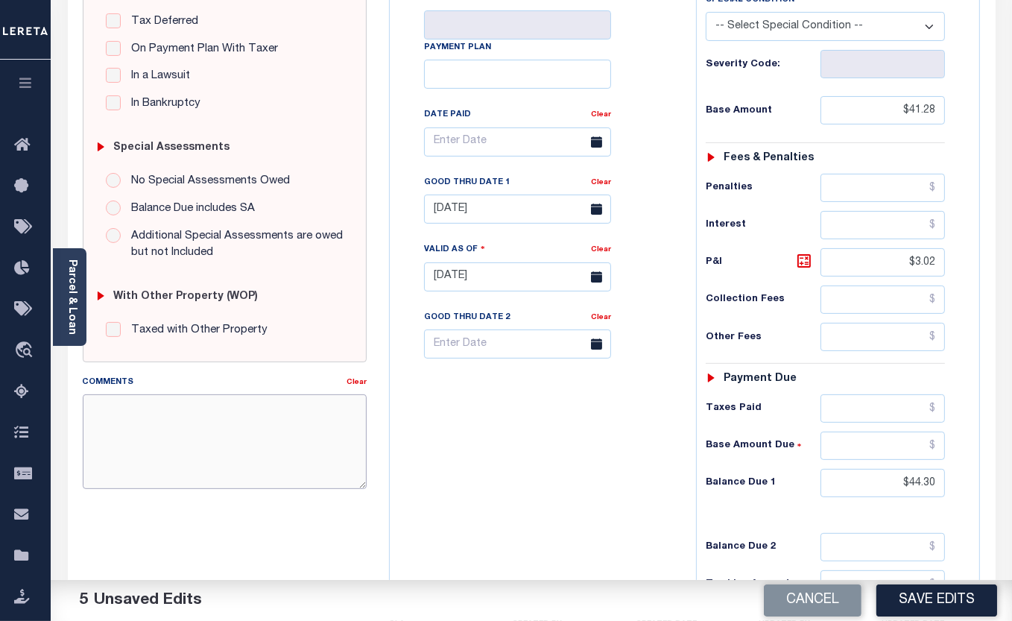
click at [194, 413] on textarea "Comments" at bounding box center [225, 441] width 285 height 94
type textarea "per Arabella"
click at [907, 595] on button "Save Edits" at bounding box center [937, 600] width 121 height 32
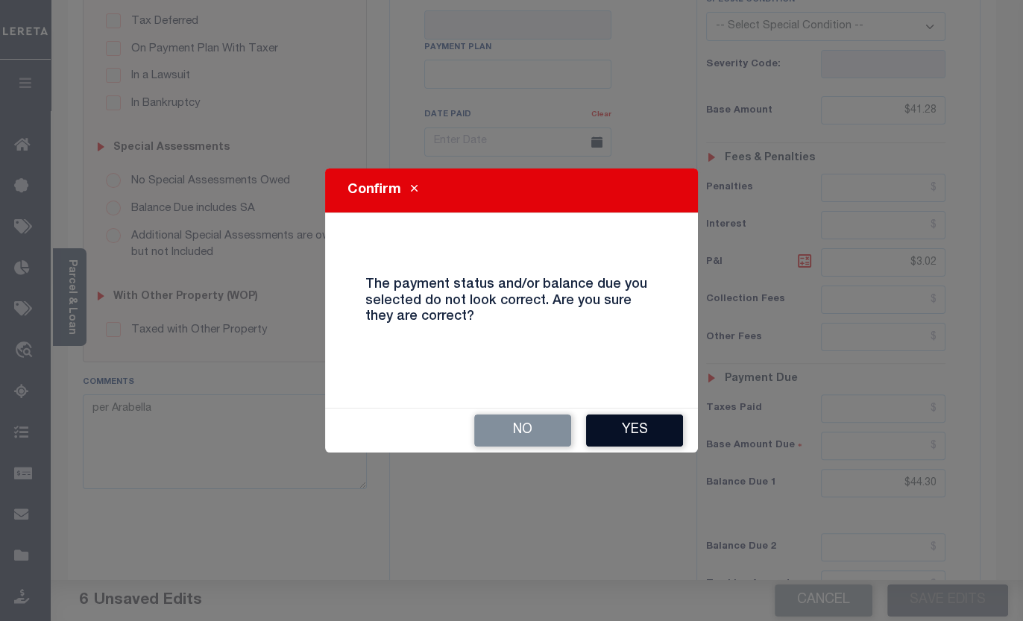
click at [654, 433] on button "Yes" at bounding box center [634, 430] width 97 height 32
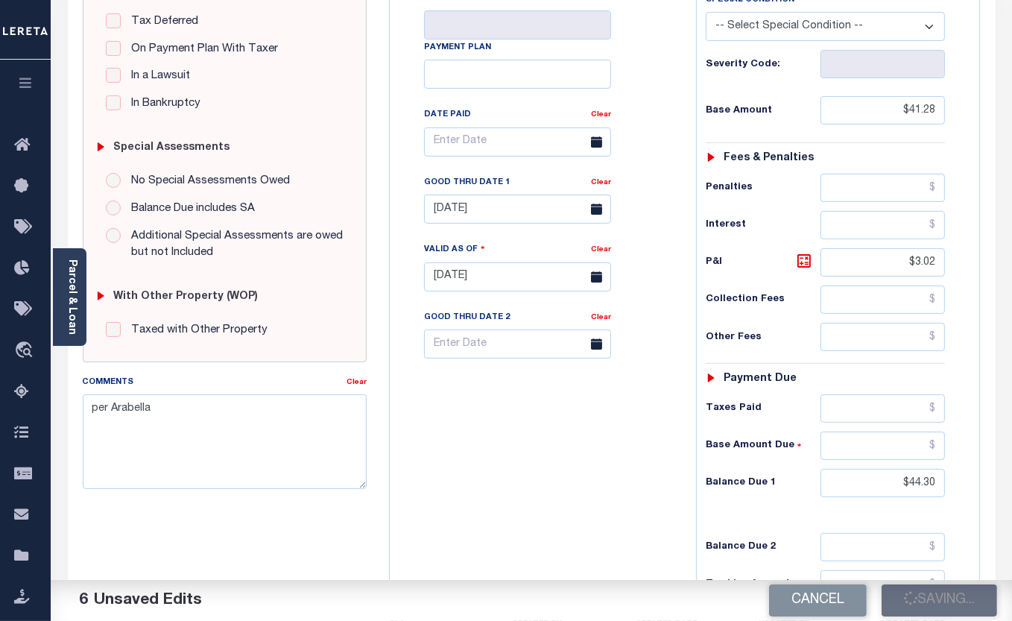
checkbox input "false"
type input "$41.28"
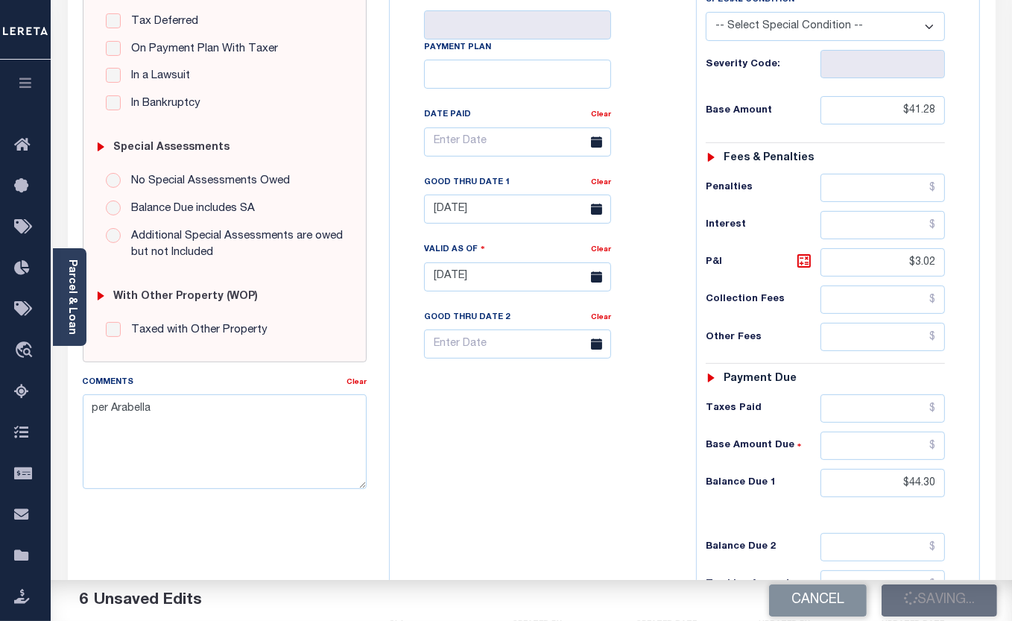
type input "$3.02"
type input "$44.3"
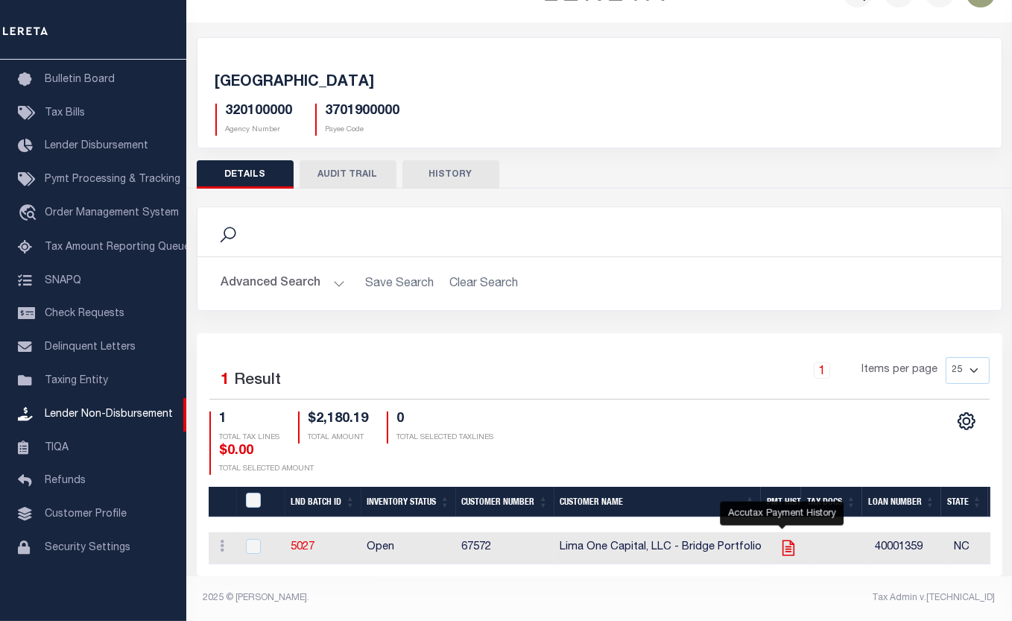
click at [779, 538] on icon "" at bounding box center [788, 547] width 19 height 19
checkbox input "true"
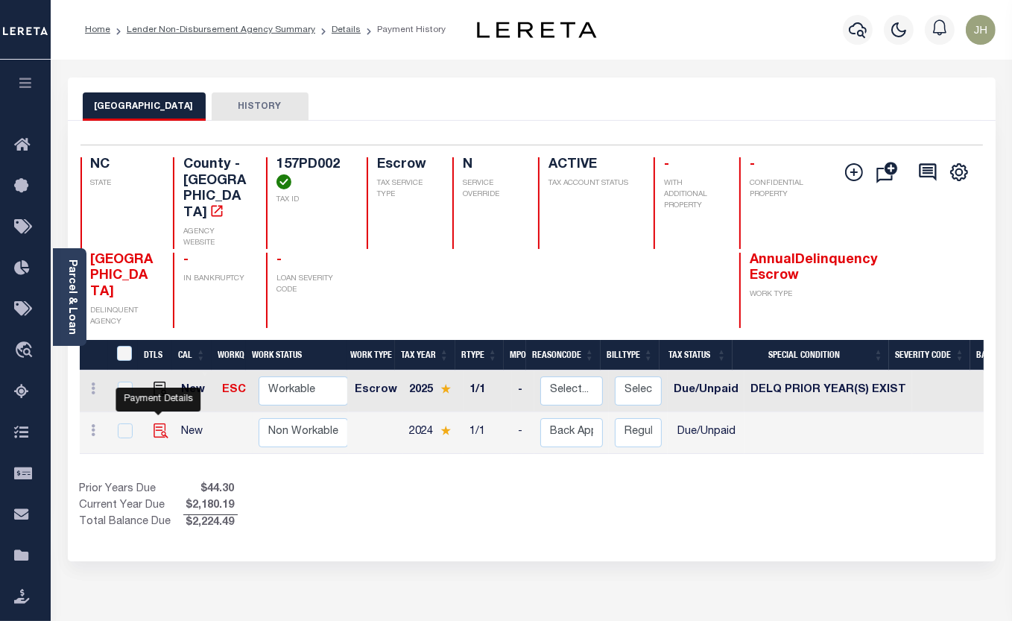
click at [157, 423] on img "" at bounding box center [161, 430] width 15 height 15
checkbox input "true"
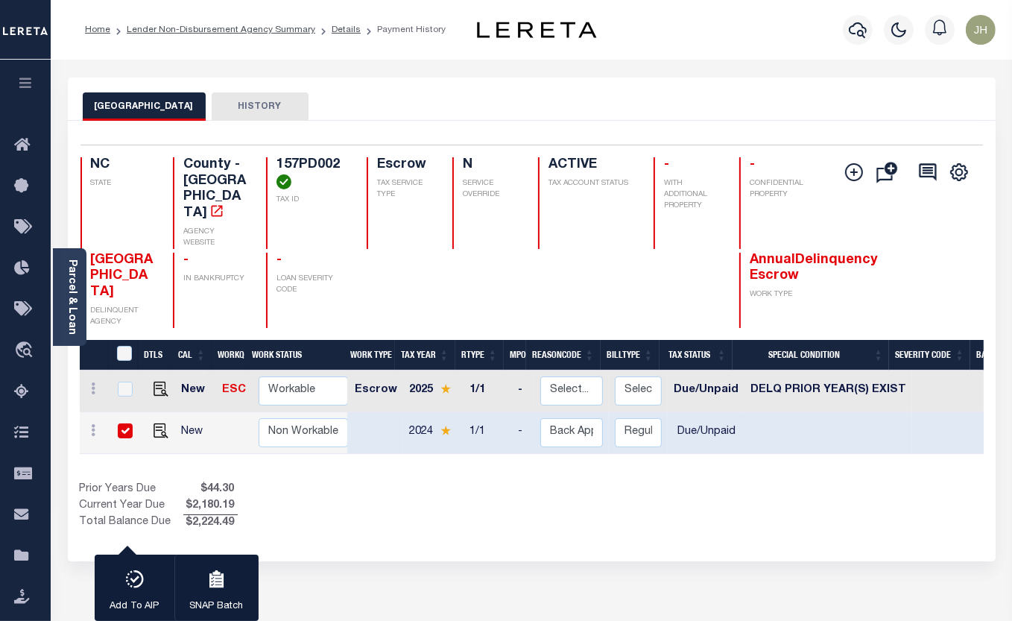
click at [121, 423] on input "checkbox" at bounding box center [125, 430] width 15 height 15
checkbox input "false"
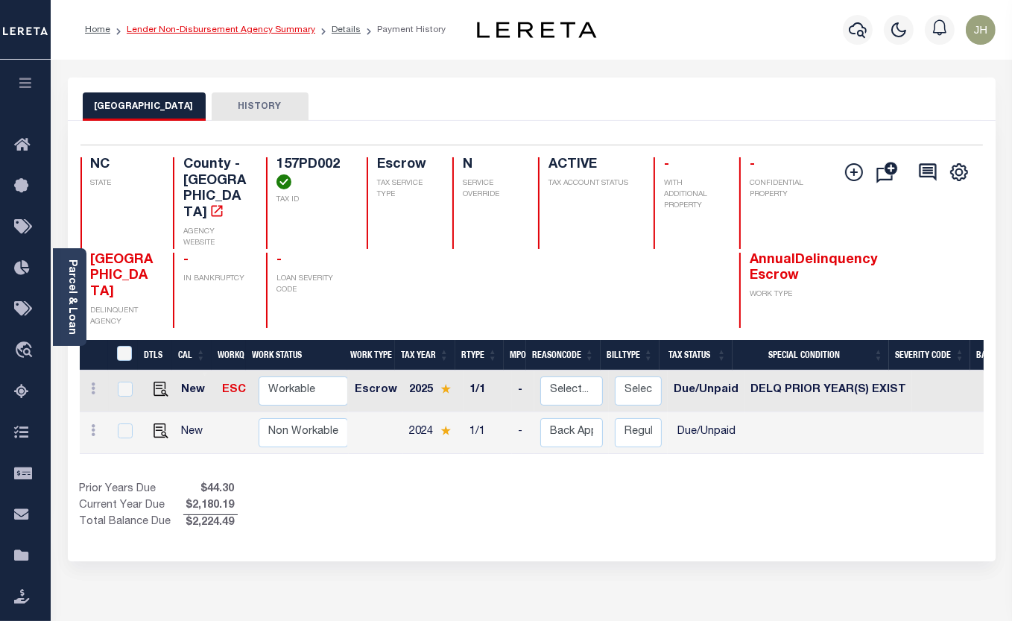
click at [236, 30] on link "Lender Non-Disbursement Agency Summary" at bounding box center [221, 29] width 189 height 9
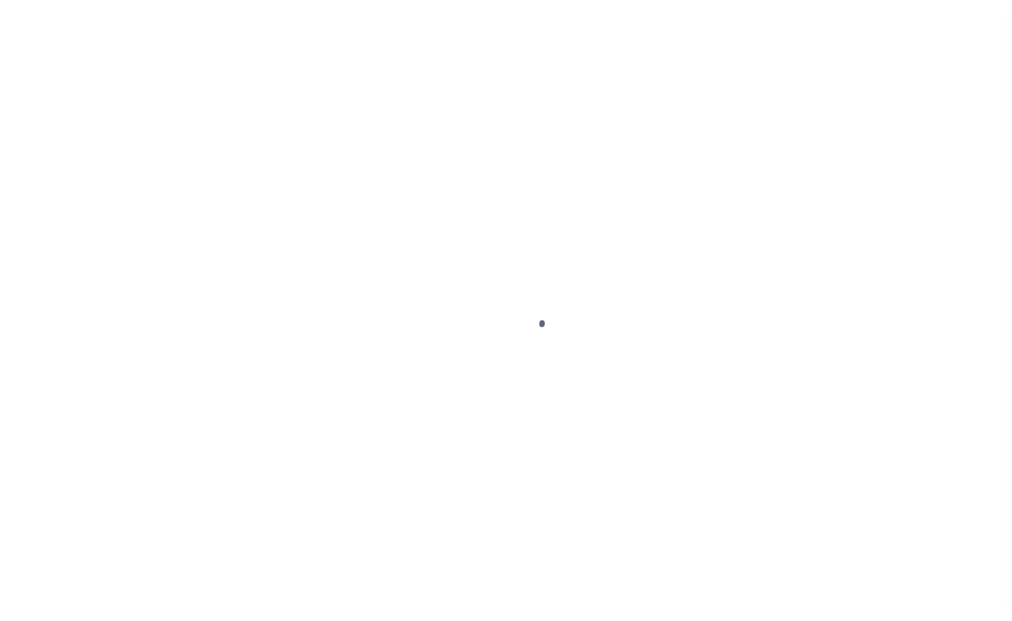
select select "DUE"
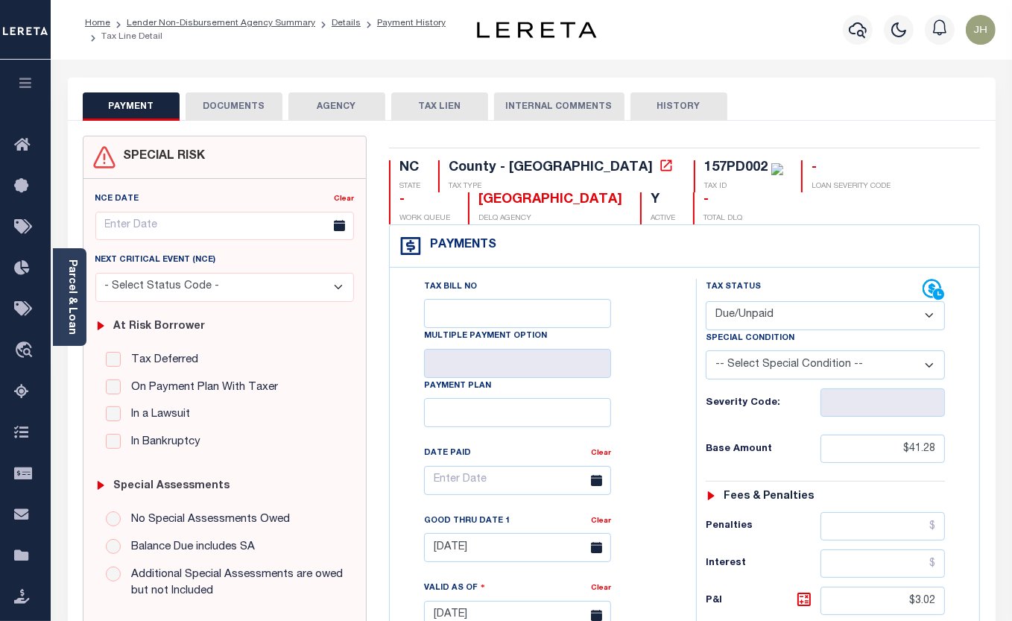
drag, startPoint x: 234, startPoint y: 106, endPoint x: 267, endPoint y: 151, distance: 55.5
click at [234, 107] on button "DOCUMENTS" at bounding box center [234, 106] width 97 height 28
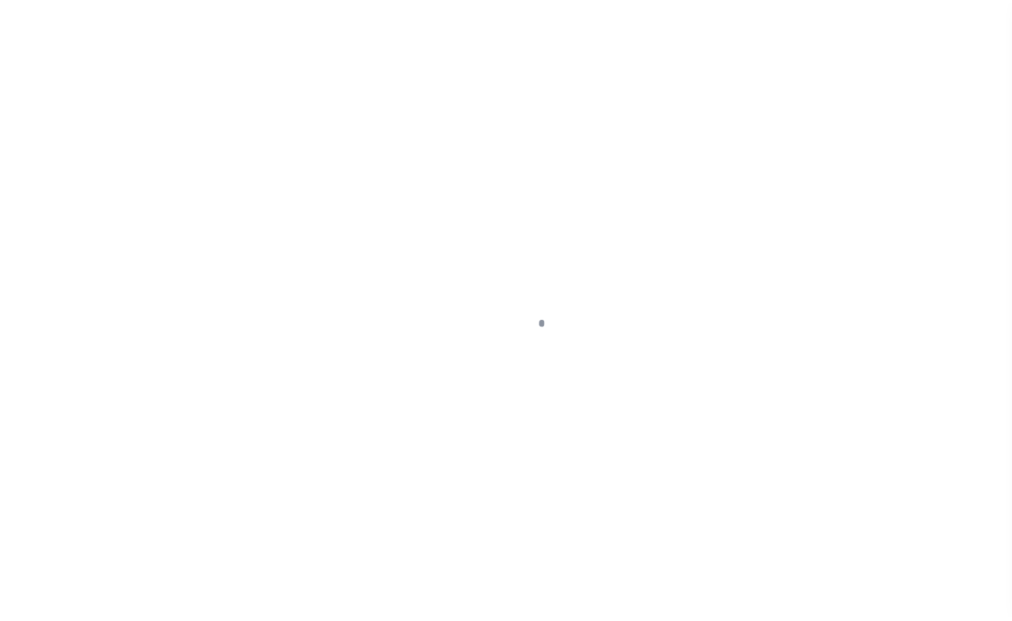
scroll to position [111, 0]
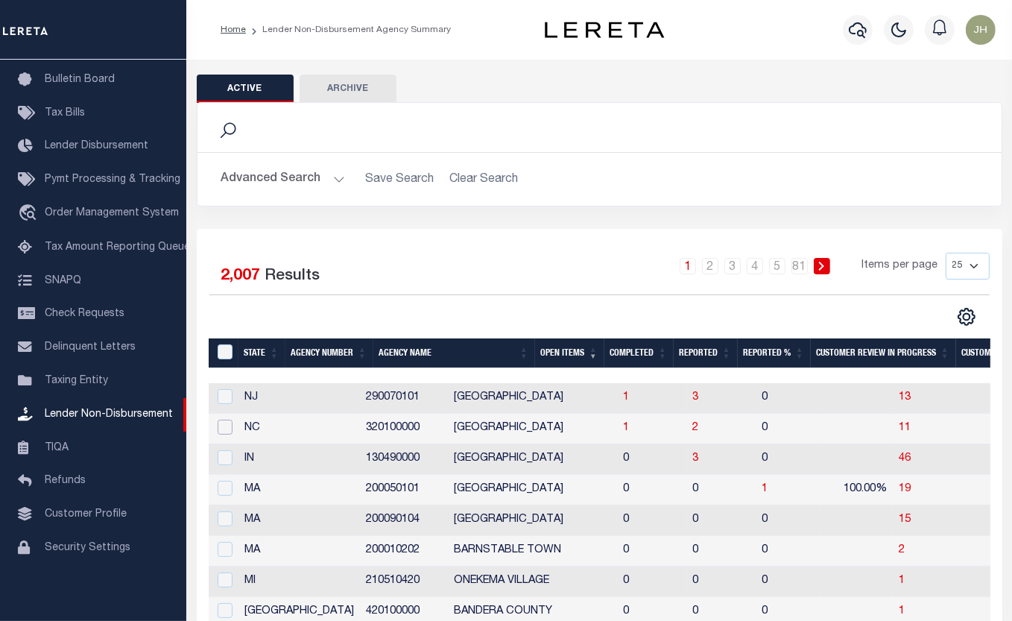
click at [229, 432] on input "checkbox" at bounding box center [225, 427] width 15 height 15
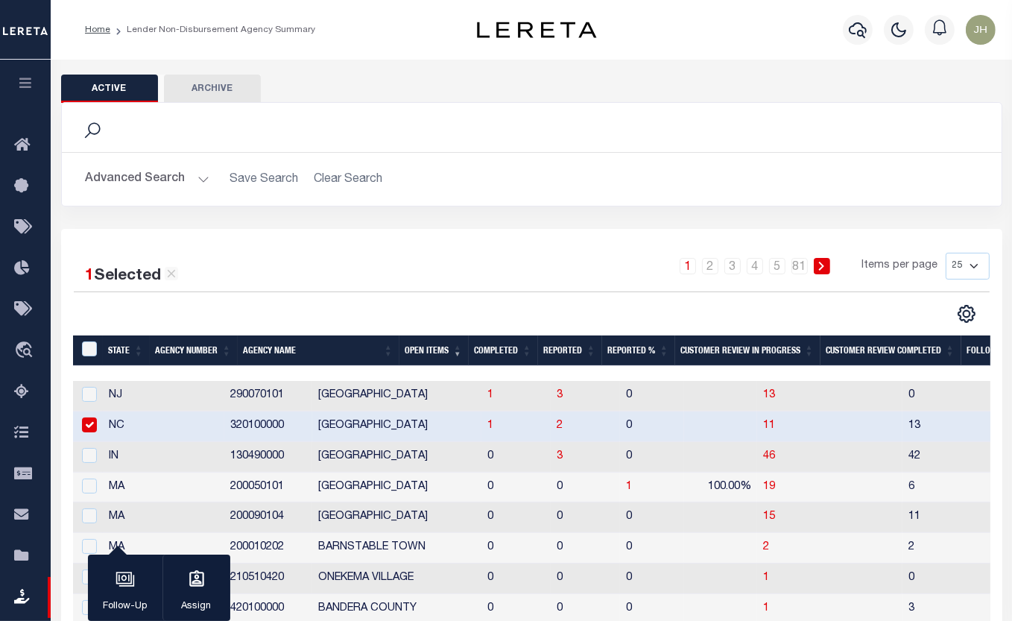
click at [89, 427] on input "checkbox" at bounding box center [89, 424] width 15 height 15
checkbox input "false"
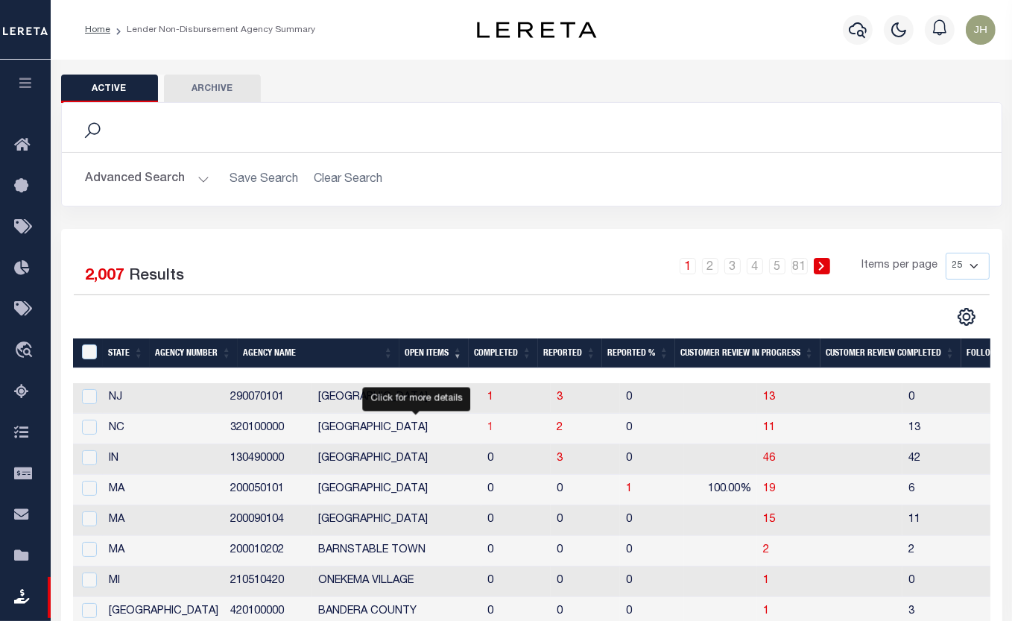
click at [488, 432] on span "1" at bounding box center [491, 428] width 6 height 10
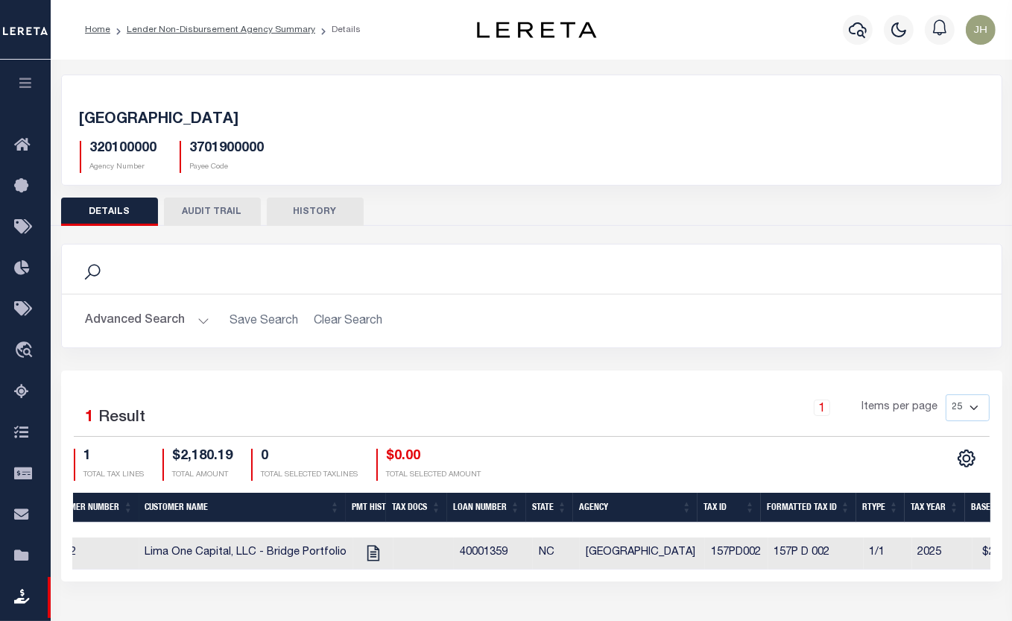
scroll to position [0, 110]
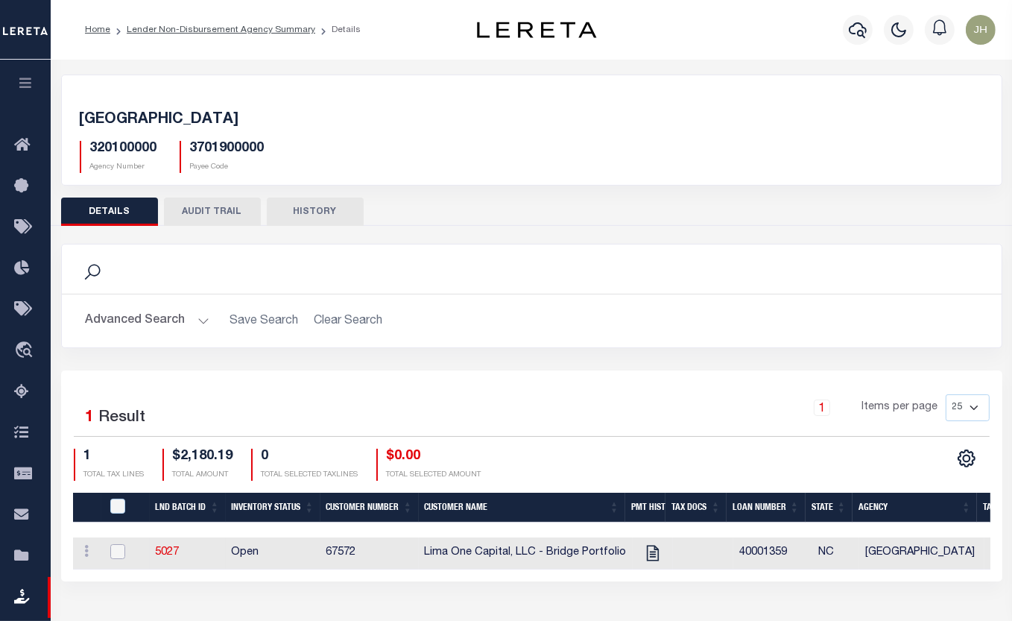
click at [120, 549] on input "checkbox" at bounding box center [117, 551] width 15 height 15
checkbox input "true"
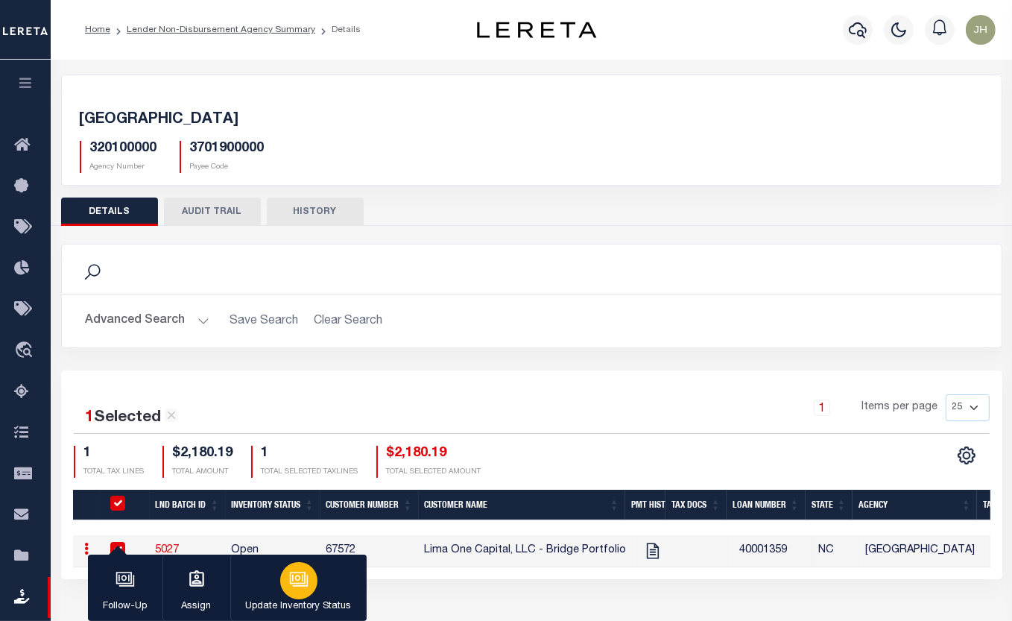
click at [291, 599] on p "Update Inventory Status" at bounding box center [299, 606] width 106 height 15
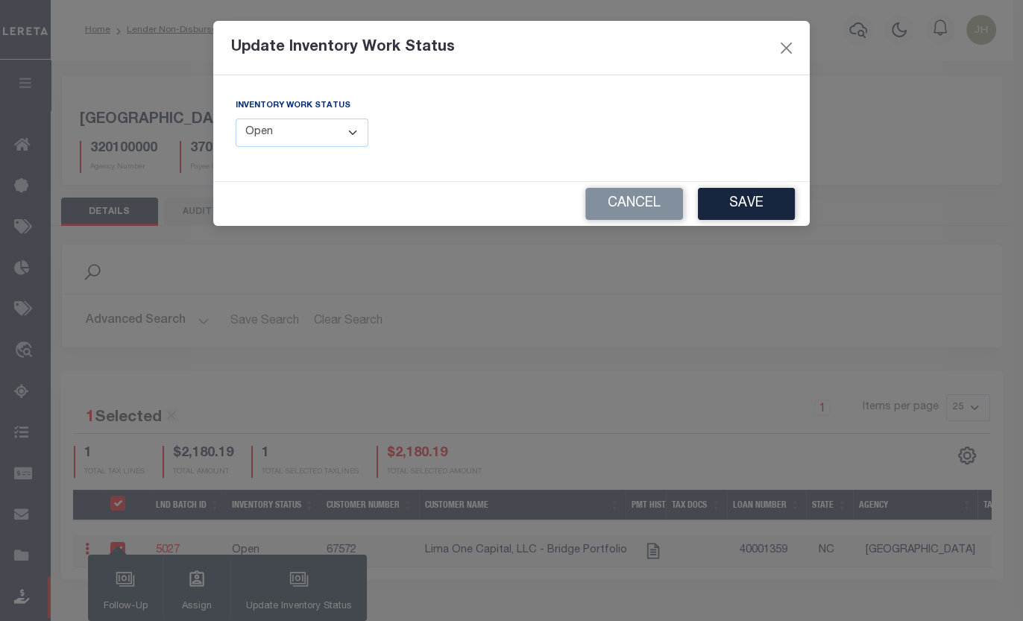
drag, startPoint x: 309, startPoint y: 127, endPoint x: 309, endPoint y: 136, distance: 9.7
click at [309, 130] on select "--Select-- Open Completed Reported" at bounding box center [302, 133] width 133 height 29
select select "Completed"
click at [236, 119] on select "--Select-- Open Completed Reported" at bounding box center [302, 133] width 133 height 29
click at [731, 201] on button "Save" at bounding box center [746, 204] width 97 height 32
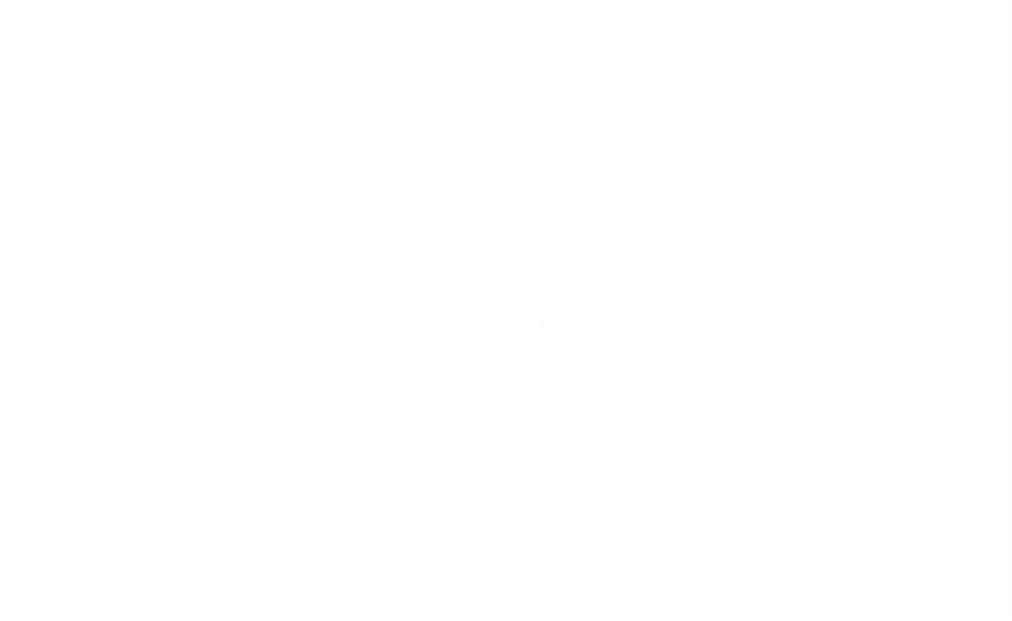
scroll to position [101, 0]
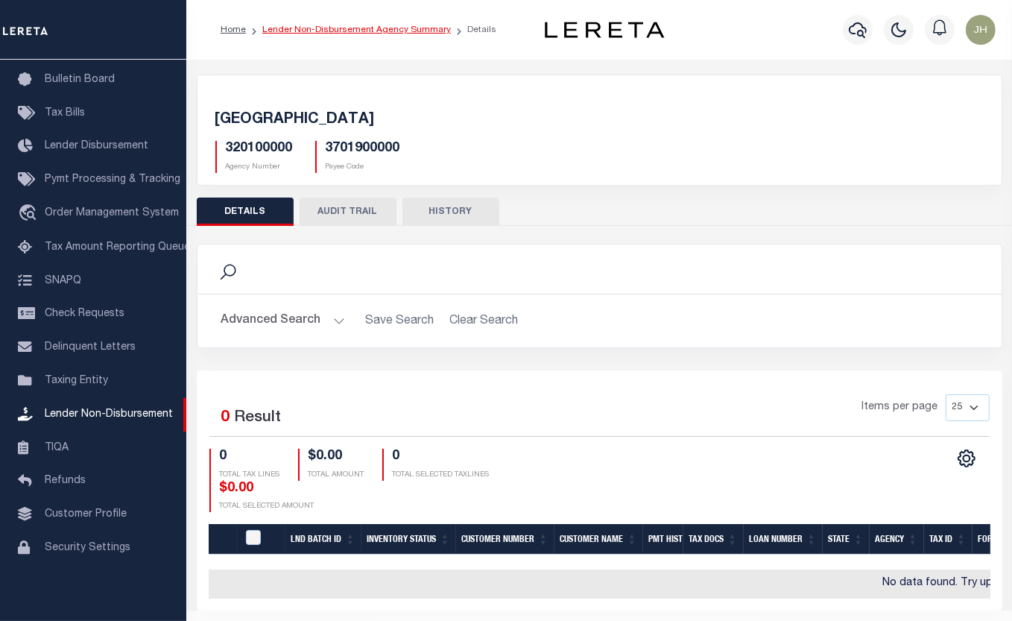
click at [306, 30] on link "Lender Non-Disbursement Agency Summary" at bounding box center [356, 29] width 189 height 9
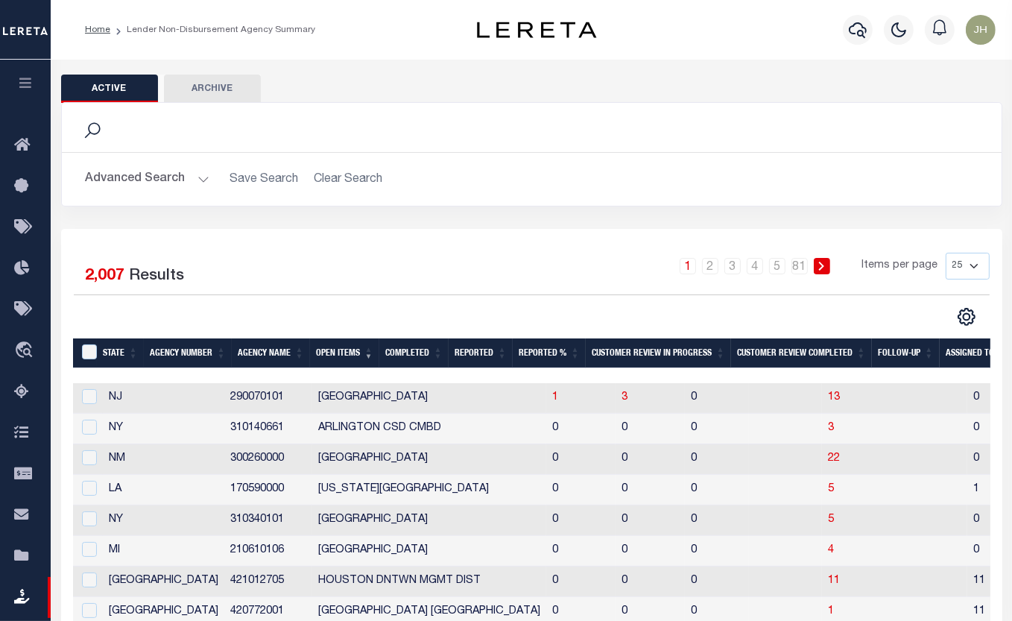
click at [456, 141] on div "Search" at bounding box center [532, 127] width 940 height 49
click at [851, 29] on icon "button" at bounding box center [858, 30] width 18 height 18
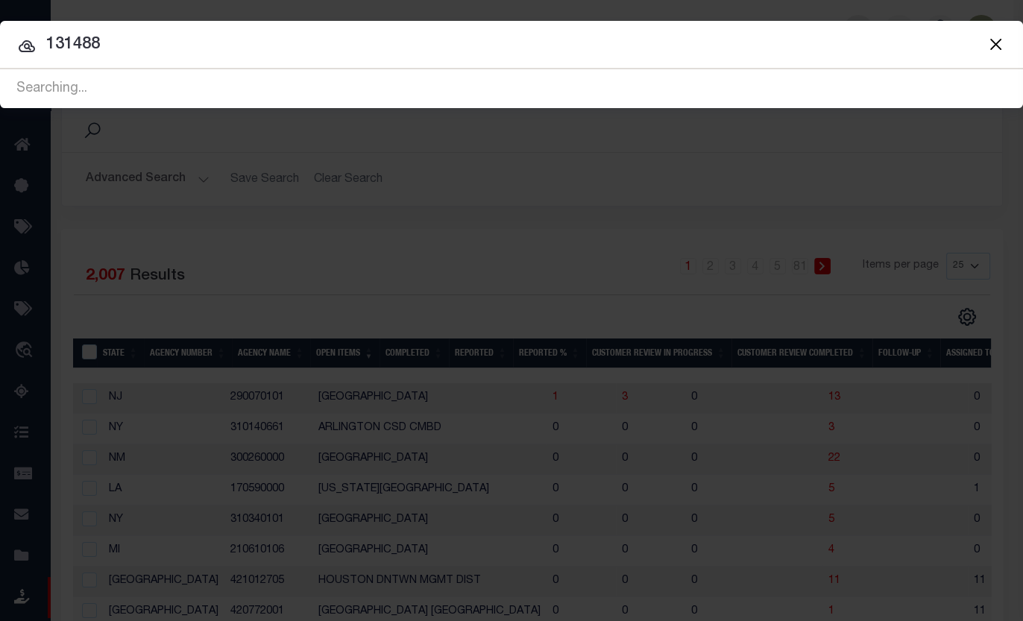
type input "131488"
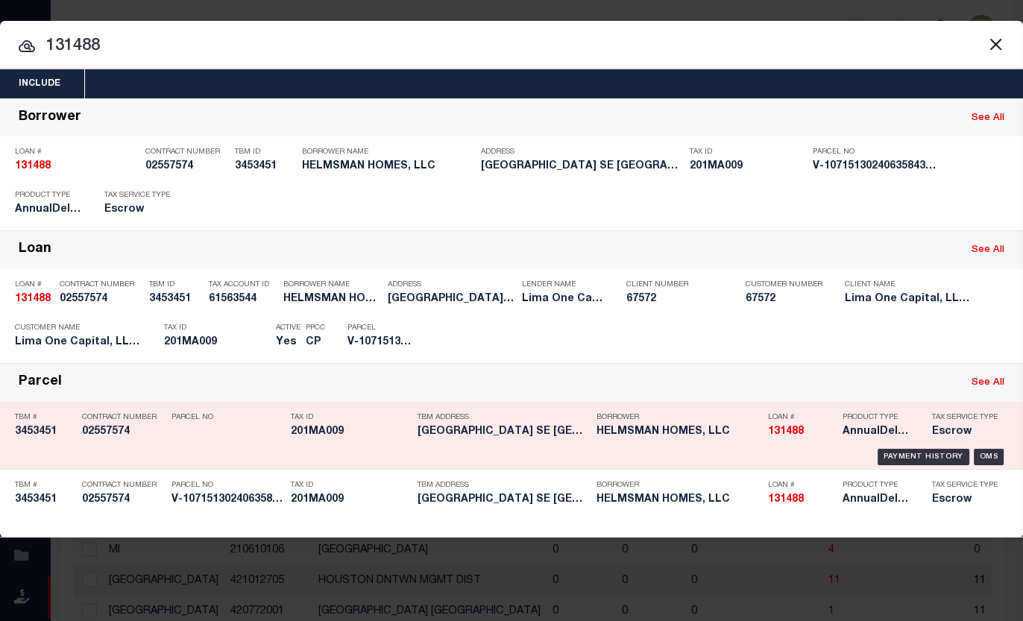
click at [315, 433] on h5 "201MA009" at bounding box center [350, 432] width 119 height 13
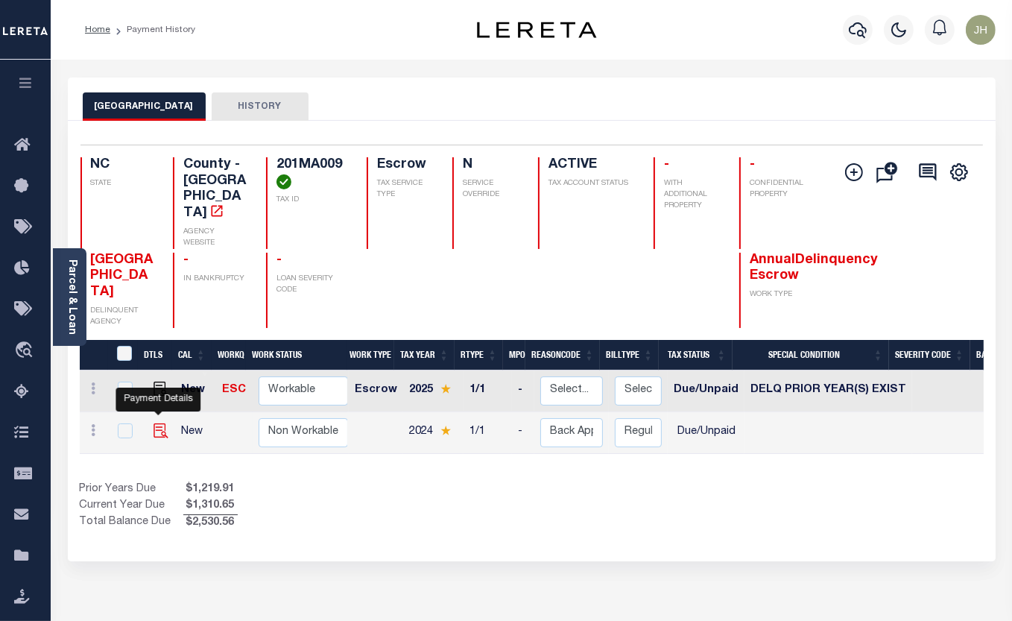
click at [160, 423] on img "" at bounding box center [161, 430] width 15 height 15
checkbox input "true"
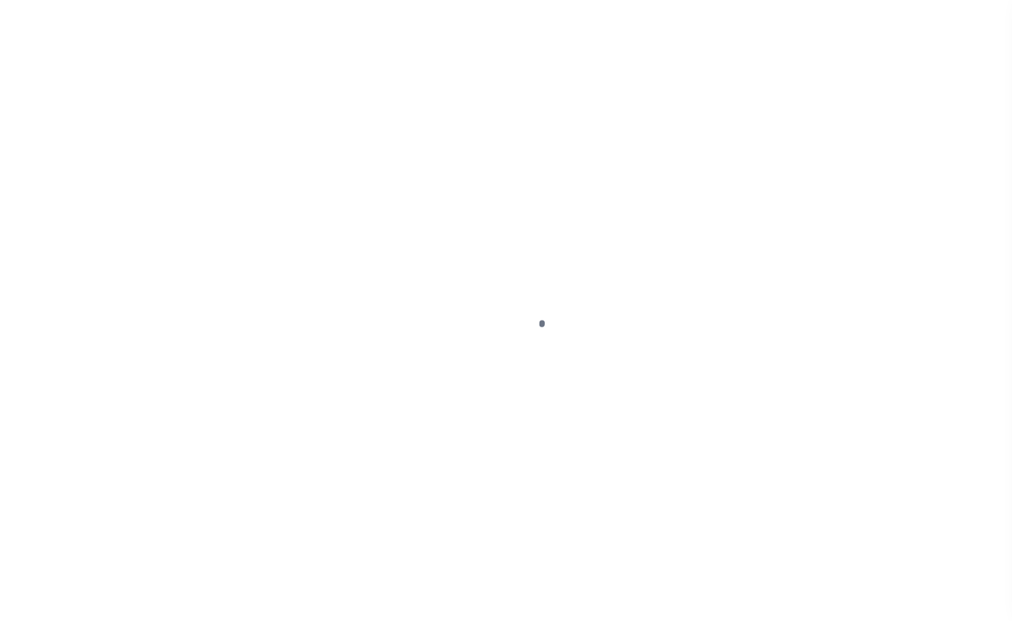
select select "DUE"
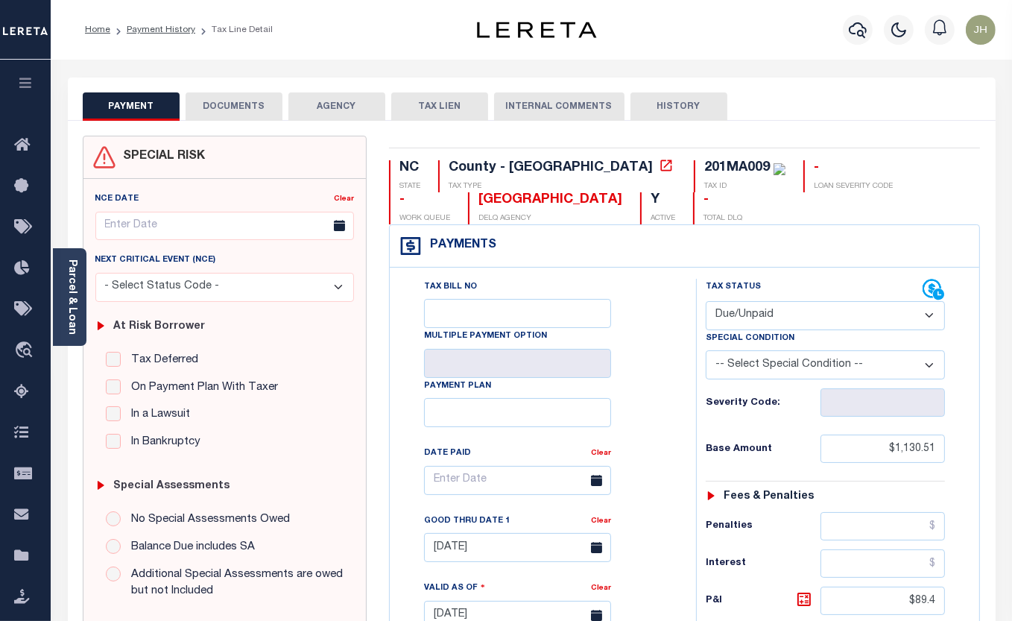
click at [239, 89] on div "PAYMENT DOCUMENTS AGENCY DELINQUENT PAYEE TAX LIEN" at bounding box center [532, 99] width 928 height 43
click at [235, 100] on button "DOCUMENTS" at bounding box center [234, 106] width 97 height 28
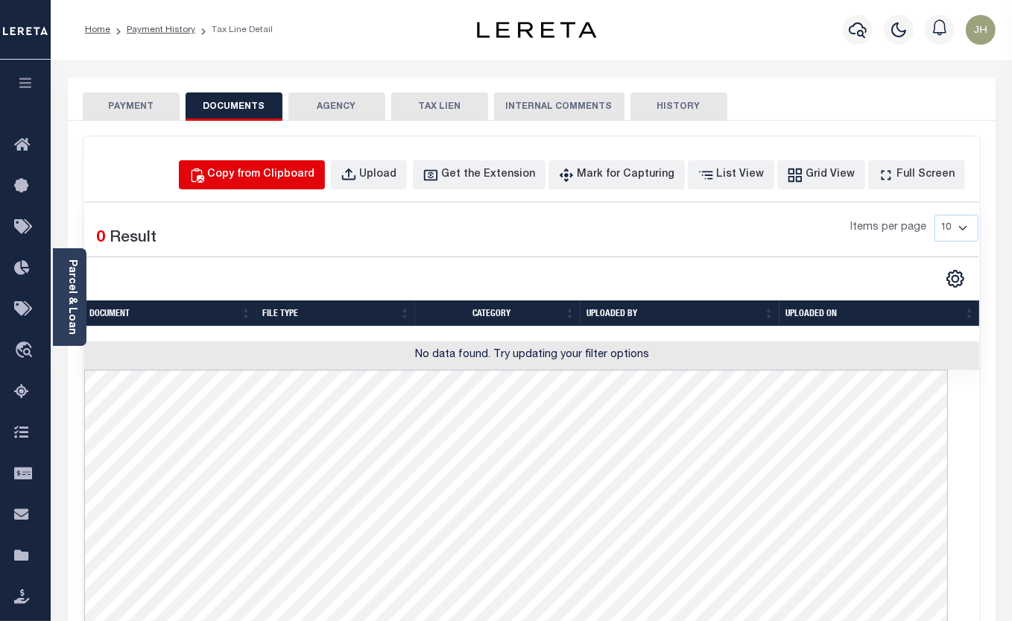
click at [307, 176] on div "Copy from Clipboard" at bounding box center [261, 175] width 107 height 16
select select "POP"
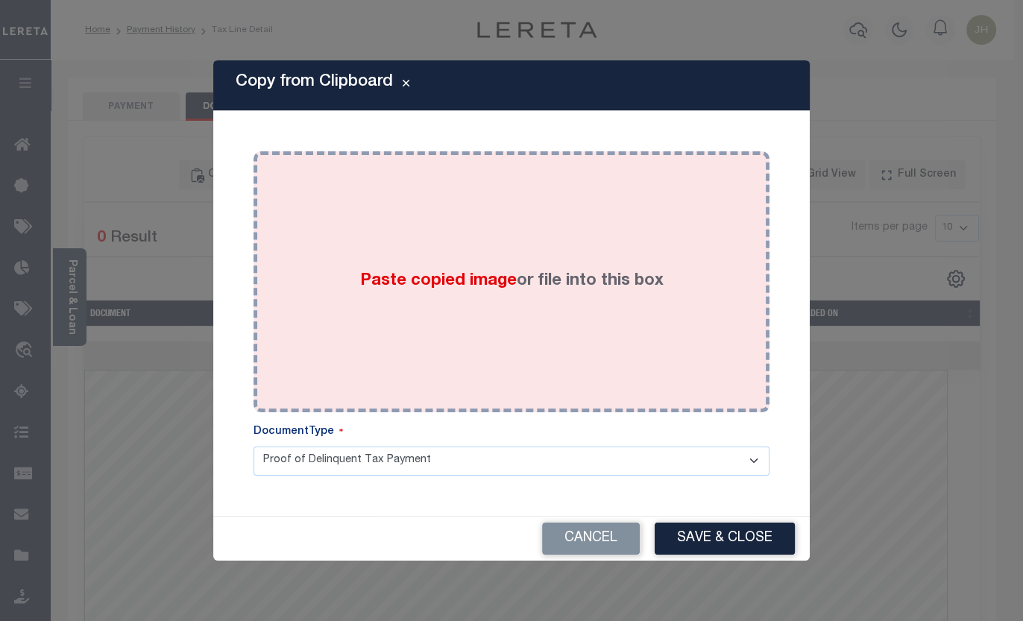
click at [275, 259] on div "Paste copied image or file into this box" at bounding box center [511, 282] width 493 height 239
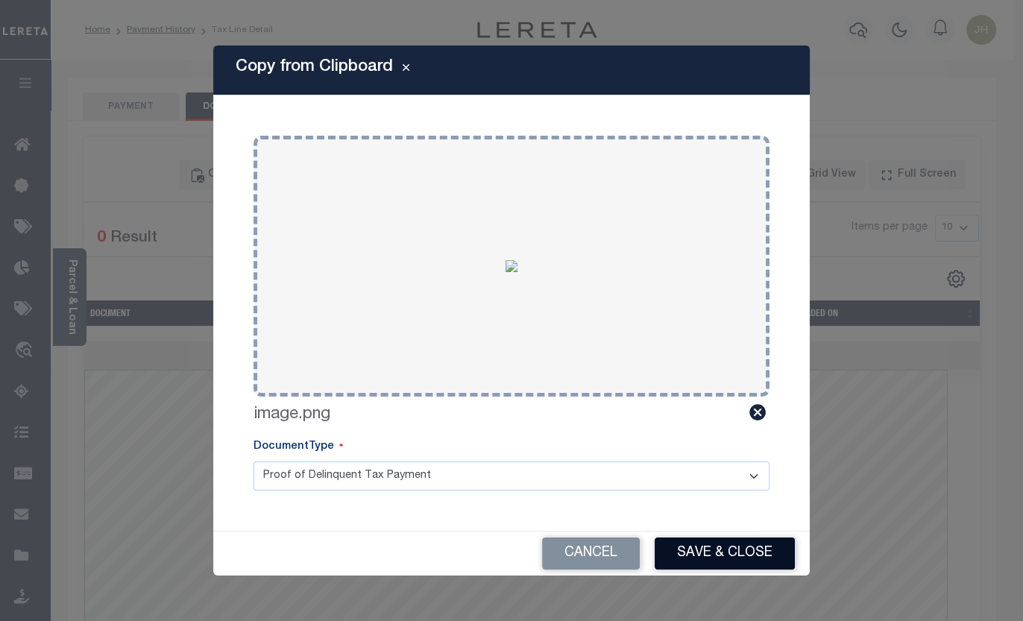
click at [751, 550] on button "Save & Close" at bounding box center [724, 553] width 140 height 32
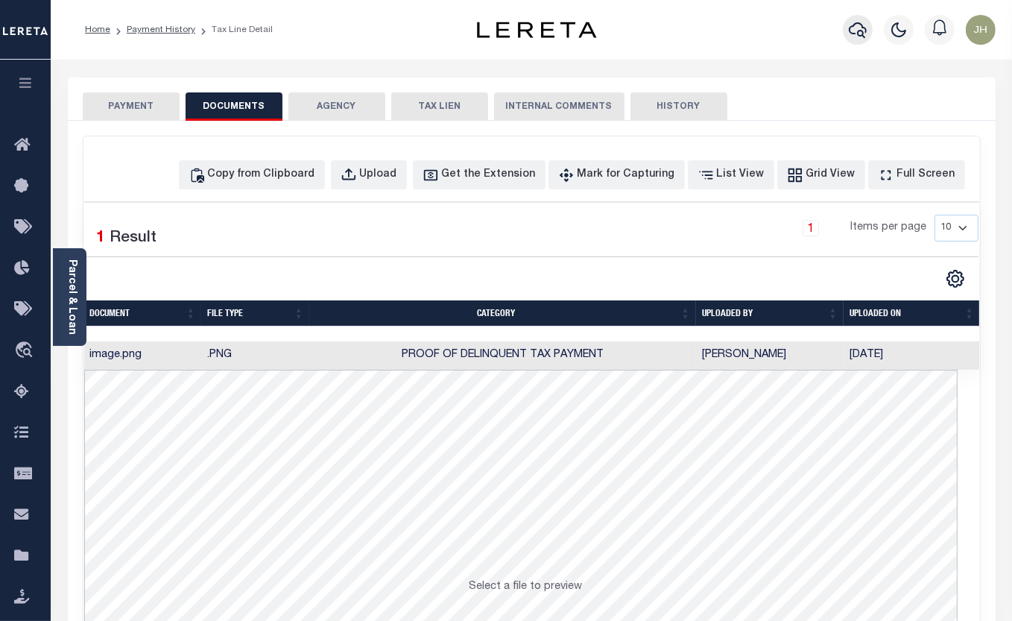
click at [861, 36] on icon "button" at bounding box center [858, 30] width 18 height 16
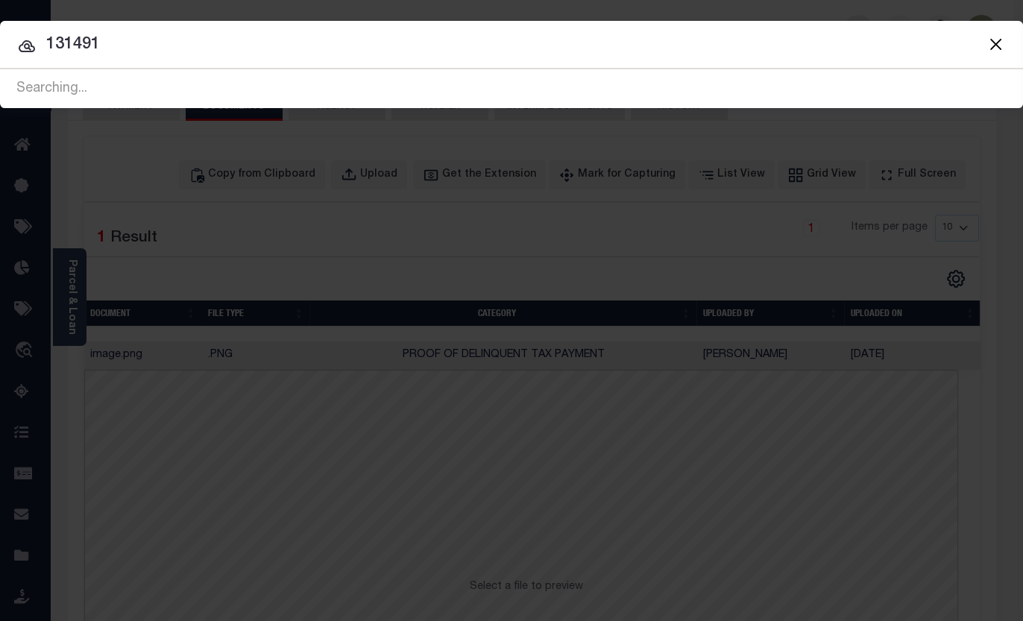
type input "131491"
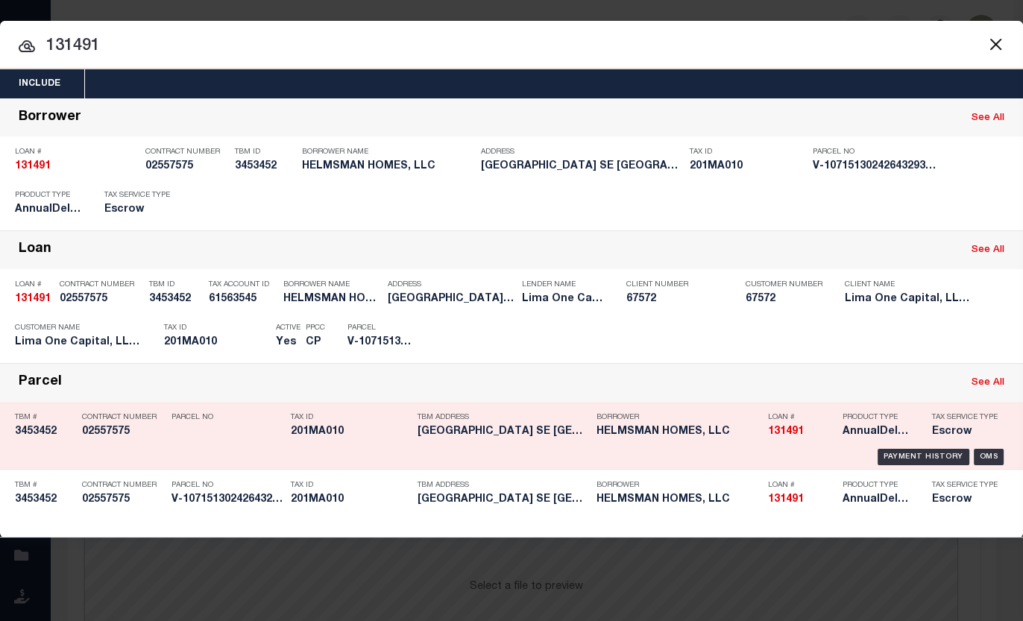
click at [441, 435] on h5 "[GEOGRAPHIC_DATA] SE [GEOGRAPHIC_DATA]..." at bounding box center [502, 432] width 171 height 13
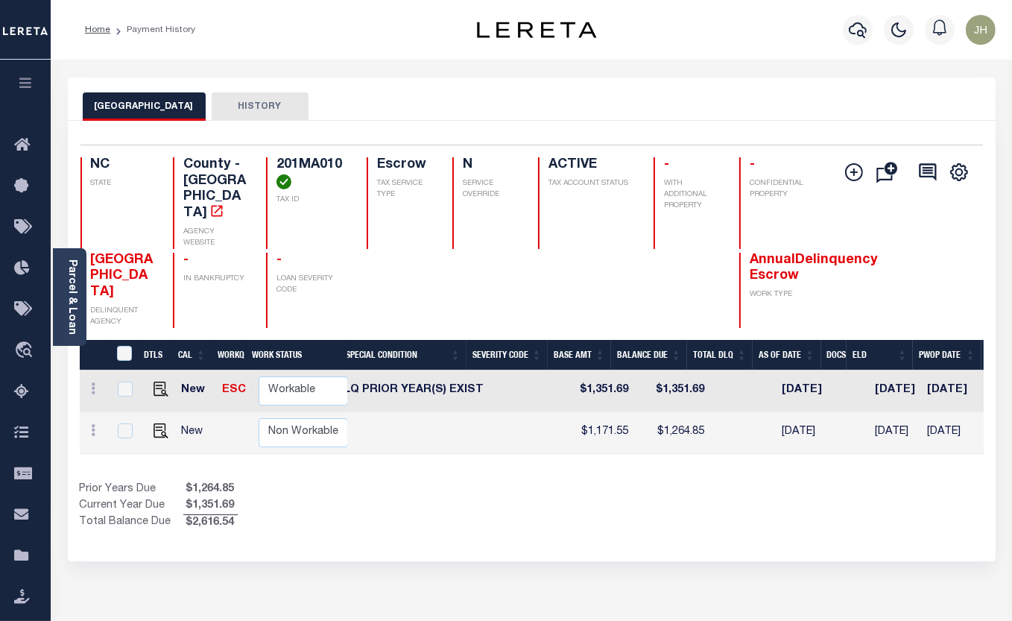
scroll to position [0, 429]
click at [358, 426] on div "DTLS CAL WorkQ Work Status Work Type Tax Year RType MPO ReasonCode BillType Tax…" at bounding box center [532, 402] width 904 height 124
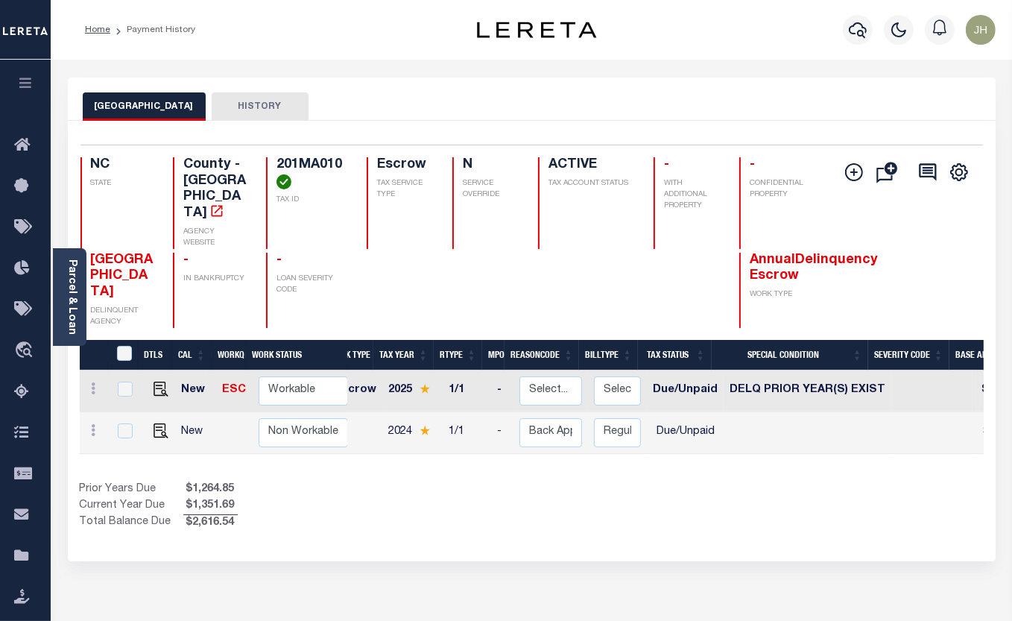
scroll to position [0, 0]
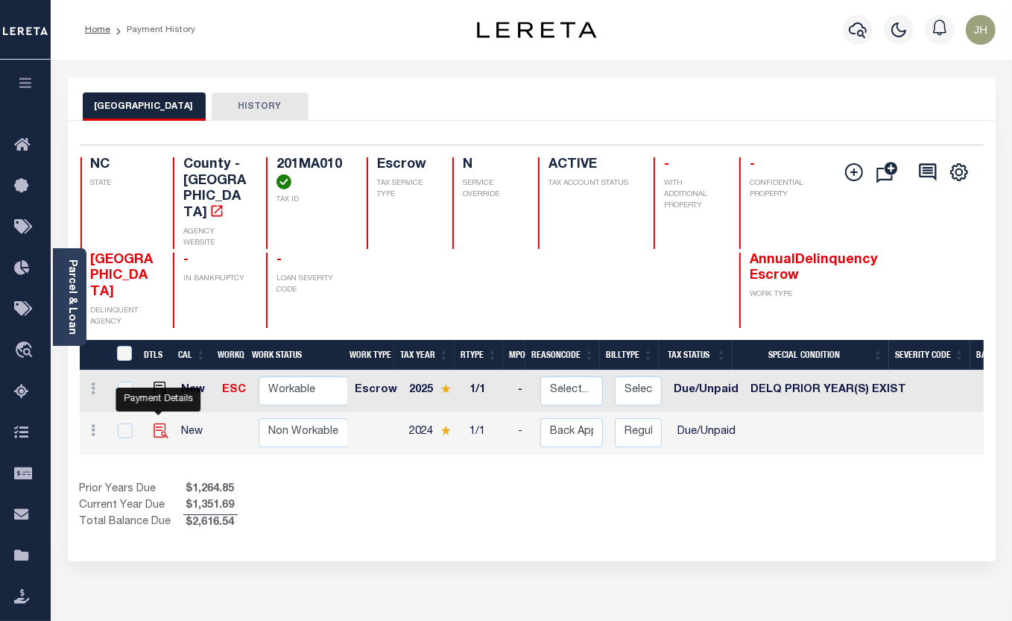
click at [157, 423] on img "" at bounding box center [161, 430] width 15 height 15
checkbox input "true"
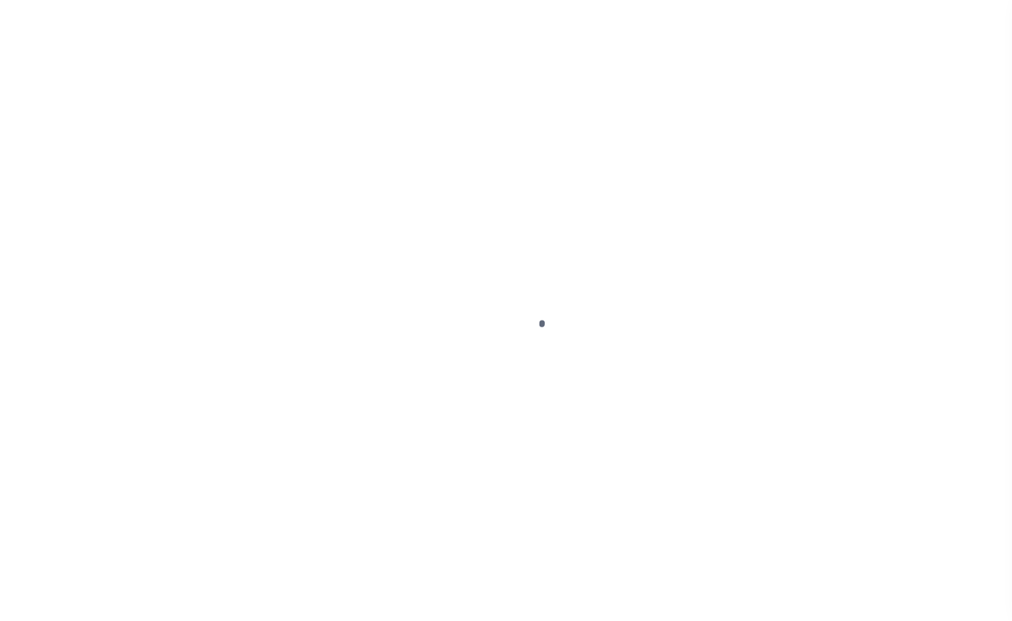
select select "DUE"
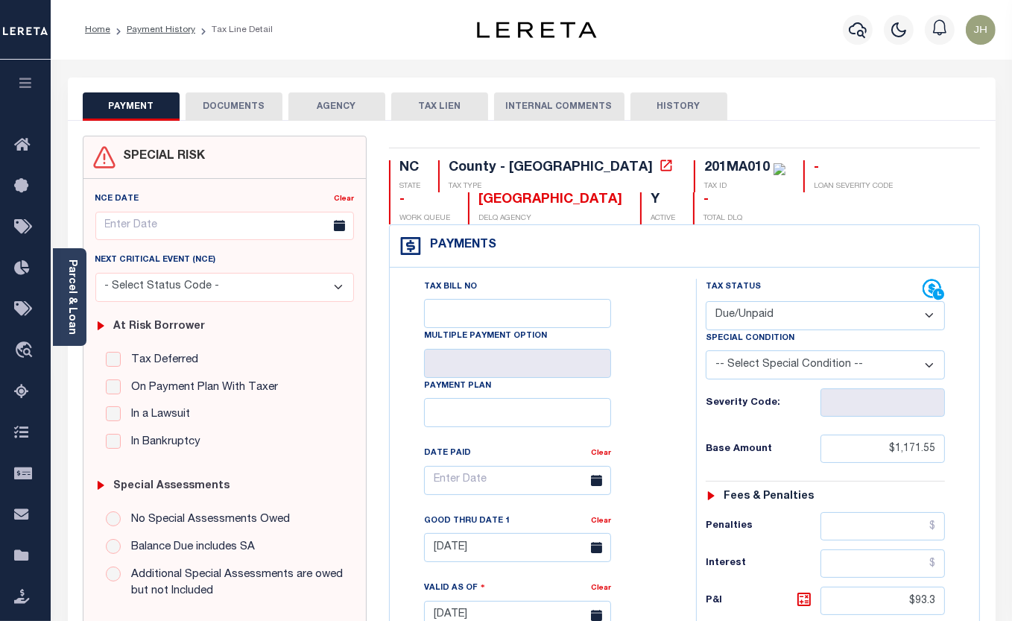
click at [235, 104] on button "DOCUMENTS" at bounding box center [234, 106] width 97 height 28
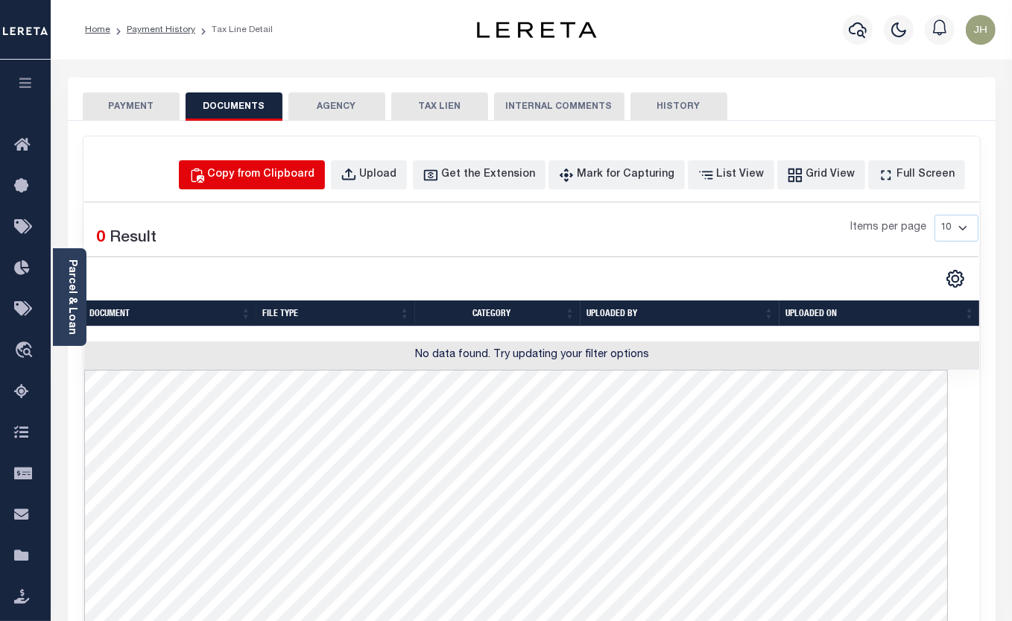
click at [268, 177] on div "Copy from Clipboard" at bounding box center [261, 175] width 107 height 16
select select "POP"
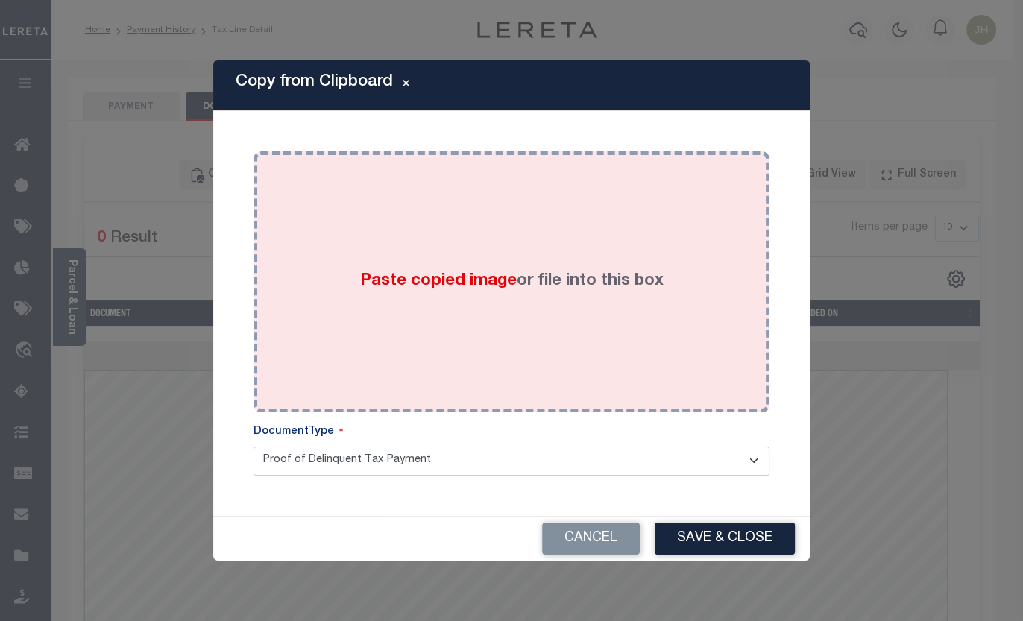
click at [313, 303] on div "Paste copied image or file into this box" at bounding box center [511, 282] width 493 height 239
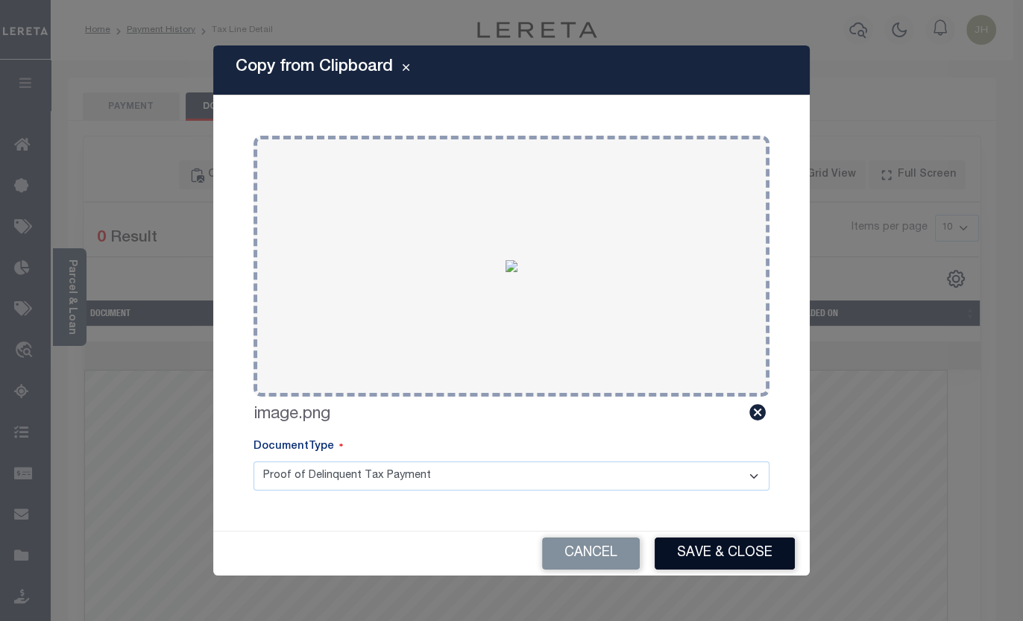
click at [681, 548] on button "Save & Close" at bounding box center [724, 553] width 140 height 32
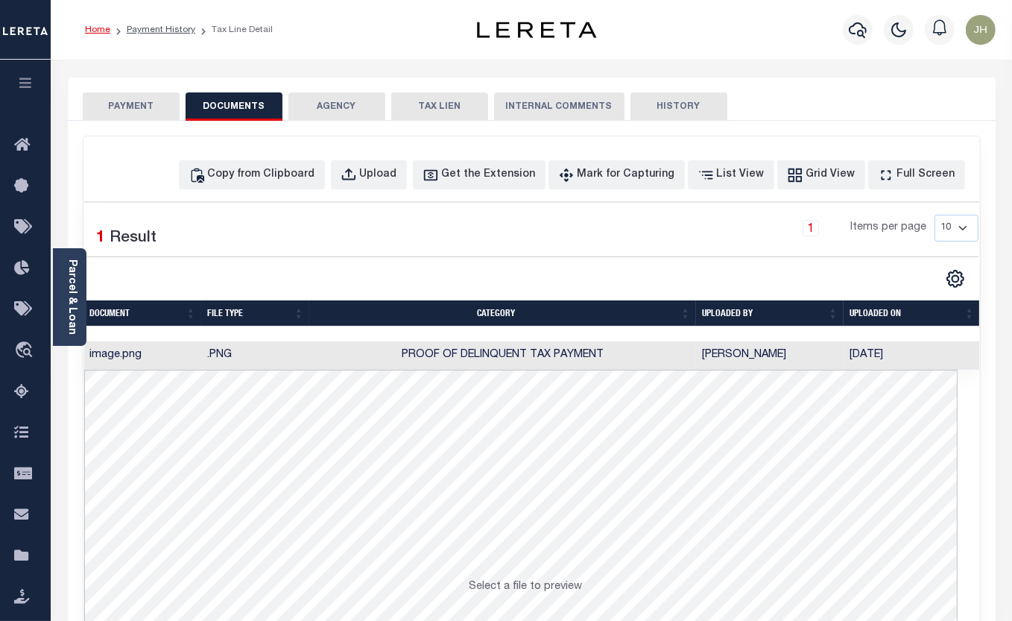
click at [97, 34] on link "Home" at bounding box center [97, 29] width 25 height 9
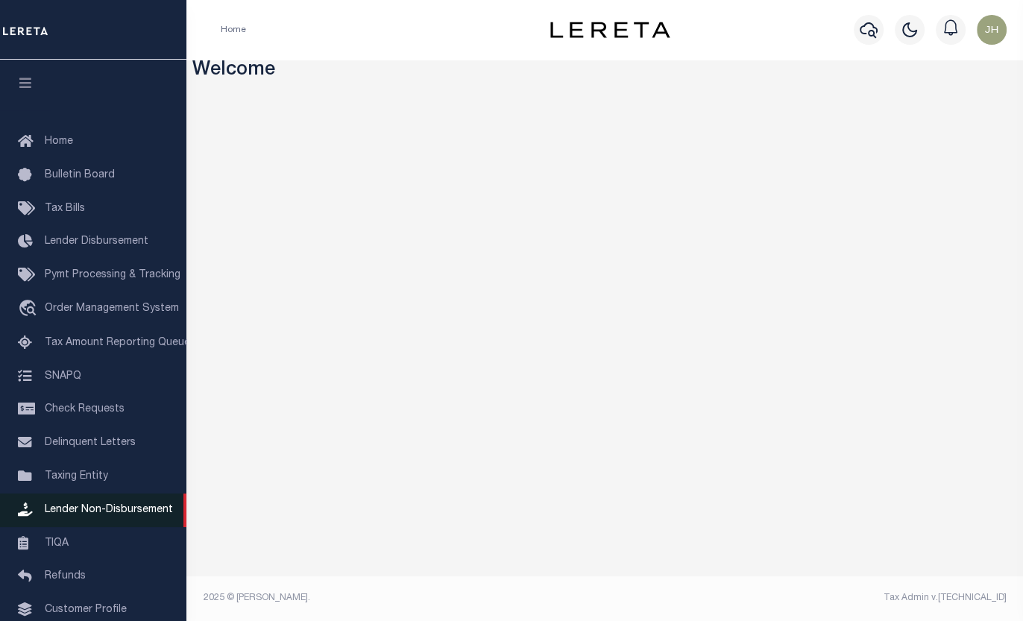
click at [89, 515] on span "Lender Non-Disbursement" at bounding box center [109, 510] width 128 height 10
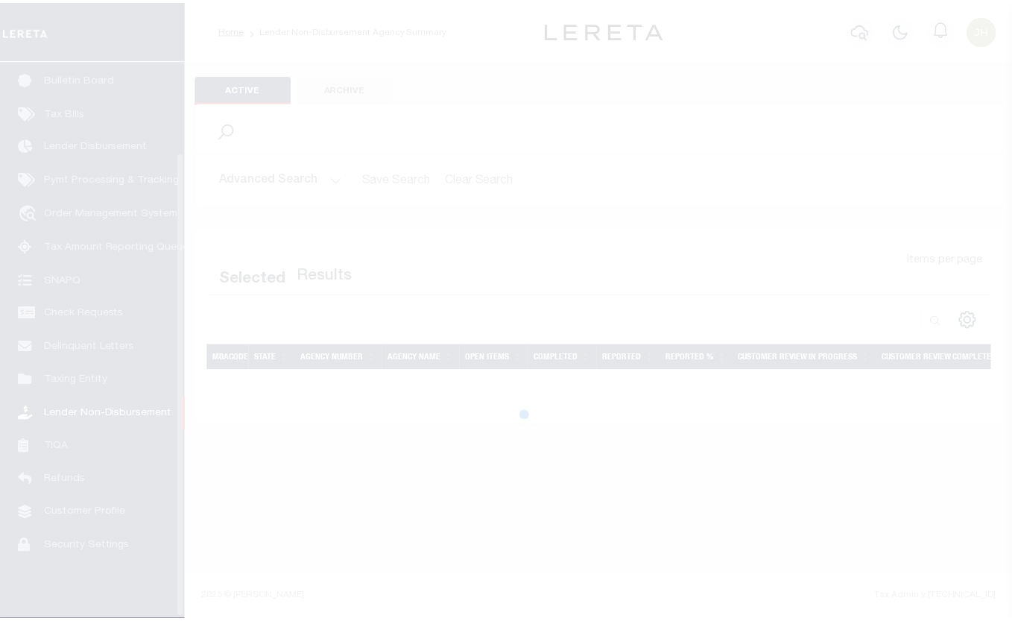
scroll to position [111, 0]
